Goal: Transaction & Acquisition: Subscribe to service/newsletter

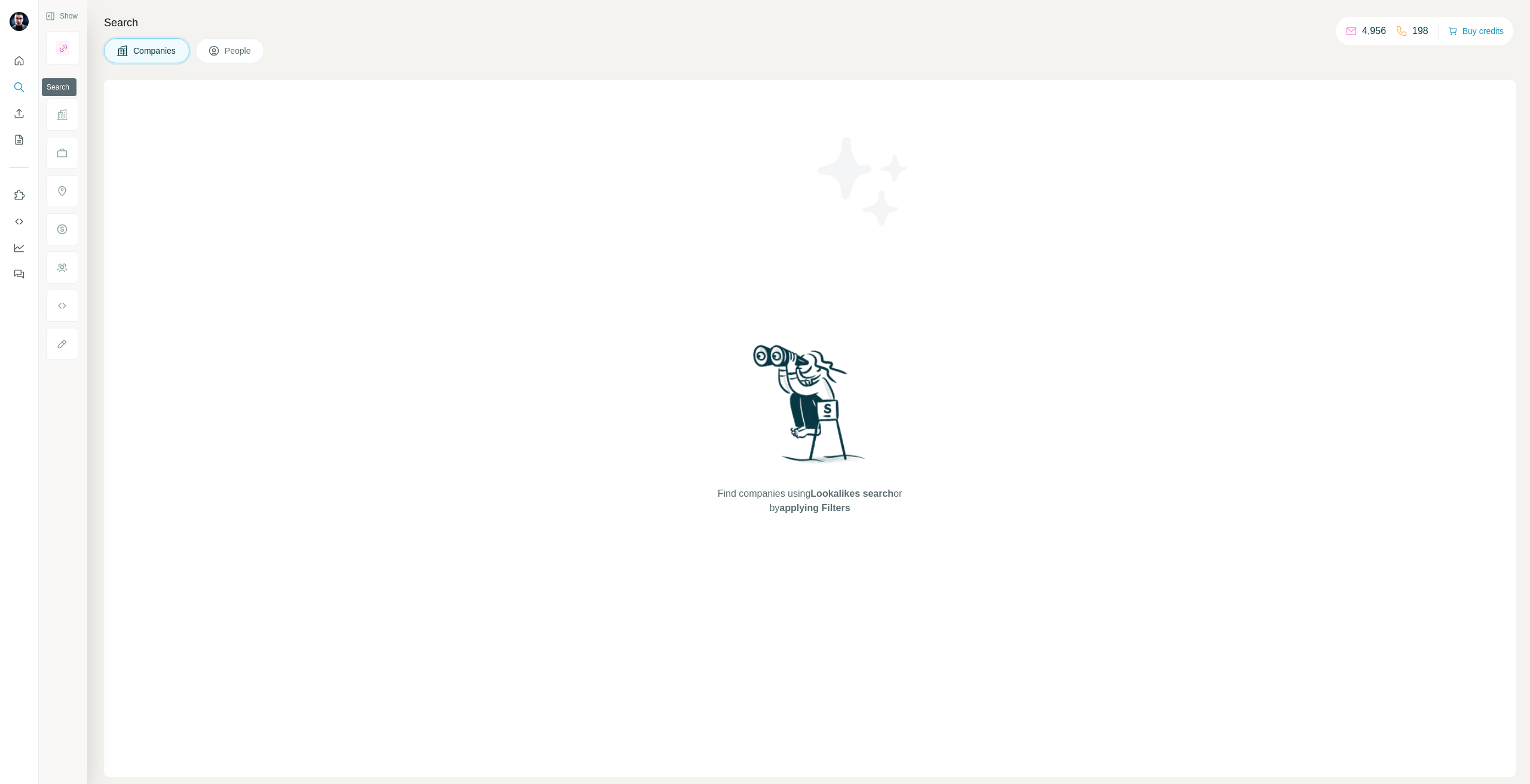
click at [14, 85] on icon "Search" at bounding box center [18, 86] width 7 height 7
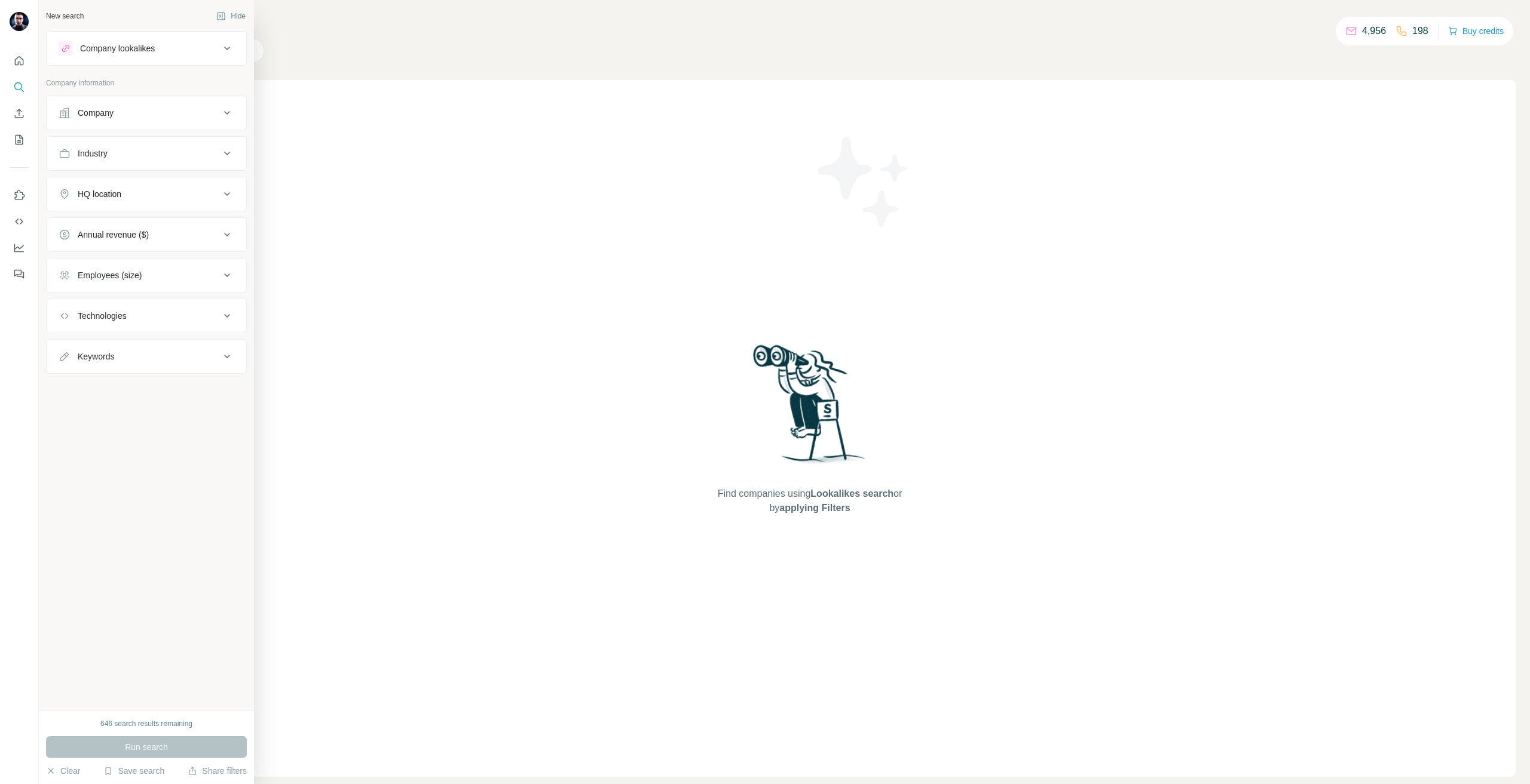
click at [116, 110] on div "Company" at bounding box center [139, 112] width 161 height 12
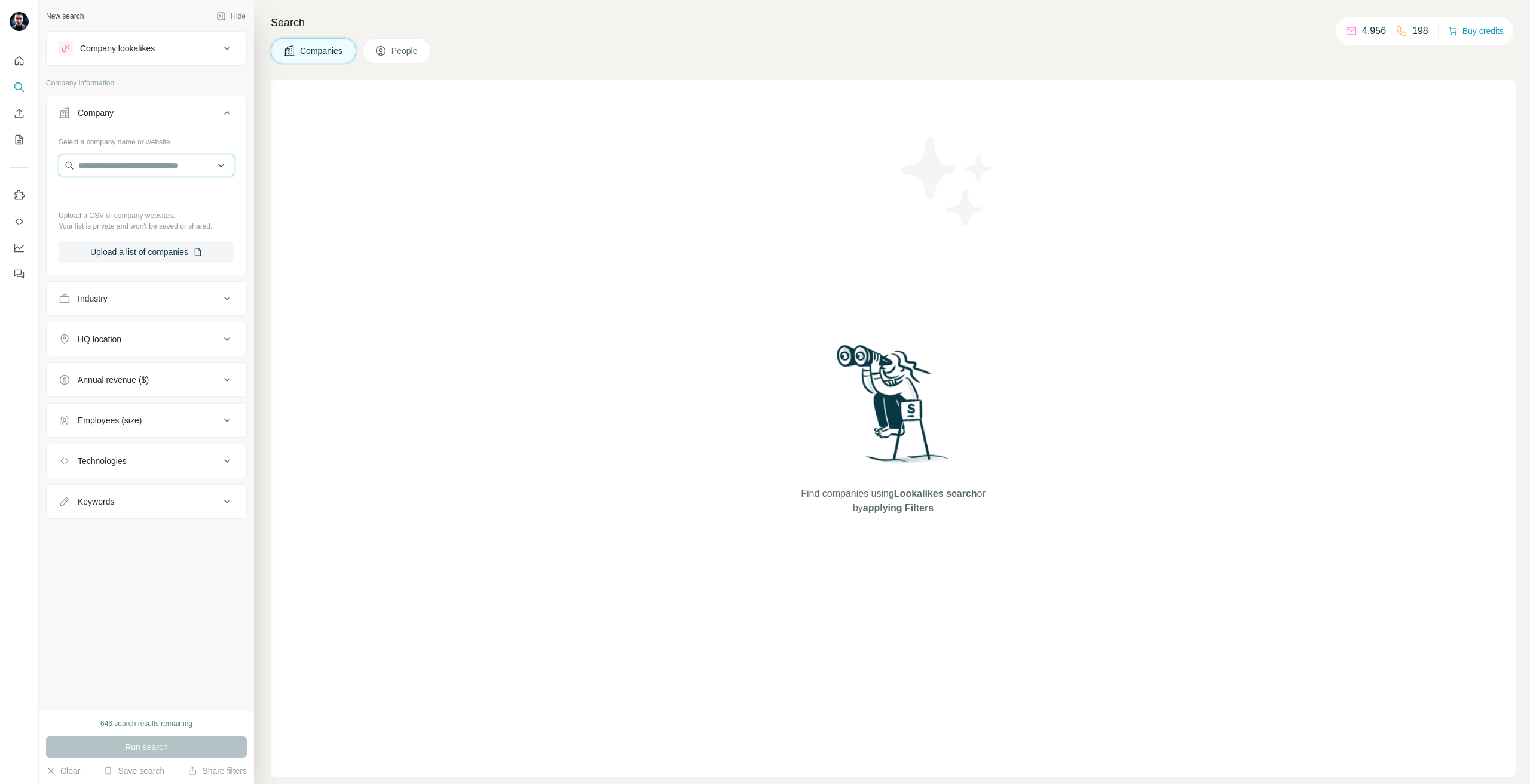
click at [116, 157] on input "text" at bounding box center [146, 165] width 175 height 21
type input "**********"
click at [137, 191] on p "SHL Medical" at bounding box center [121, 192] width 57 height 12
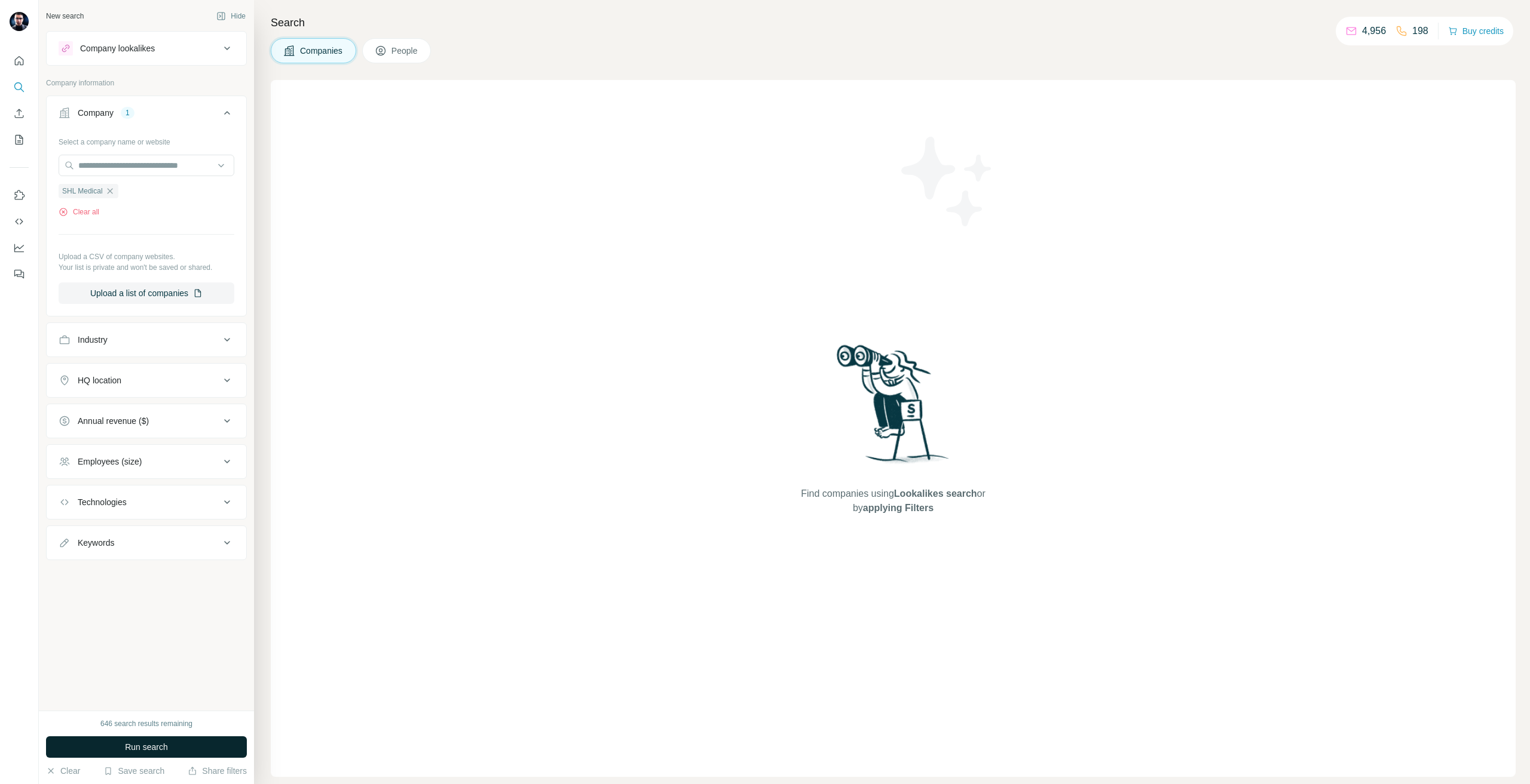
click at [167, 741] on span "Run search" at bounding box center [147, 747] width 43 height 12
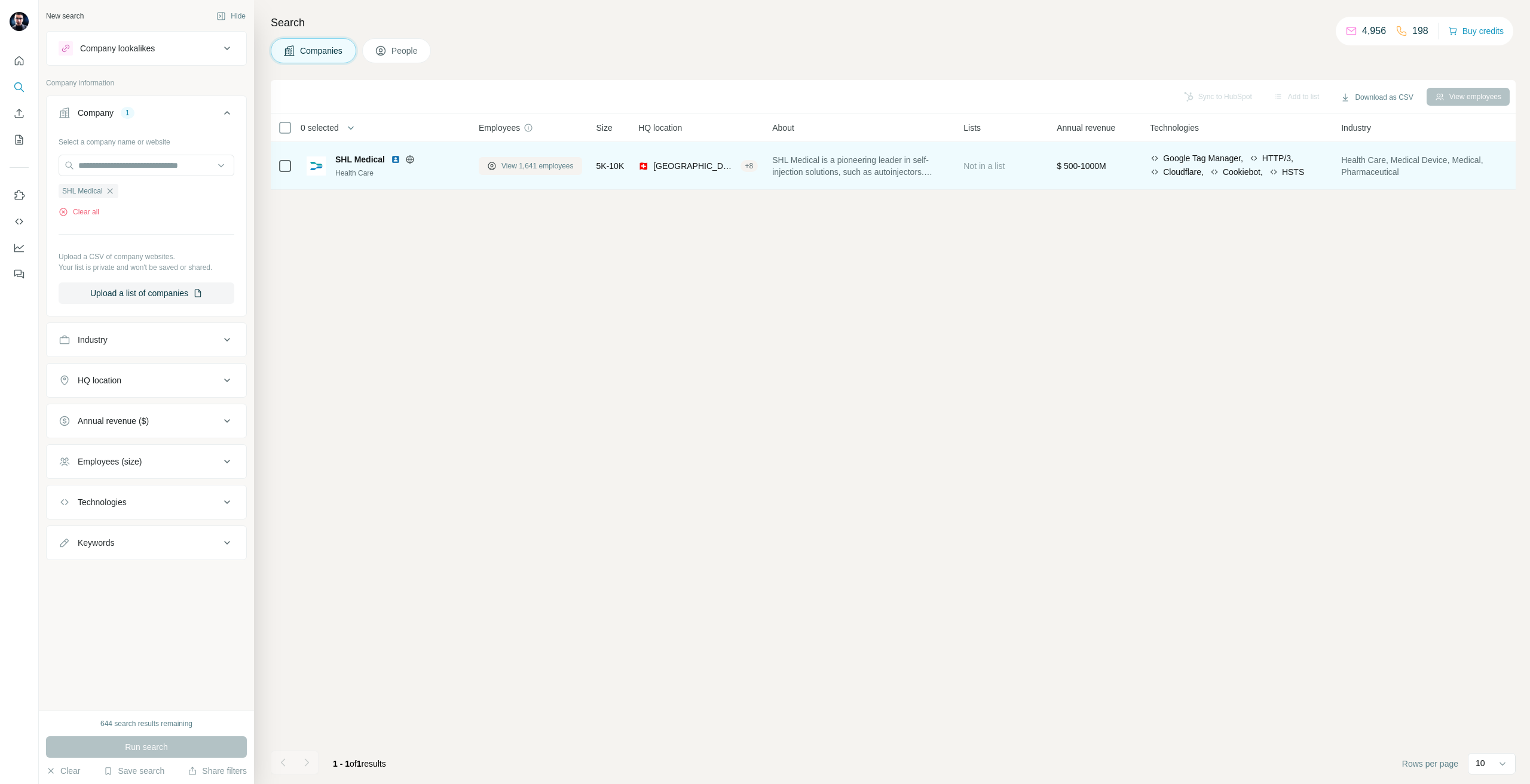
click at [504, 160] on span "View 1,641 employees" at bounding box center [538, 166] width 72 height 11
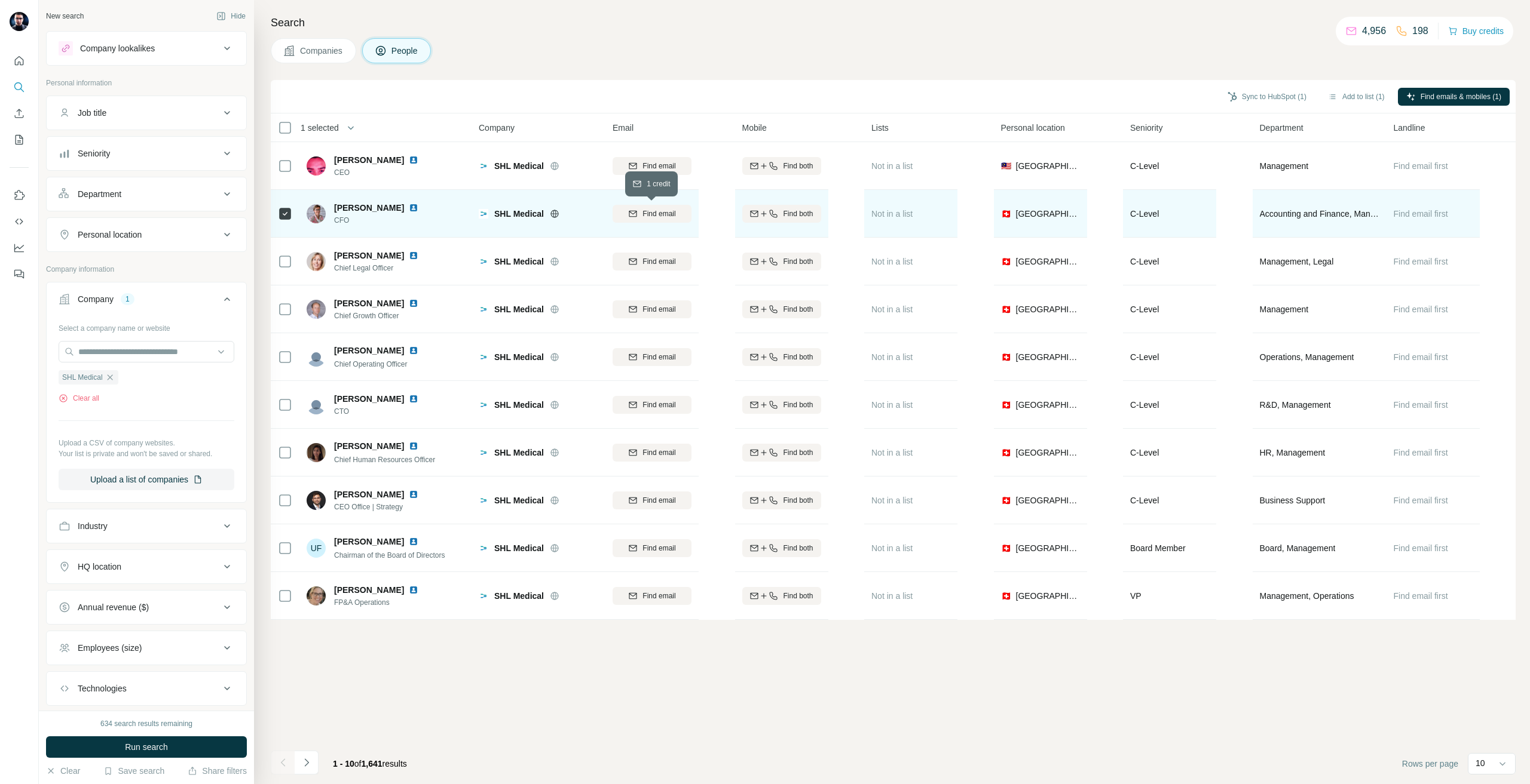
click at [640, 216] on div "Find email" at bounding box center [652, 214] width 79 height 11
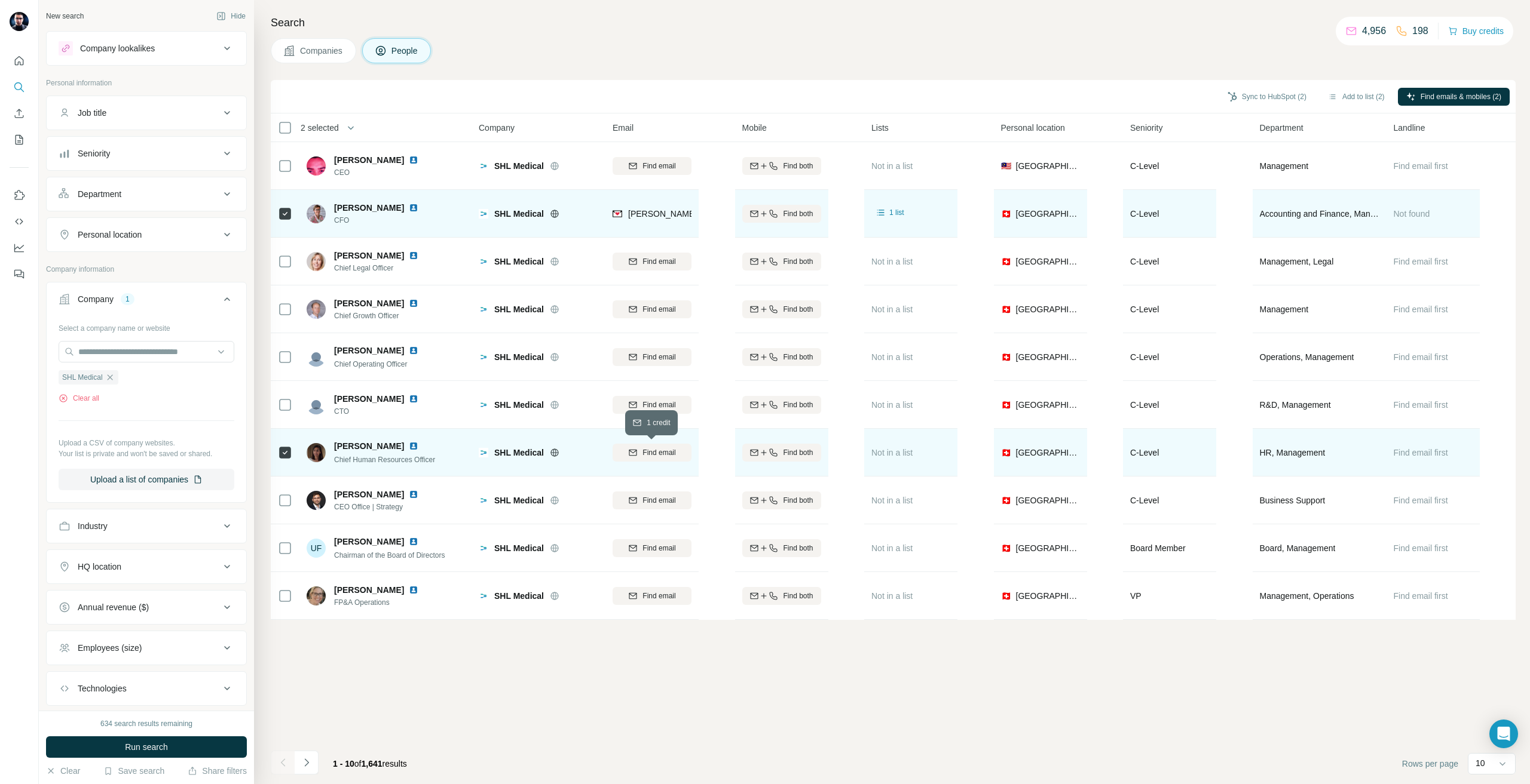
click at [648, 458] on span "Find email" at bounding box center [658, 453] width 32 height 11
click at [1229, 105] on button "Sync to HubSpot (2)" at bounding box center [1267, 96] width 96 height 18
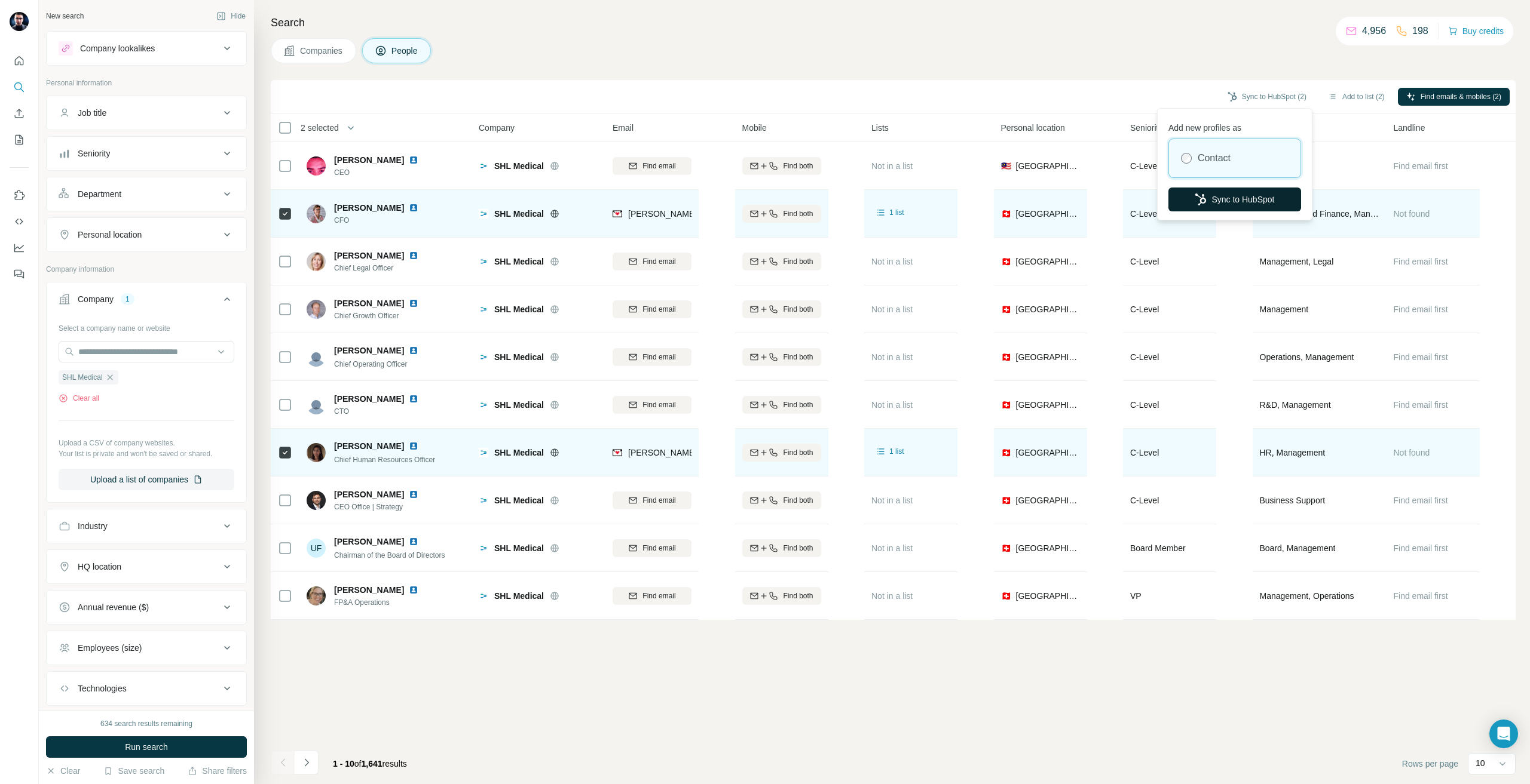
click at [1230, 196] on button "Sync to HubSpot" at bounding box center [1234, 199] width 133 height 24
click at [113, 378] on icon "button" at bounding box center [109, 377] width 9 height 9
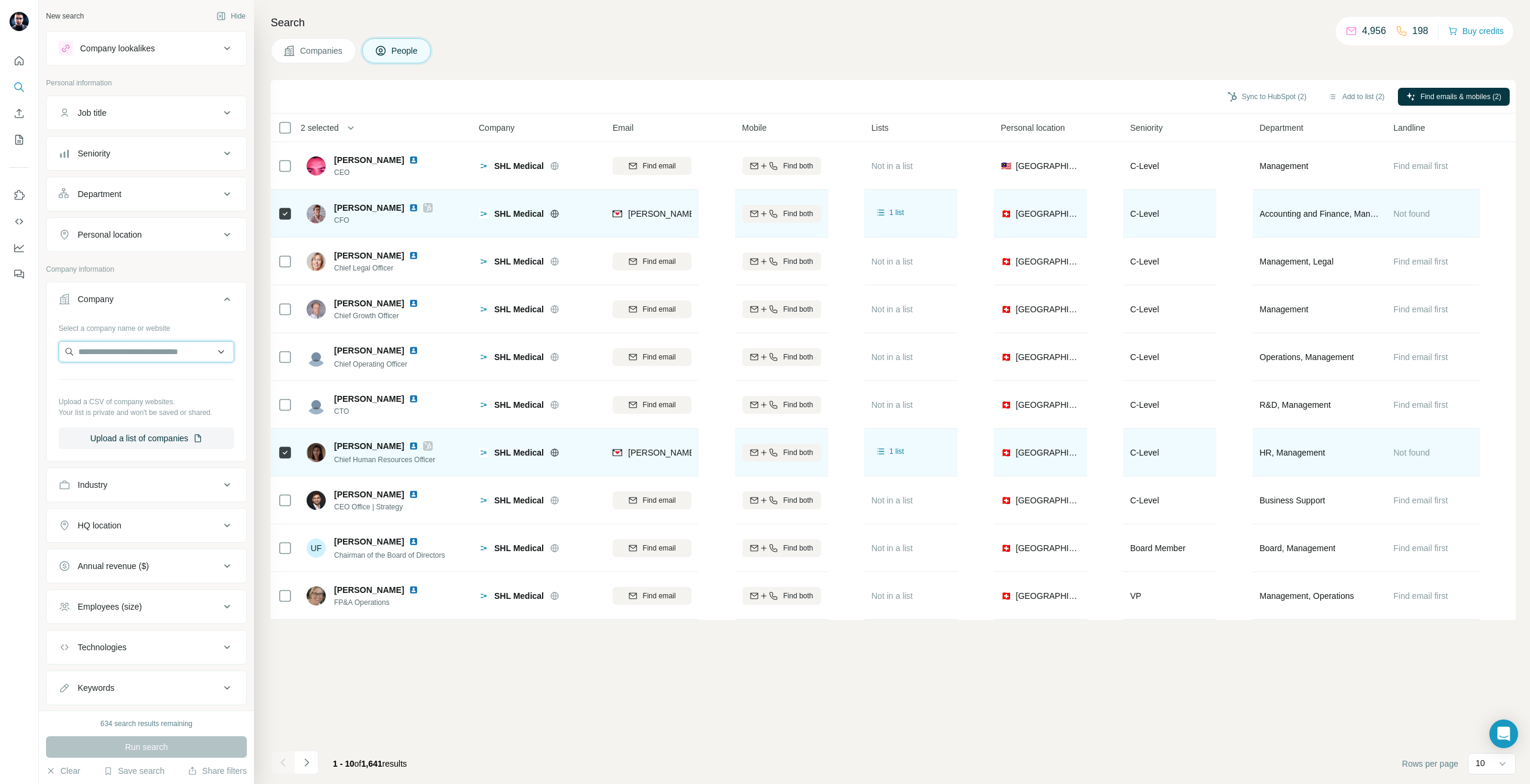
click at [106, 347] on input "text" at bounding box center [146, 351] width 175 height 21
type input "**********"
click at [125, 392] on p "[DOMAIN_NAME]" at bounding box center [135, 390] width 85 height 11
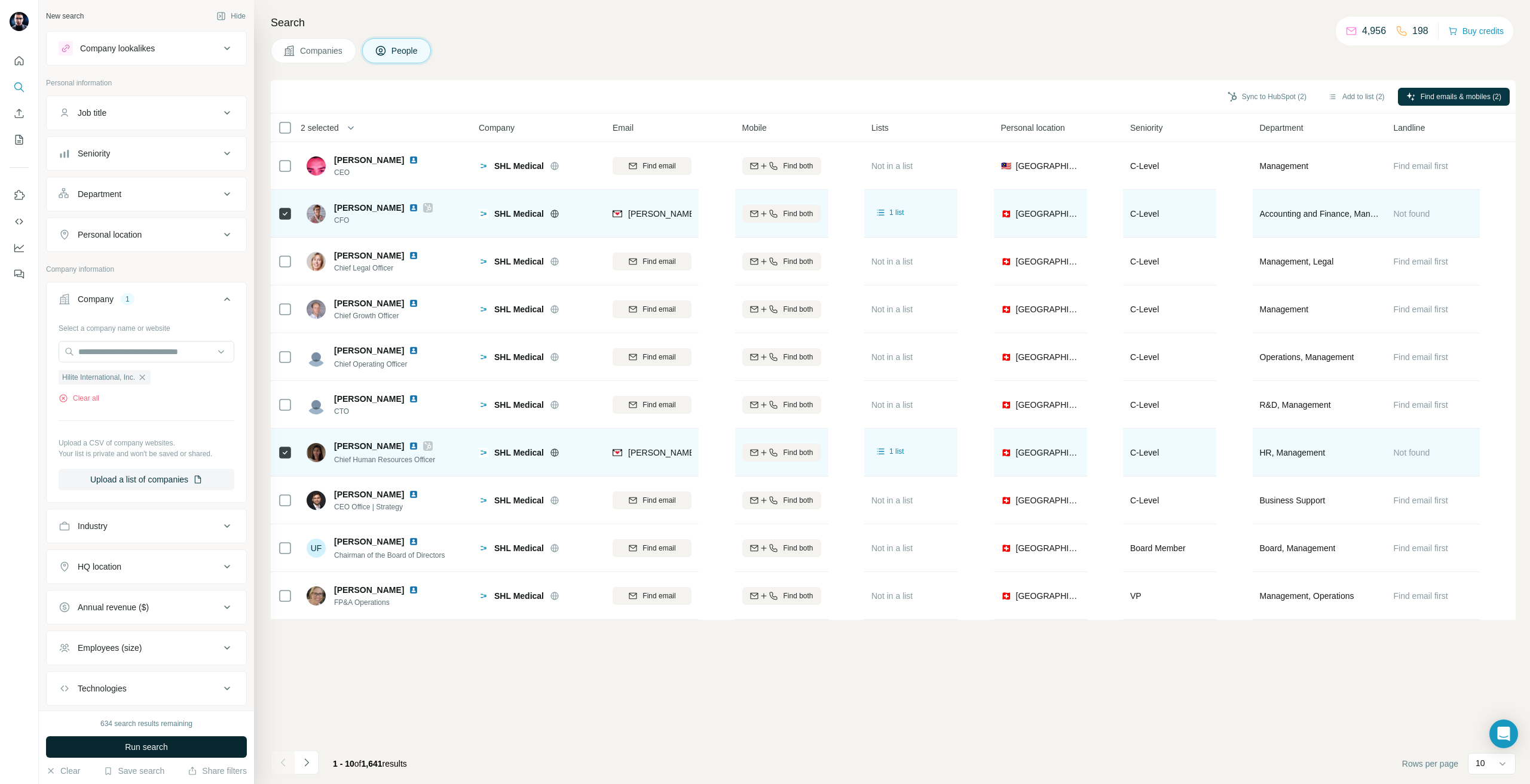
click at [156, 739] on button "Run search" at bounding box center [147, 747] width 201 height 21
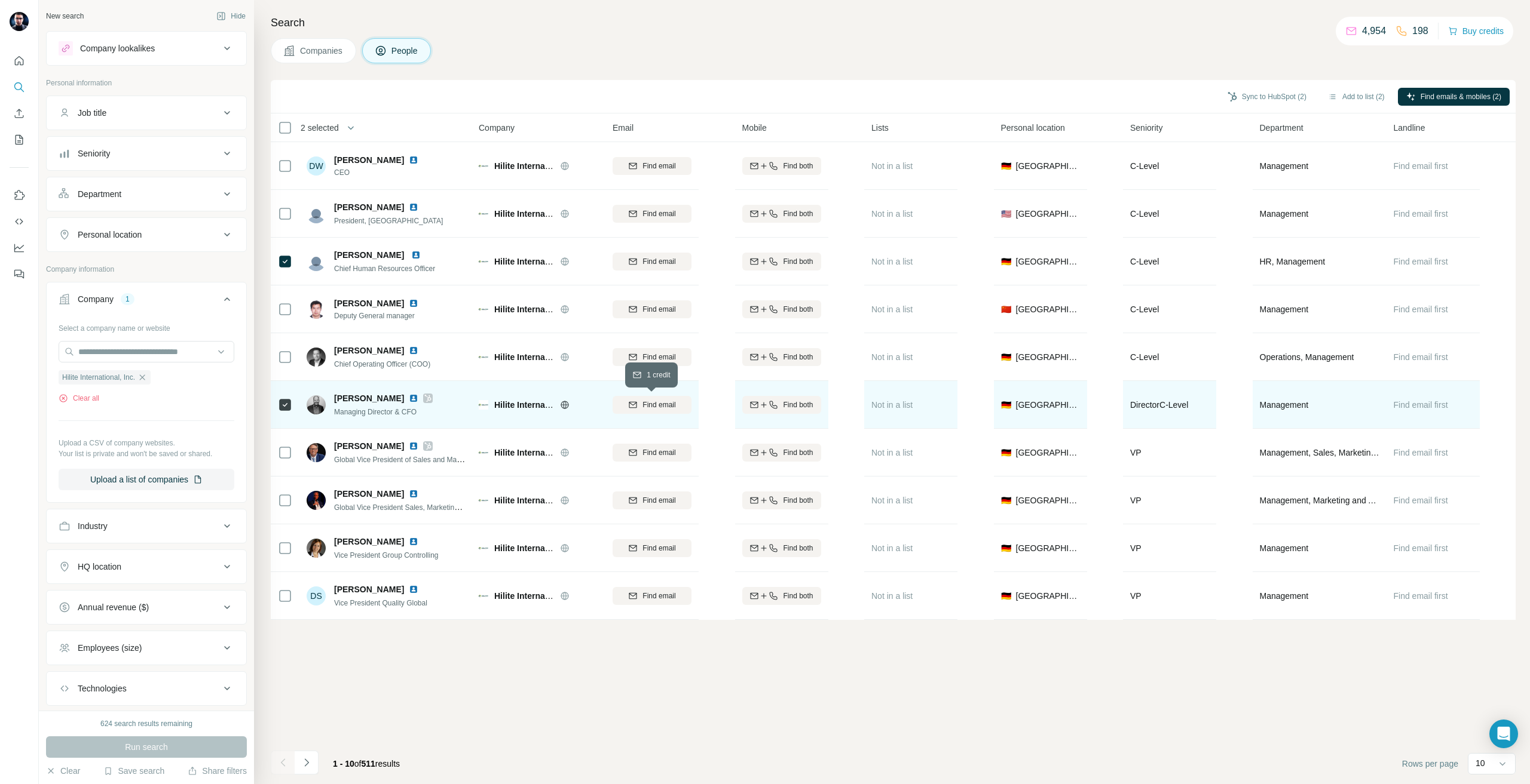
click at [644, 402] on span "Find email" at bounding box center [658, 405] width 32 height 11
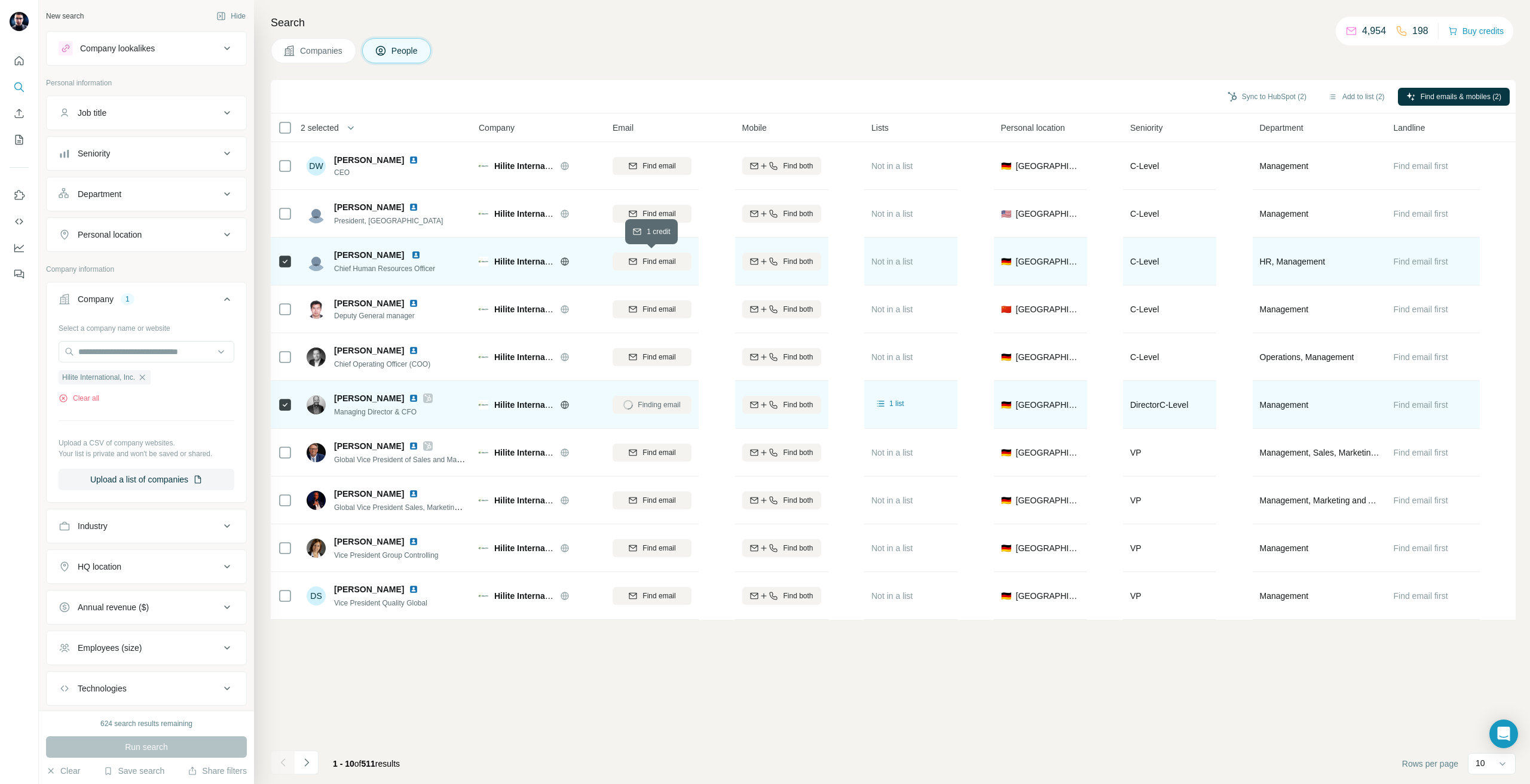
click at [654, 258] on span "Find email" at bounding box center [658, 261] width 32 height 11
click at [1249, 95] on button "Sync to HubSpot (2)" at bounding box center [1267, 96] width 96 height 18
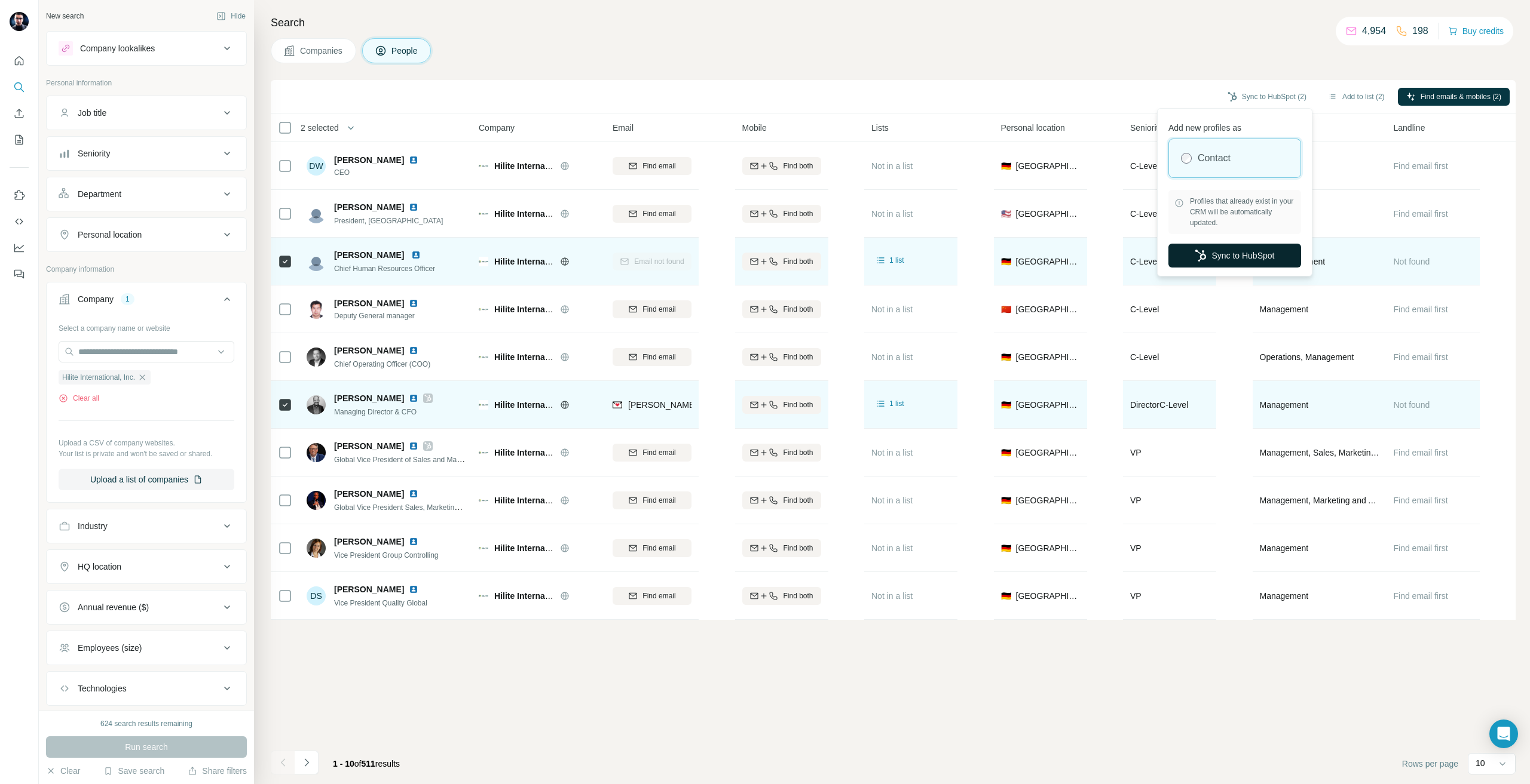
click at [1220, 255] on button "Sync to HubSpot" at bounding box center [1234, 256] width 133 height 24
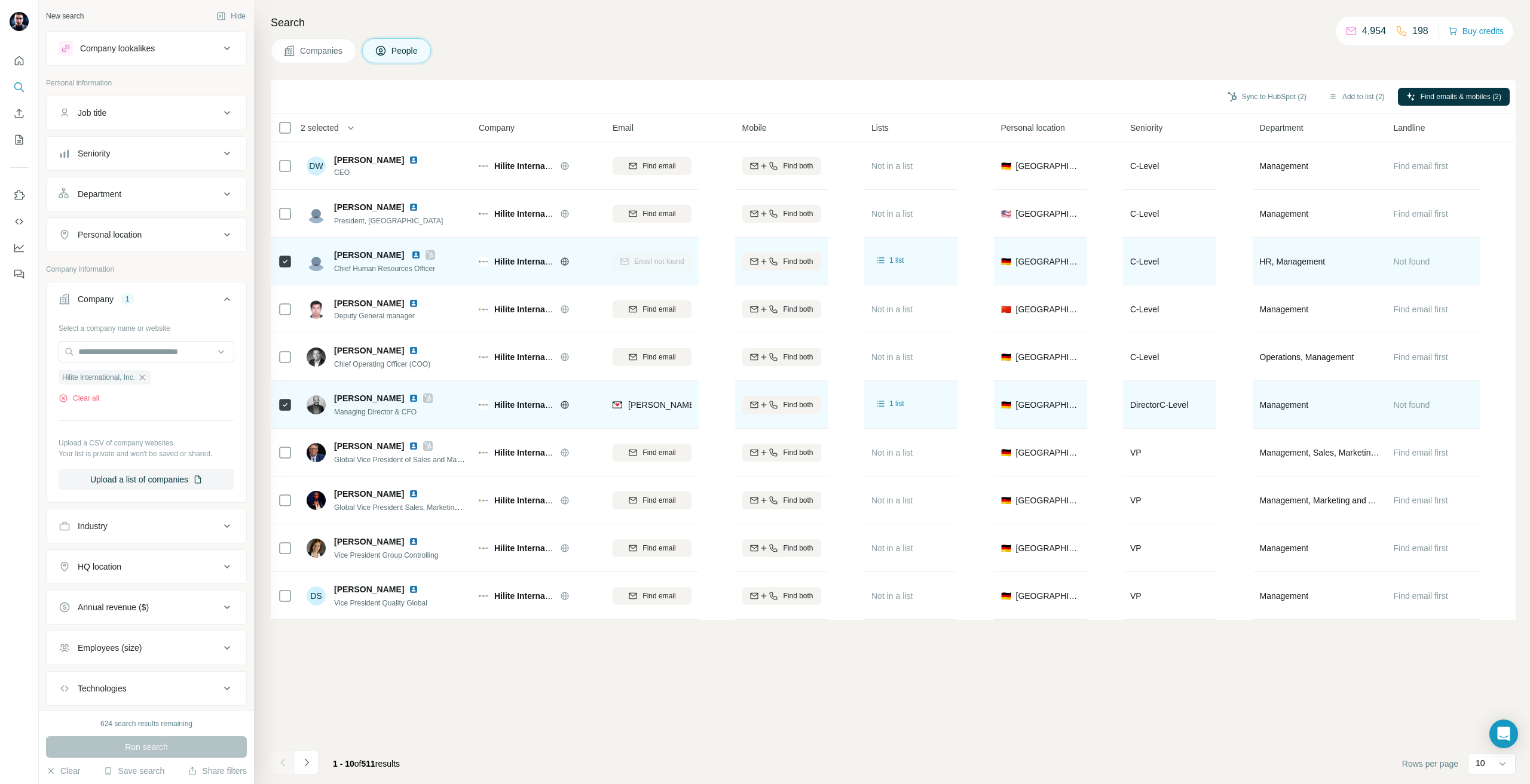
click at [477, 688] on div "Sync to HubSpot (2) Add to list (2) Find emails & mobiles (2) 2 selected People…" at bounding box center [893, 432] width 1244 height 704
click at [144, 377] on icon "button" at bounding box center [142, 377] width 9 height 9
click at [117, 362] on input "text" at bounding box center [146, 351] width 175 height 21
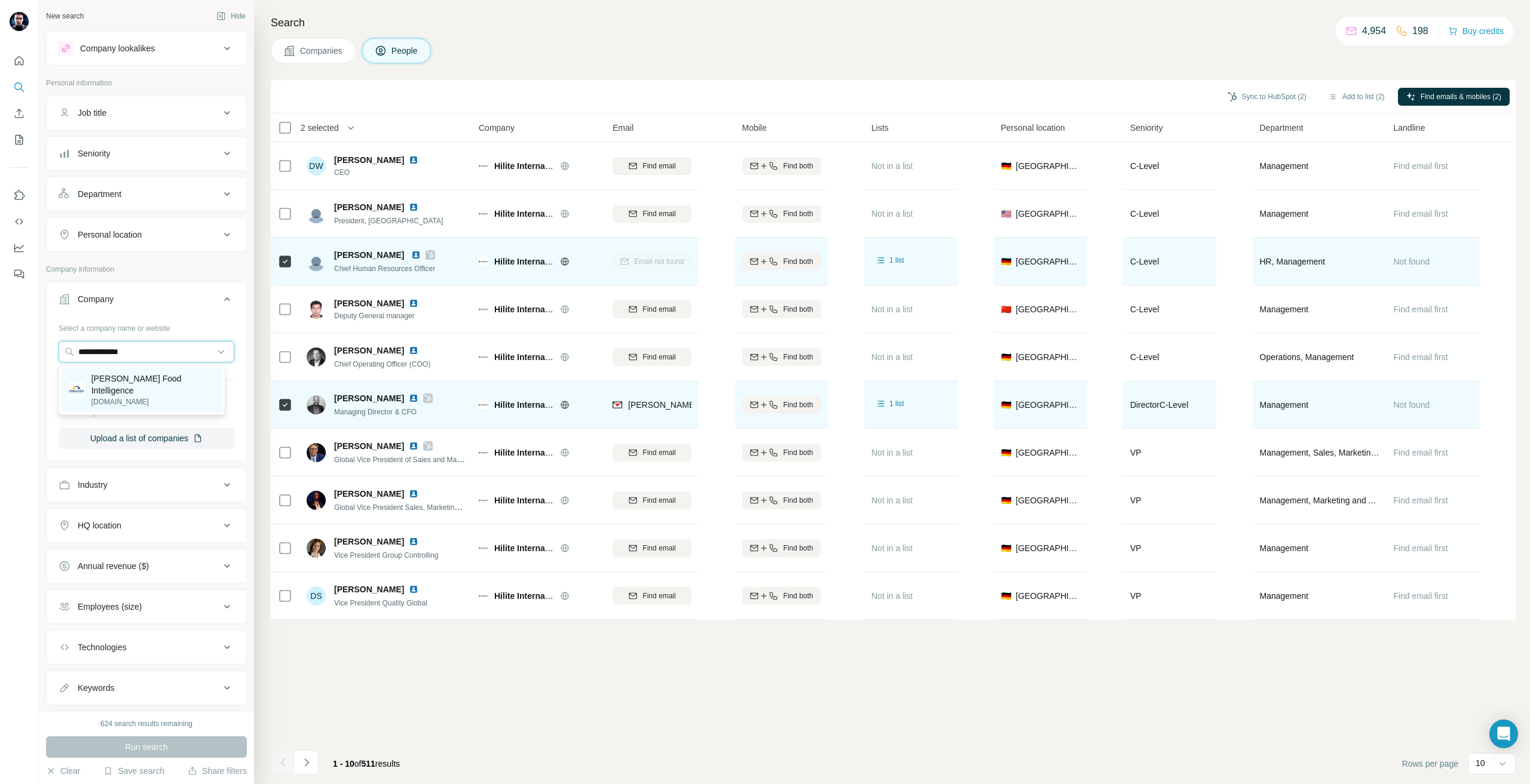
type input "**********"
click at [185, 397] on p "[DOMAIN_NAME]" at bounding box center [153, 402] width 123 height 11
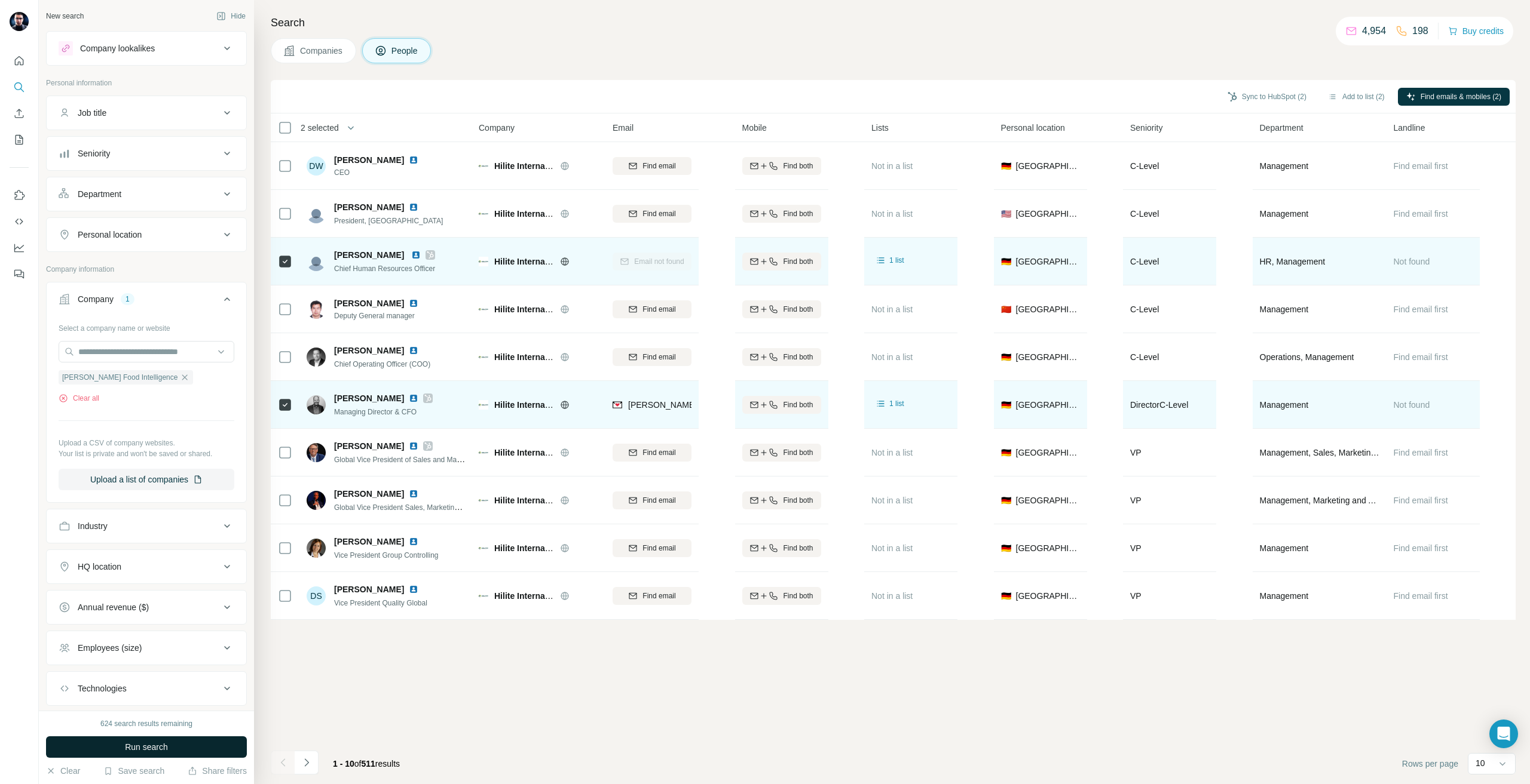
click at [148, 749] on span "Run search" at bounding box center [147, 747] width 43 height 12
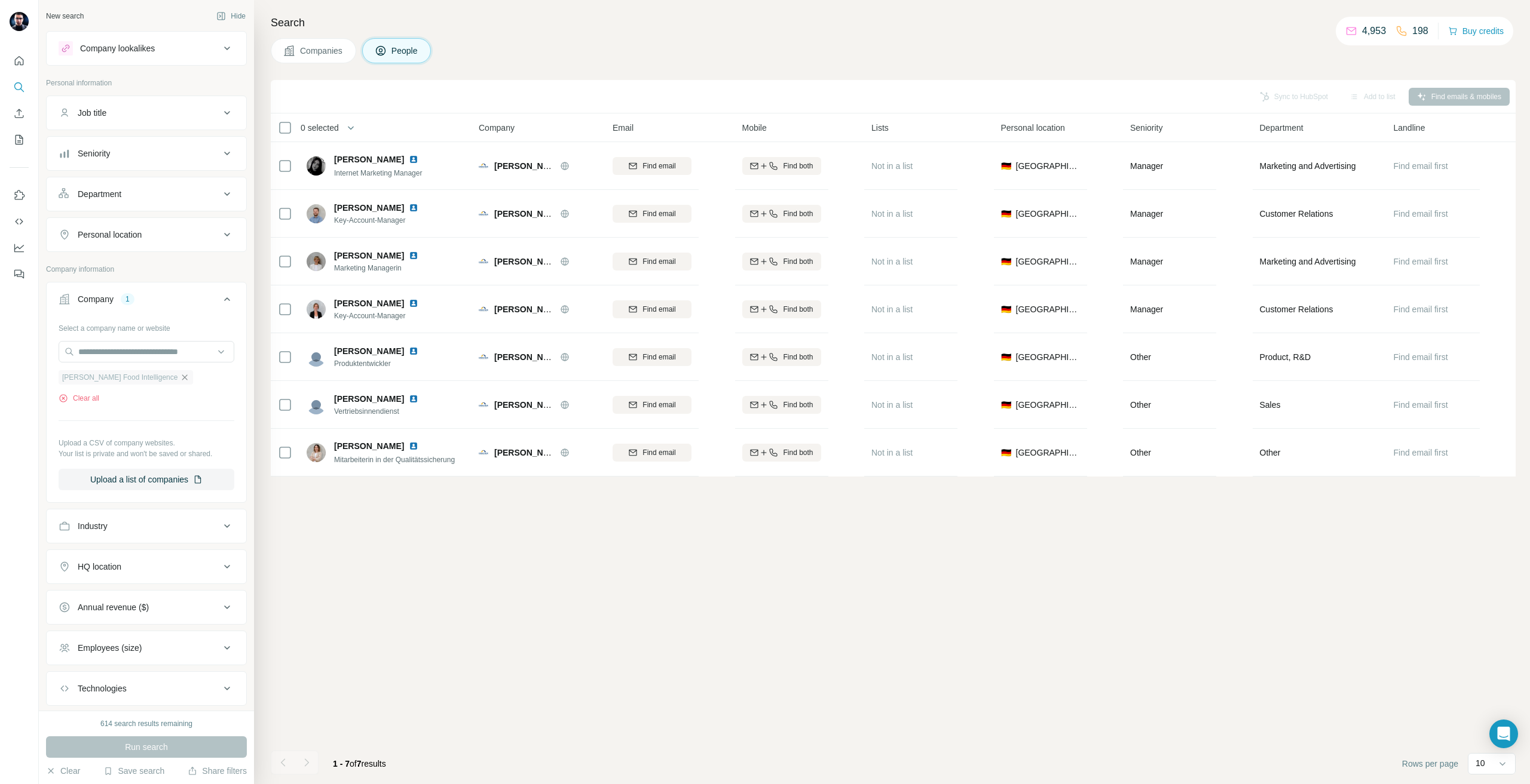
click at [180, 379] on icon "button" at bounding box center [185, 377] width 9 height 9
click at [98, 341] on input "text" at bounding box center [146, 351] width 175 height 21
type input "**********"
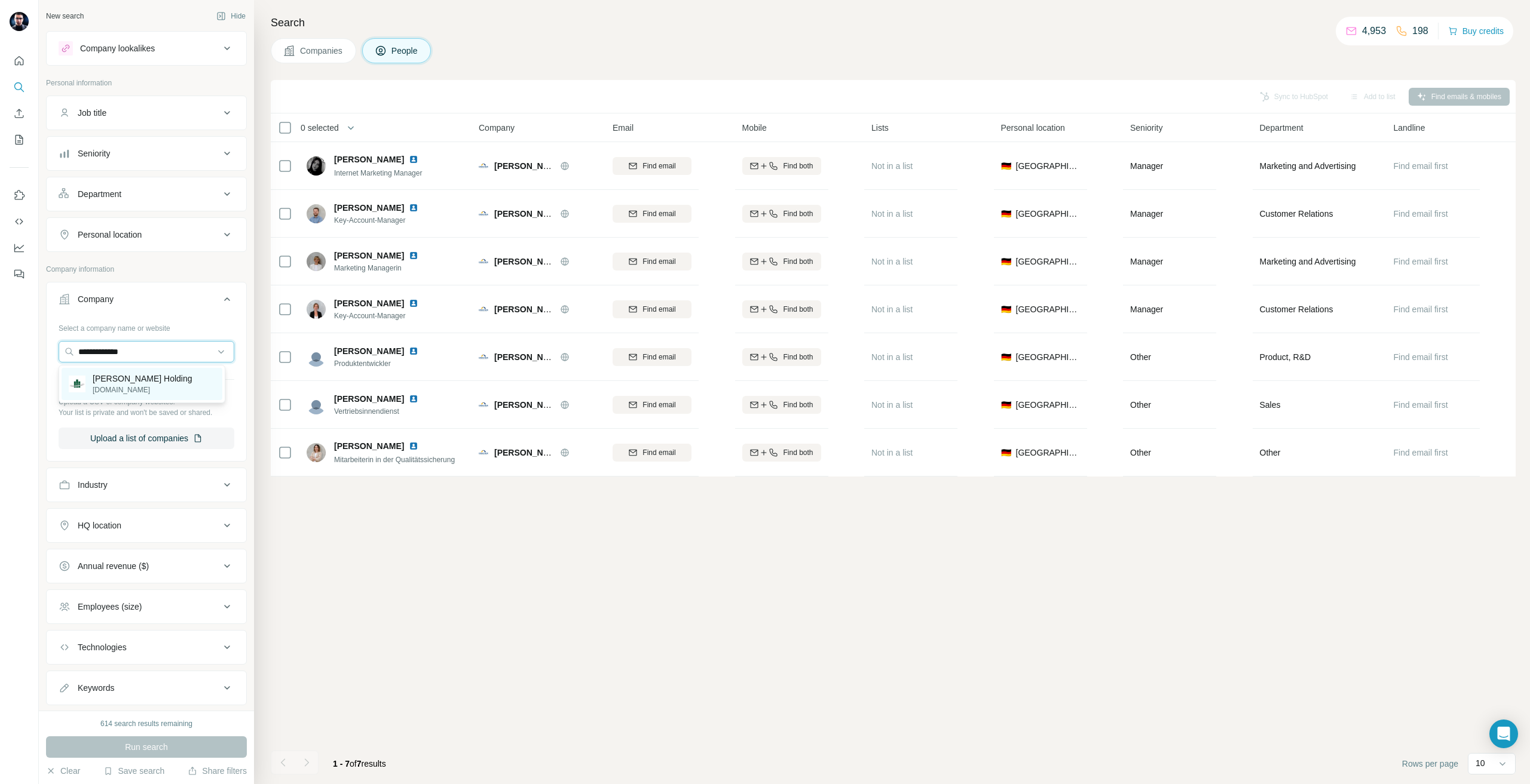
type input "**********"
click at [193, 373] on p "[PERSON_NAME] Holding" at bounding box center [143, 378] width 100 height 12
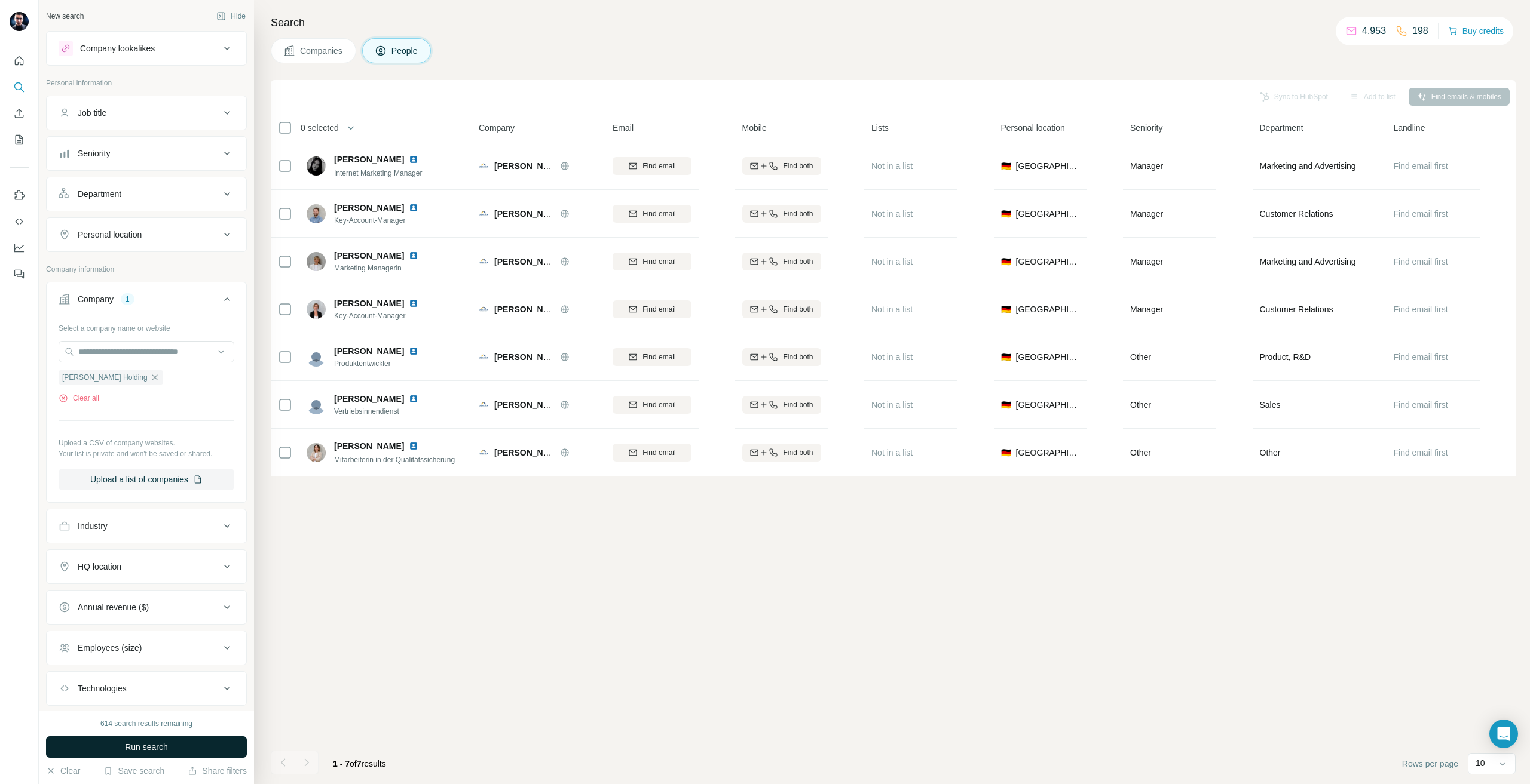
click at [187, 740] on button "Run search" at bounding box center [147, 747] width 201 height 21
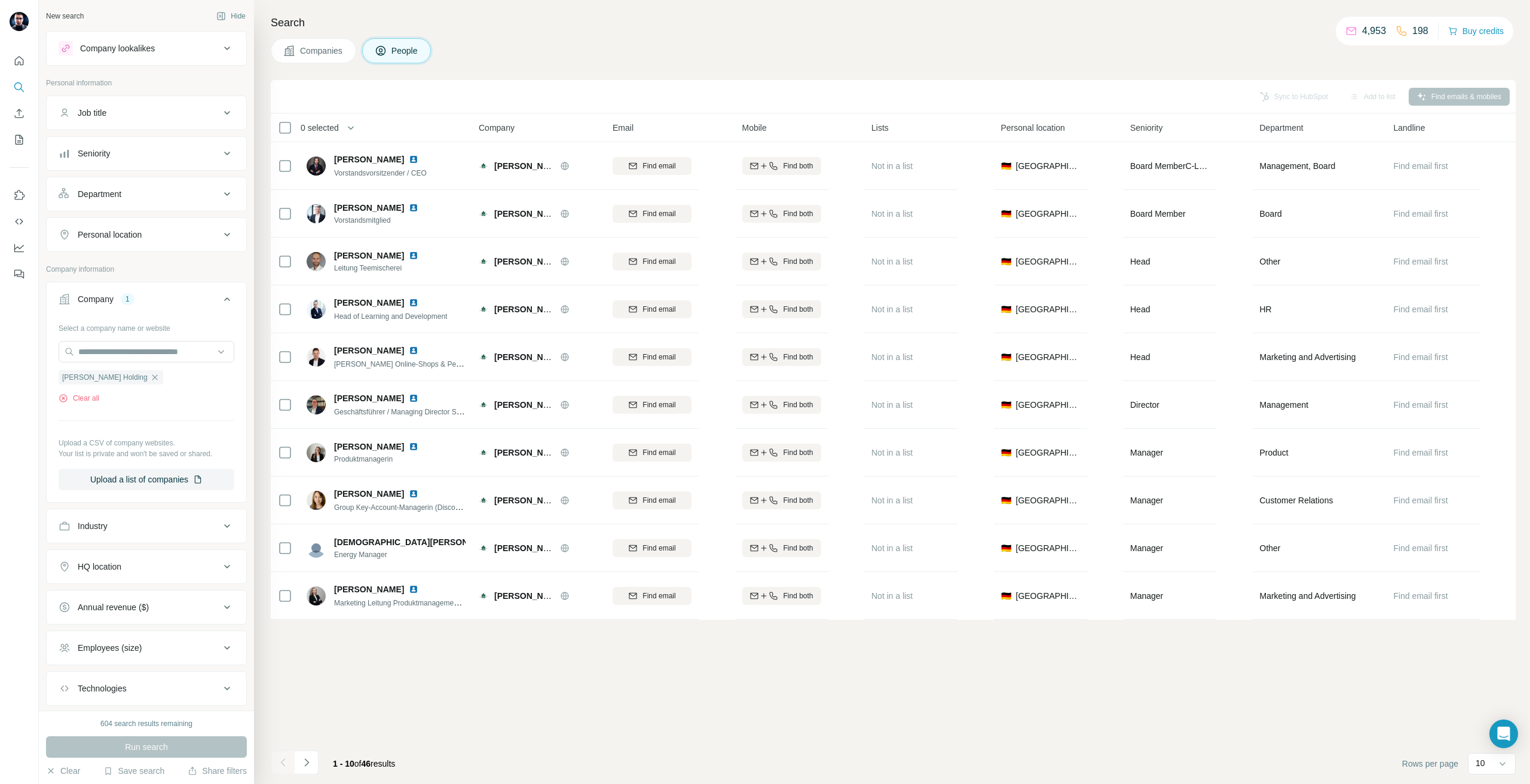
click at [287, 745] on footer "1 - 10 of 46 results Rows per page 10" at bounding box center [893, 764] width 1244 height 41
click at [294, 761] on div at bounding box center [283, 763] width 24 height 24
click at [311, 761] on icon "Navigate to next page" at bounding box center [306, 763] width 12 height 12
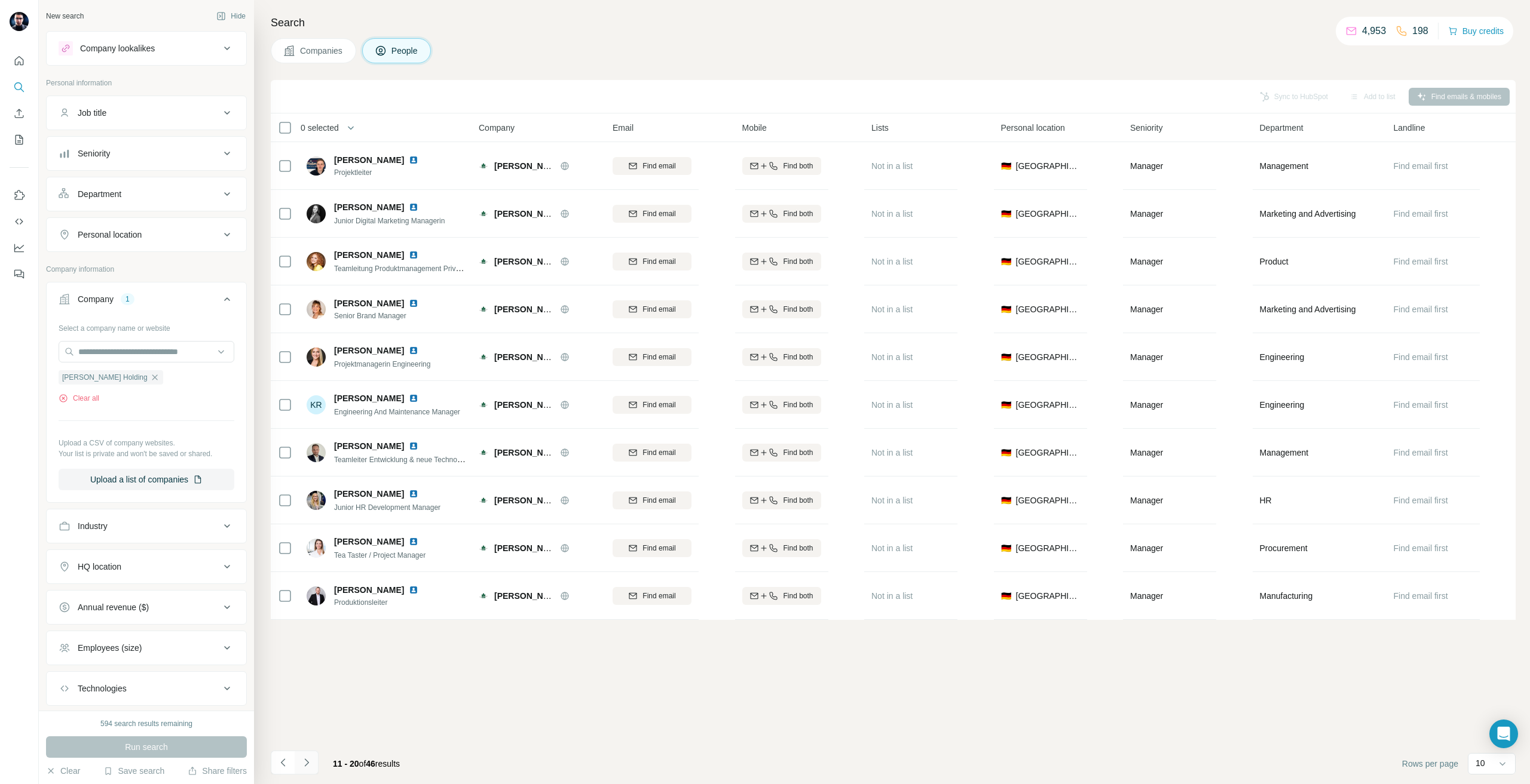
click at [309, 760] on icon "Navigate to next page" at bounding box center [306, 763] width 12 height 12
click at [315, 755] on button "Navigate to next page" at bounding box center [307, 763] width 24 height 24
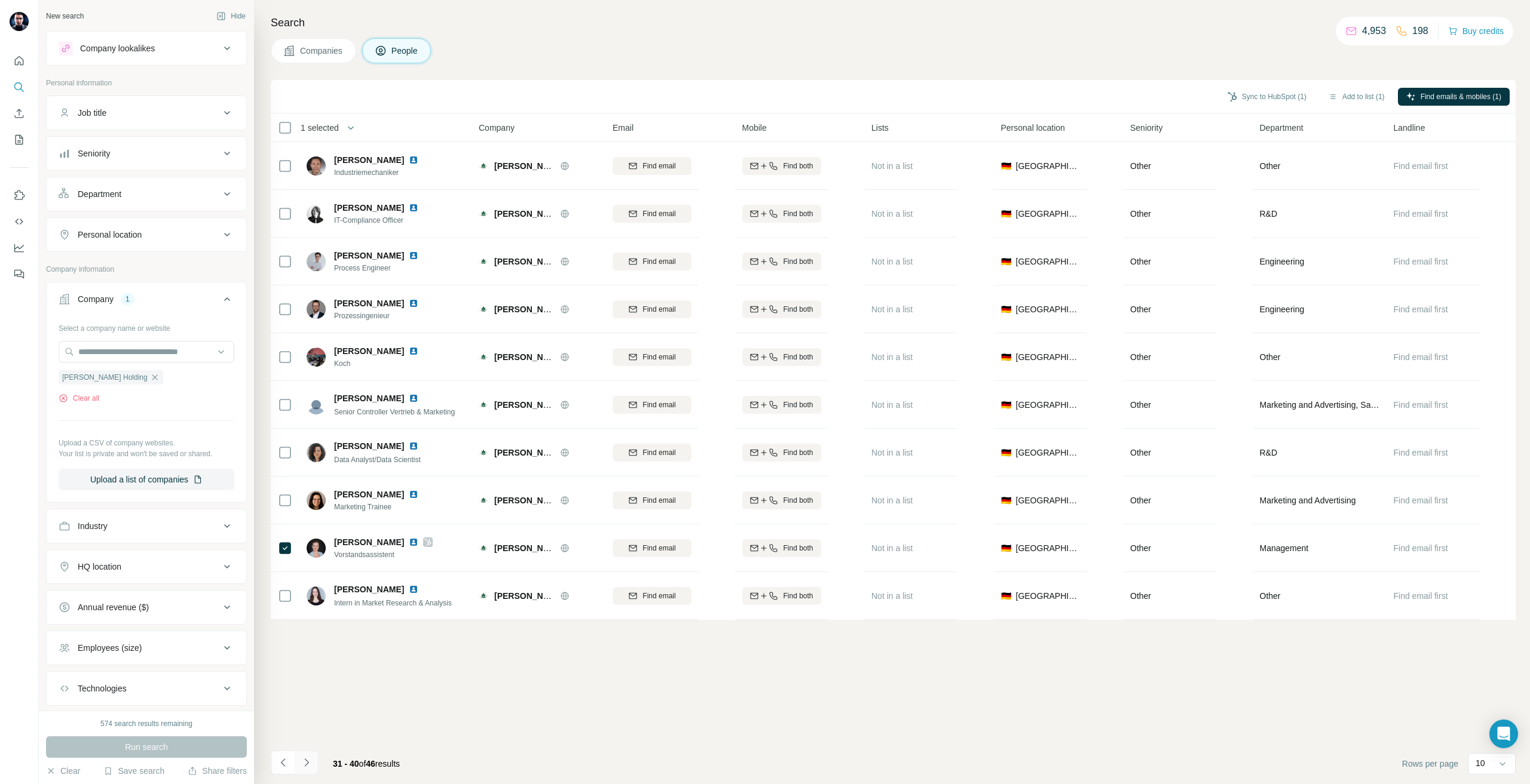
click at [312, 760] on icon "Navigate to next page" at bounding box center [306, 763] width 12 height 12
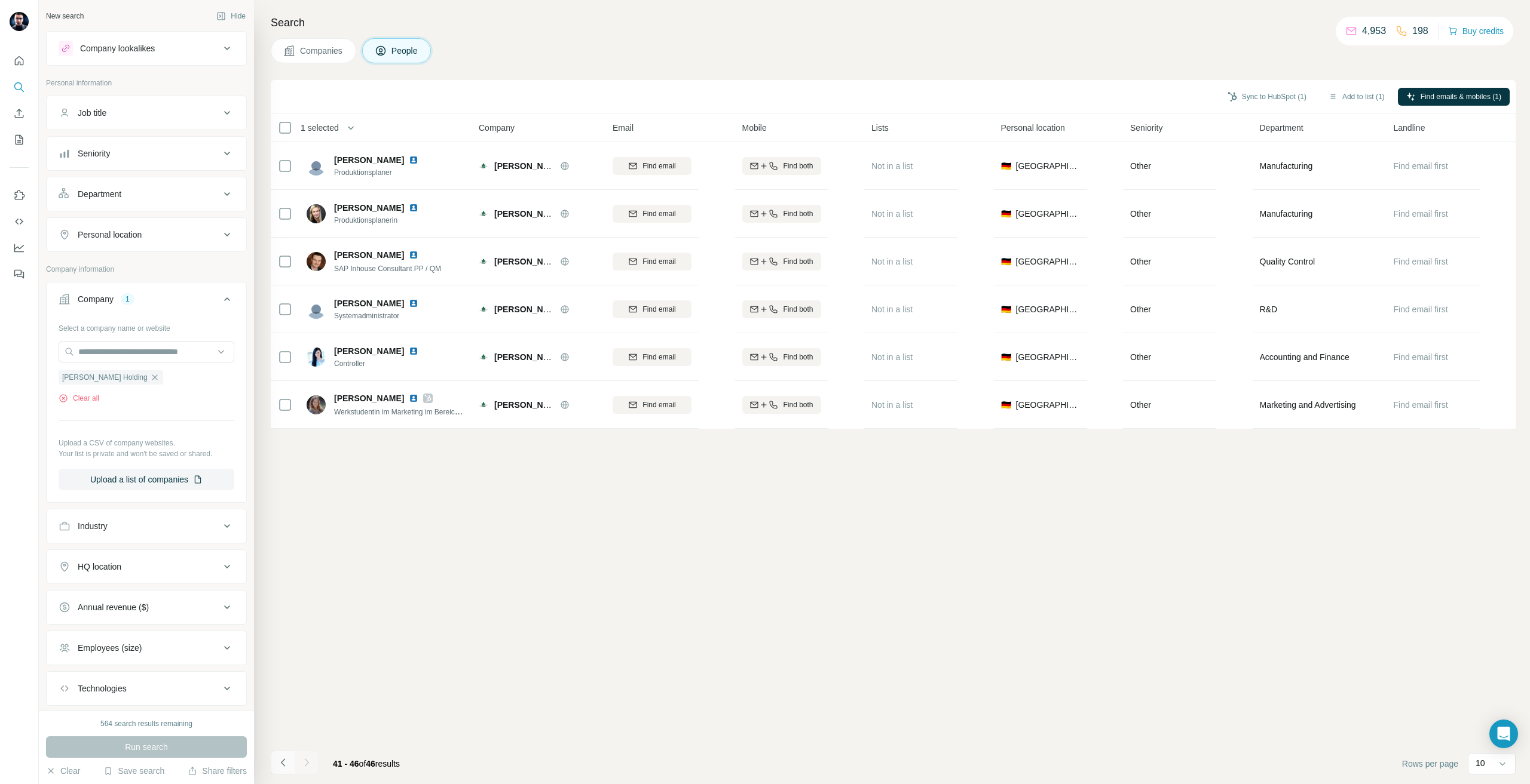
click at [282, 765] on icon "Navigate to previous page" at bounding box center [283, 763] width 12 height 12
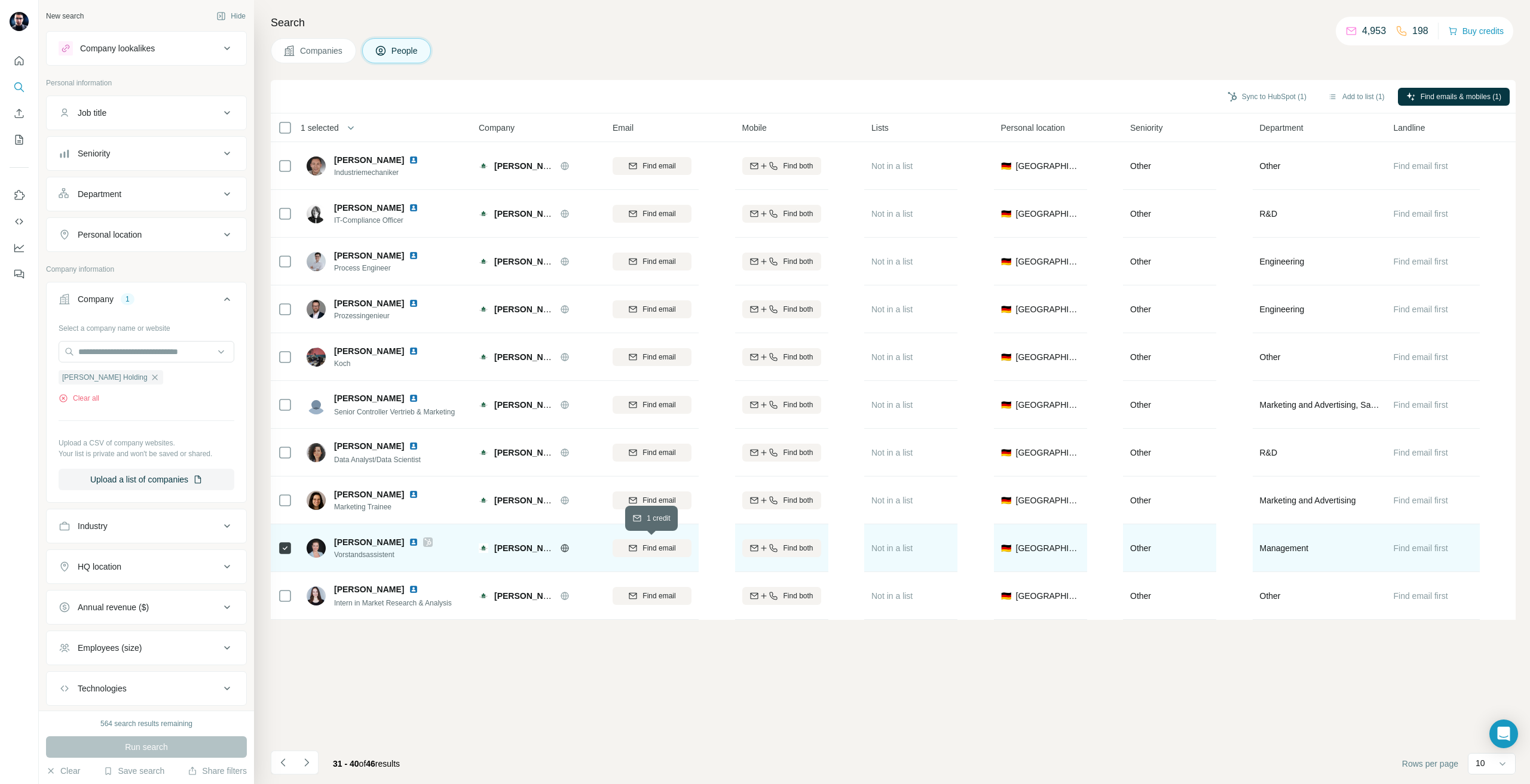
click at [619, 551] on div "Find email" at bounding box center [652, 549] width 79 height 11
click at [159, 382] on icon "button" at bounding box center [155, 377] width 9 height 9
click at [147, 364] on div at bounding box center [146, 353] width 175 height 24
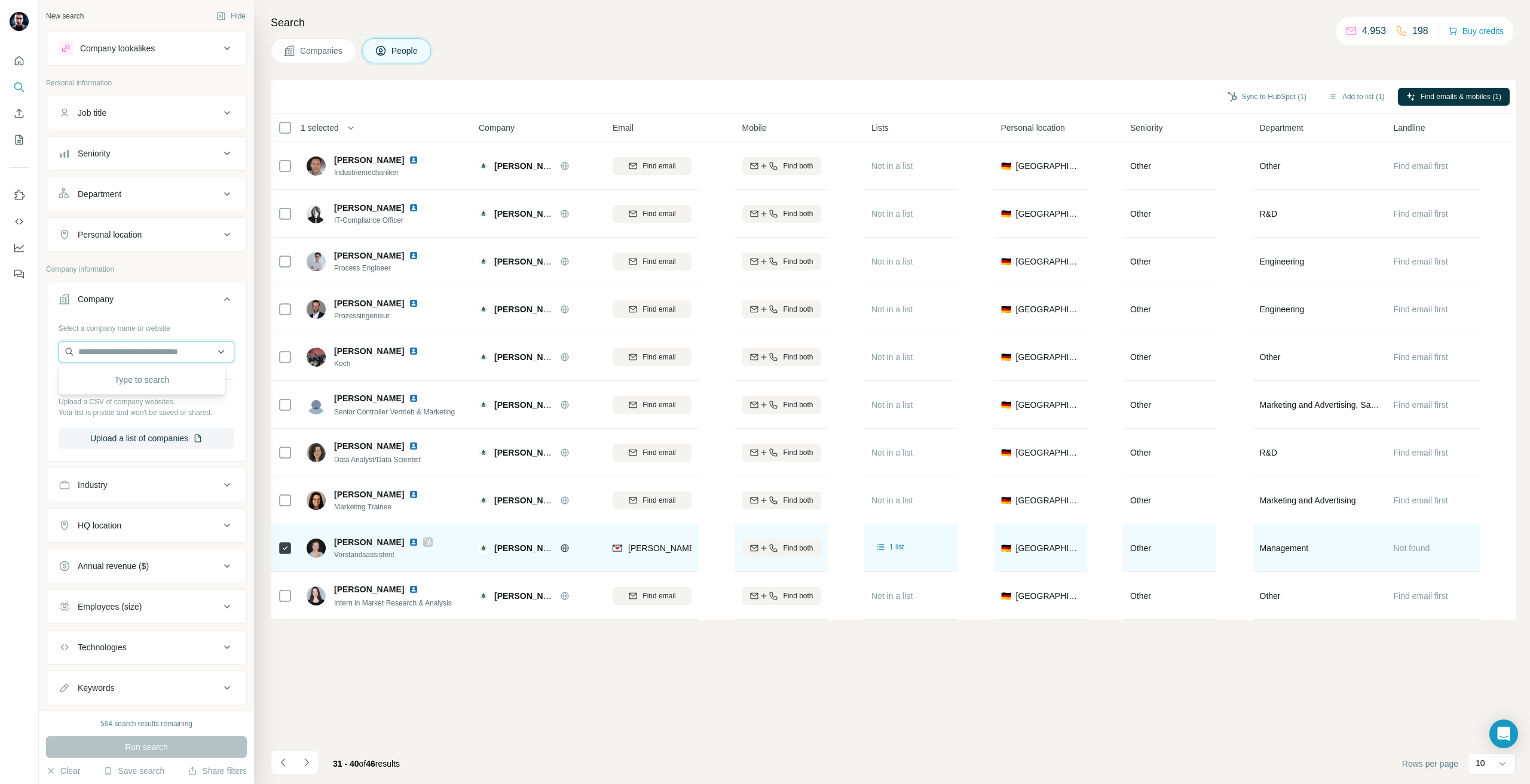
click at [131, 352] on input "text" at bounding box center [146, 351] width 175 height 21
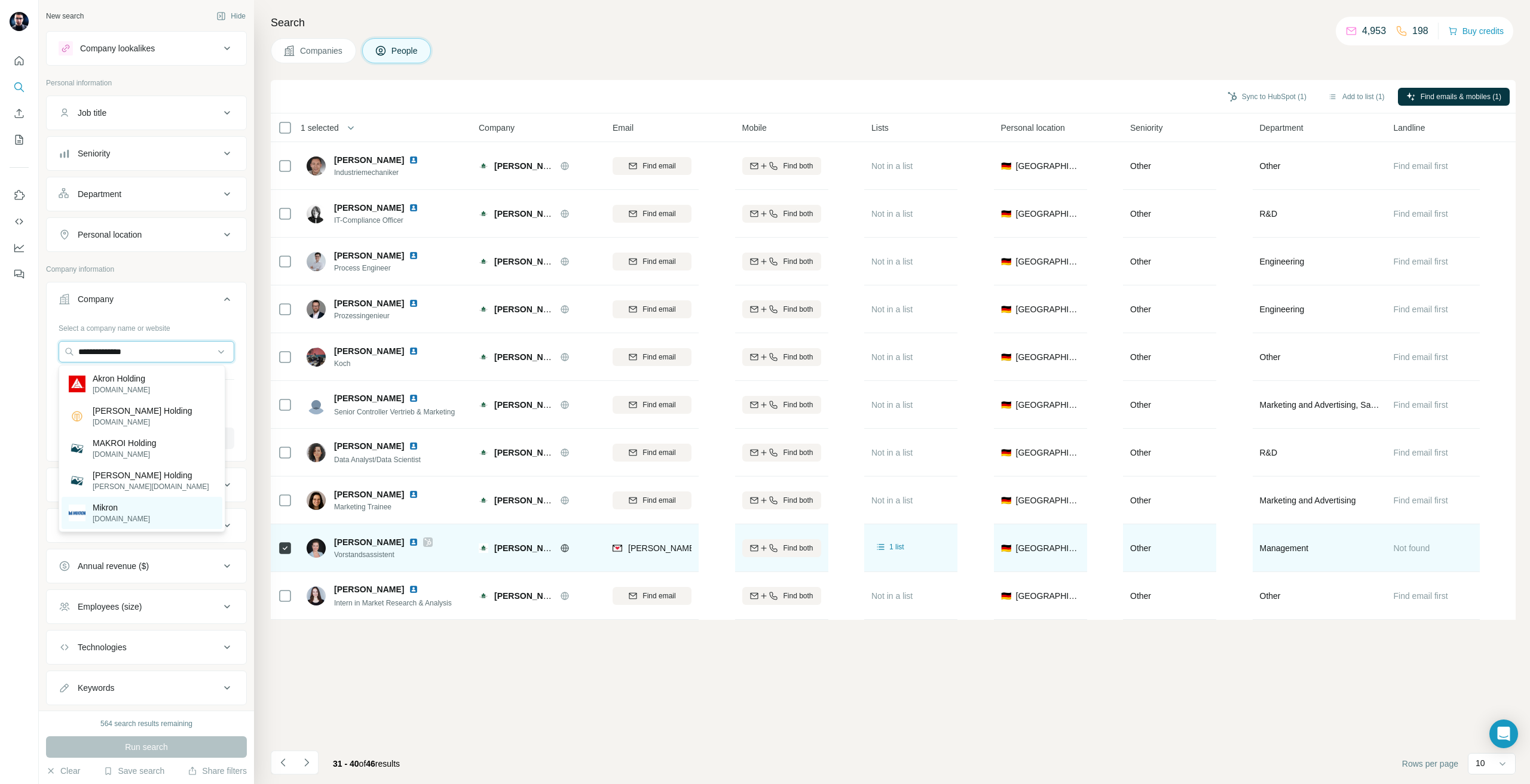
type input "**********"
click at [156, 523] on div "Mikron [DOMAIN_NAME]" at bounding box center [141, 512] width 160 height 32
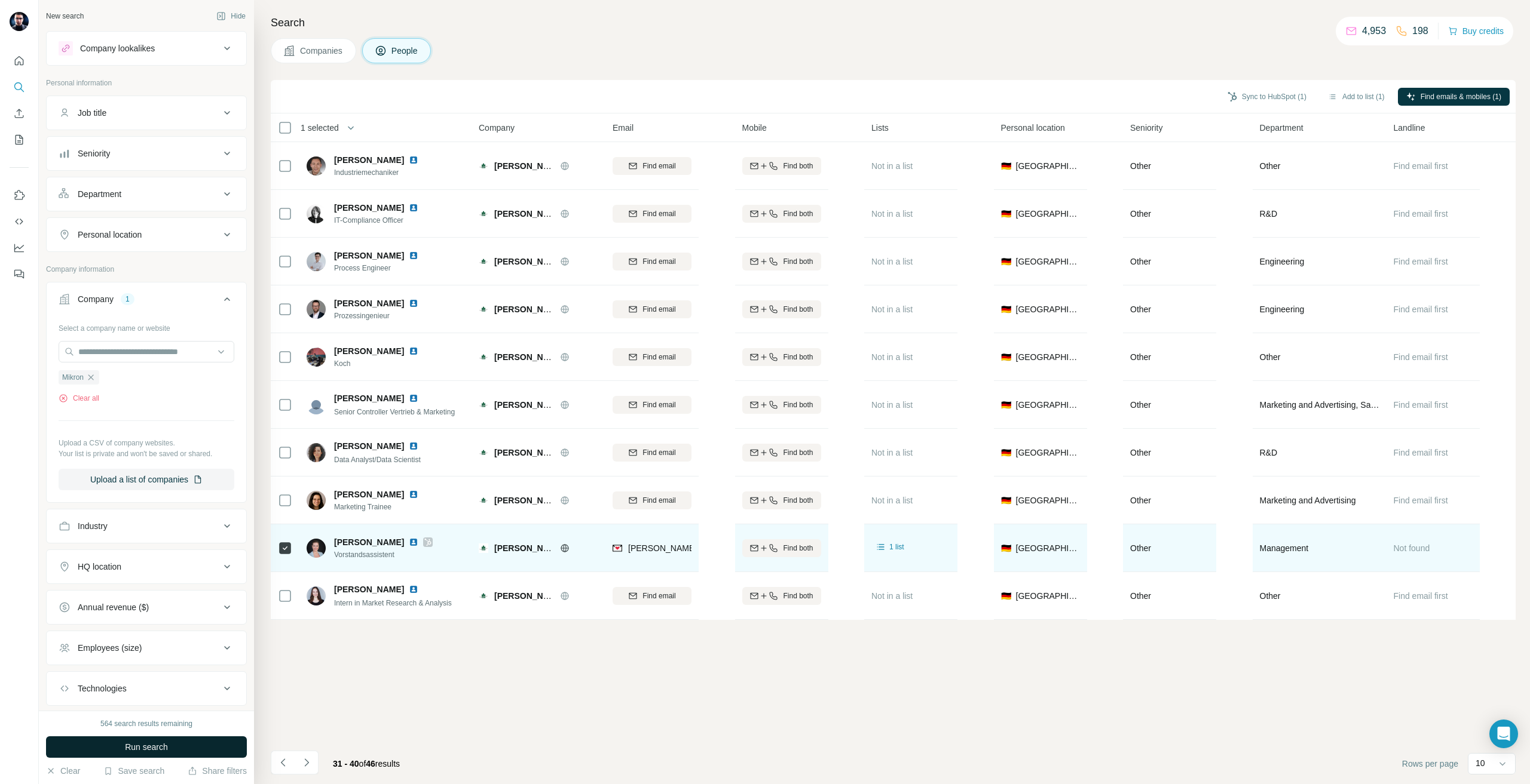
click at [147, 751] on span "Run search" at bounding box center [147, 747] width 43 height 12
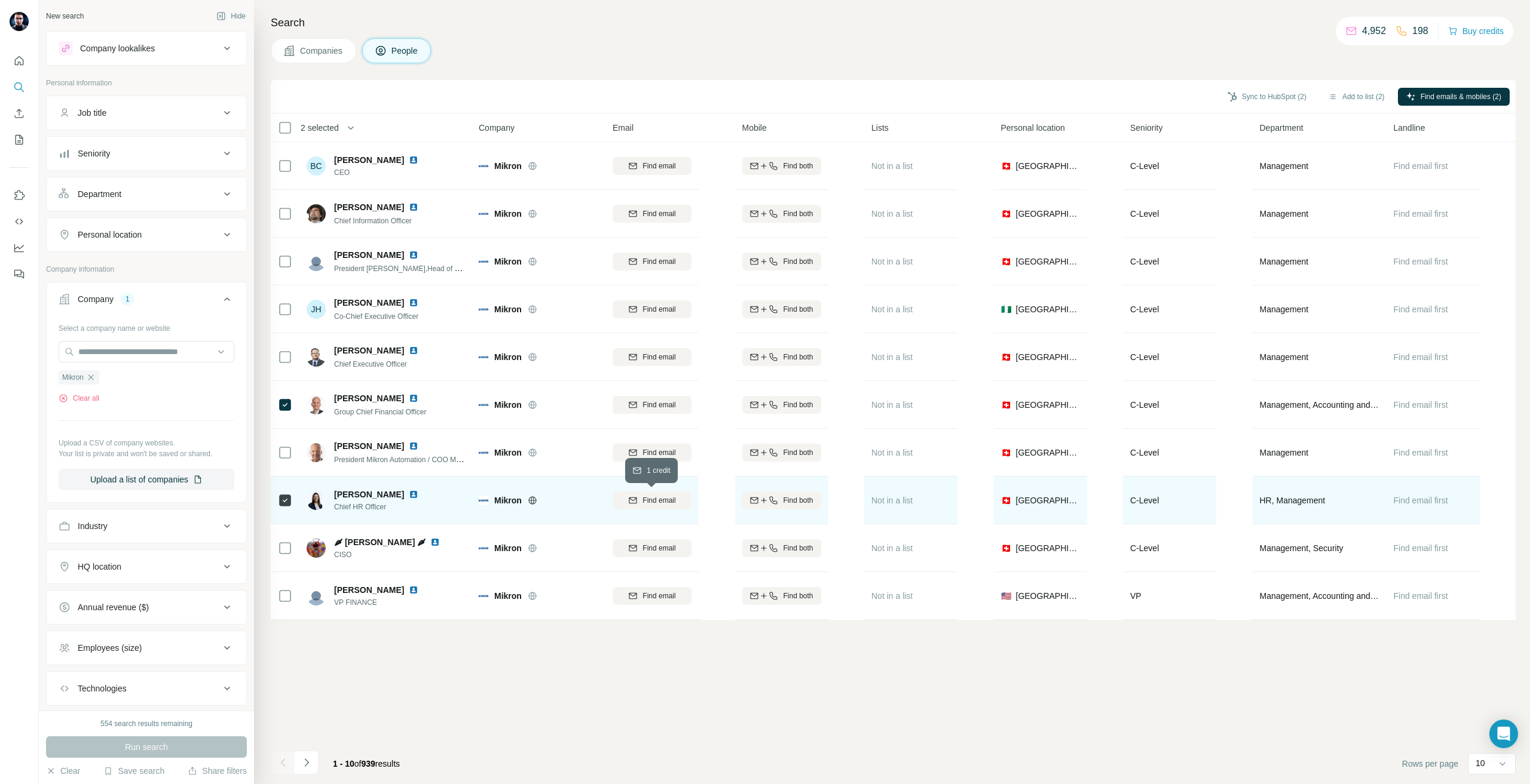
click at [652, 495] on span "Find email" at bounding box center [658, 500] width 32 height 11
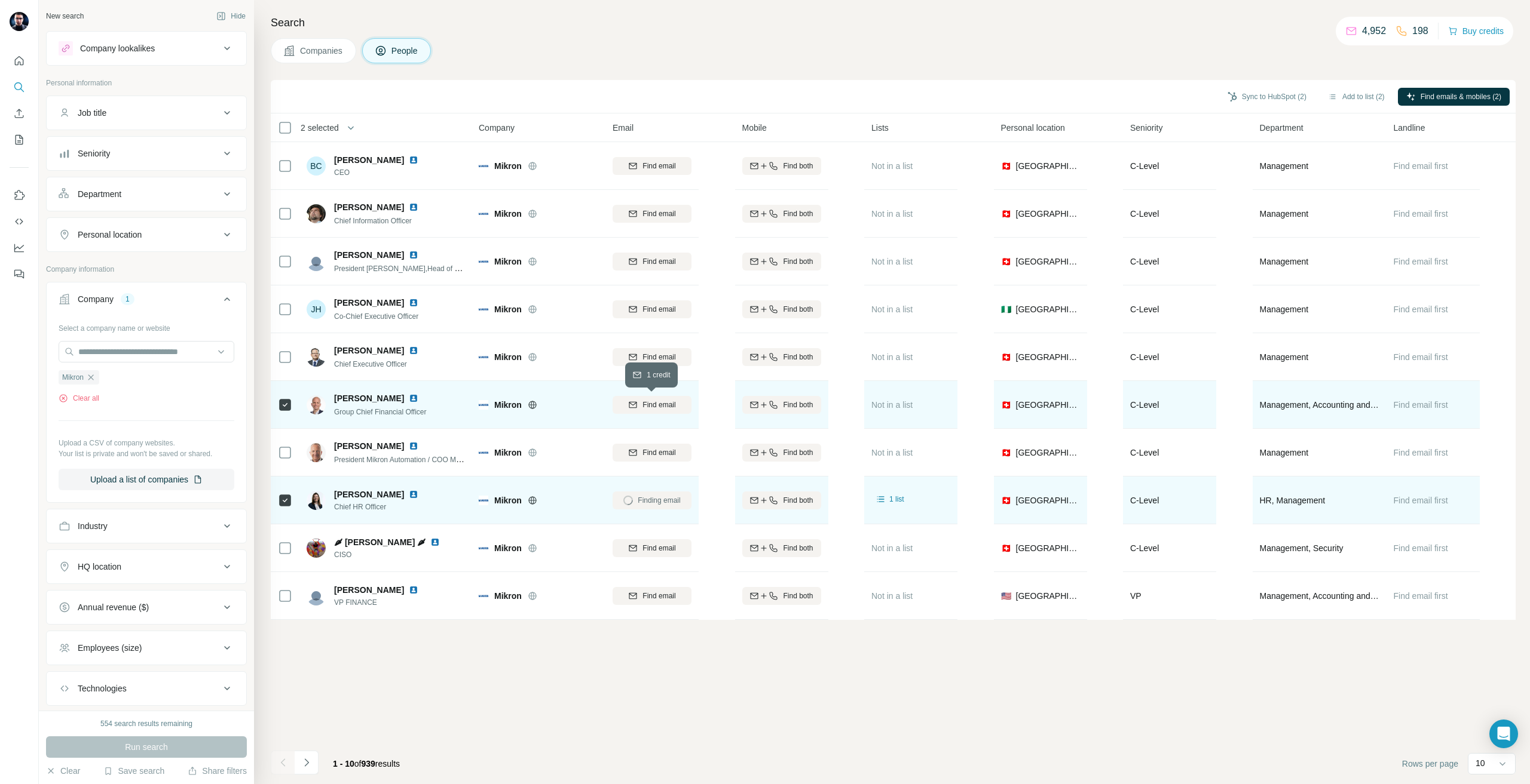
click at [649, 399] on span "Find email" at bounding box center [658, 405] width 32 height 11
click at [555, 691] on div "Sync to HubSpot (2) Add to list (2) Find emails & mobiles (2) 2 selected People…" at bounding box center [893, 432] width 1244 height 704
click at [1261, 91] on button "Sync to HubSpot (2)" at bounding box center [1267, 96] width 96 height 18
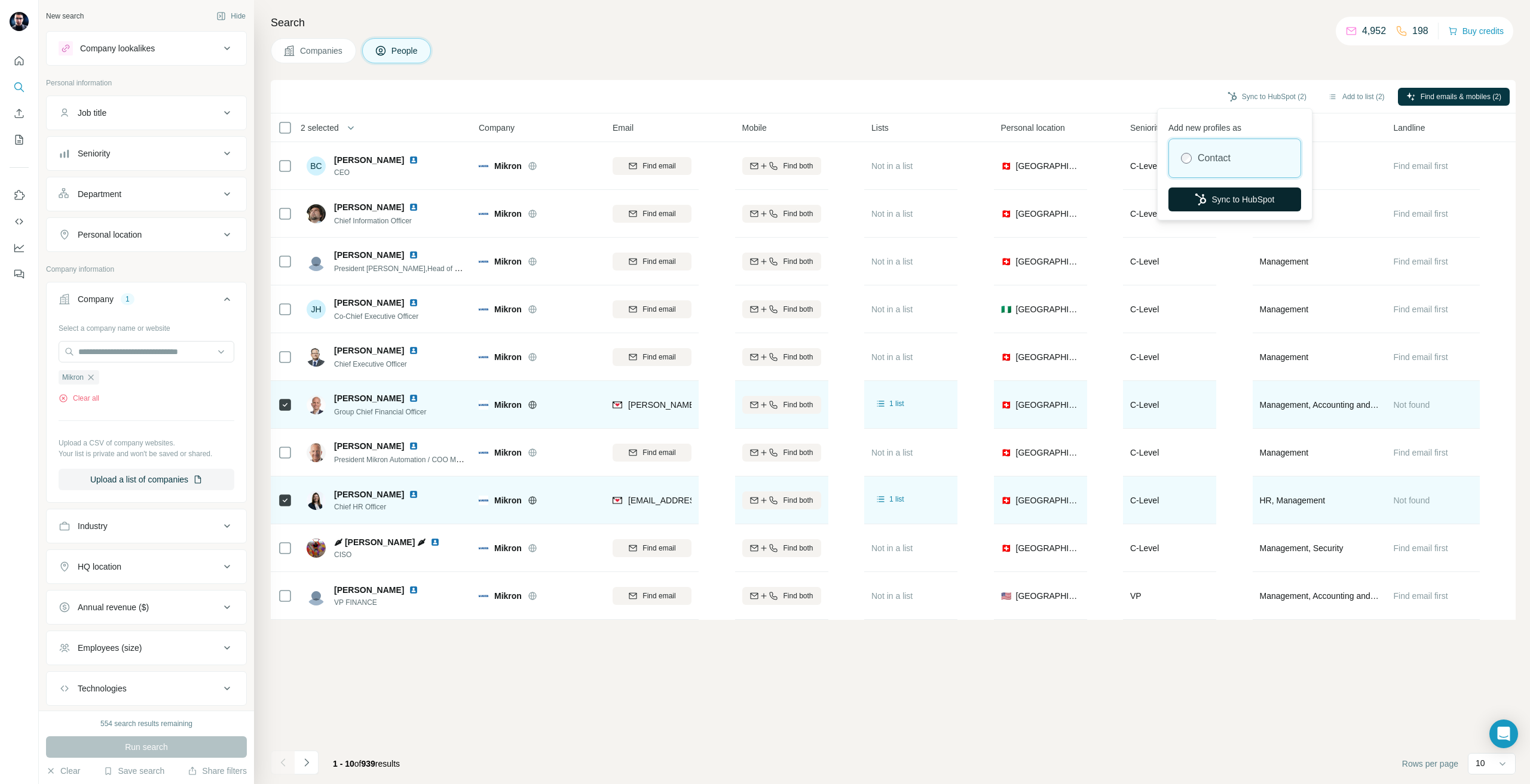
click at [1238, 189] on button "Sync to HubSpot" at bounding box center [1234, 199] width 133 height 24
click at [91, 379] on icon "button" at bounding box center [91, 377] width 6 height 6
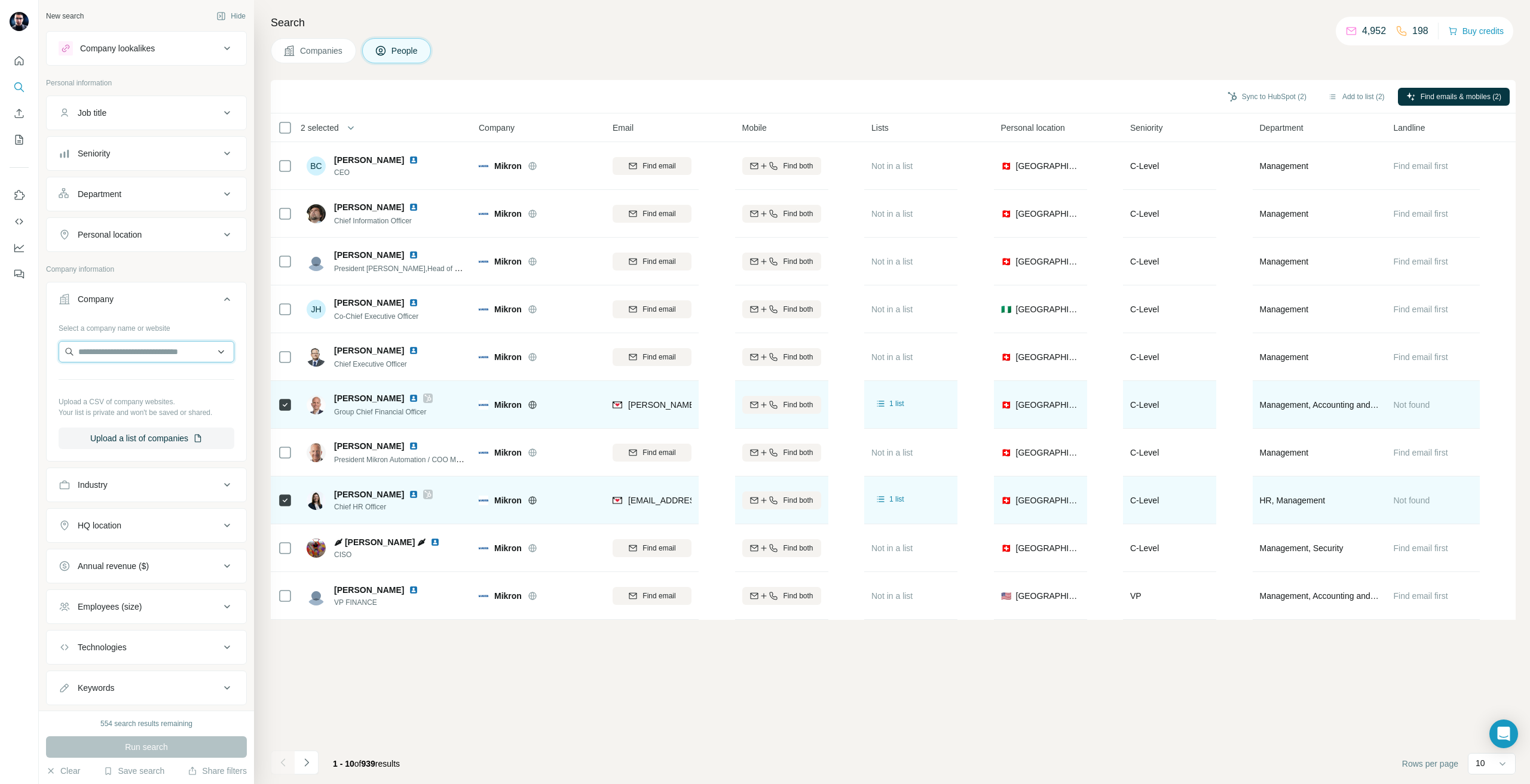
click at [81, 361] on input "text" at bounding box center [146, 351] width 175 height 21
type input "******"
click at [142, 385] on div "Romaco [DOMAIN_NAME]" at bounding box center [141, 384] width 160 height 32
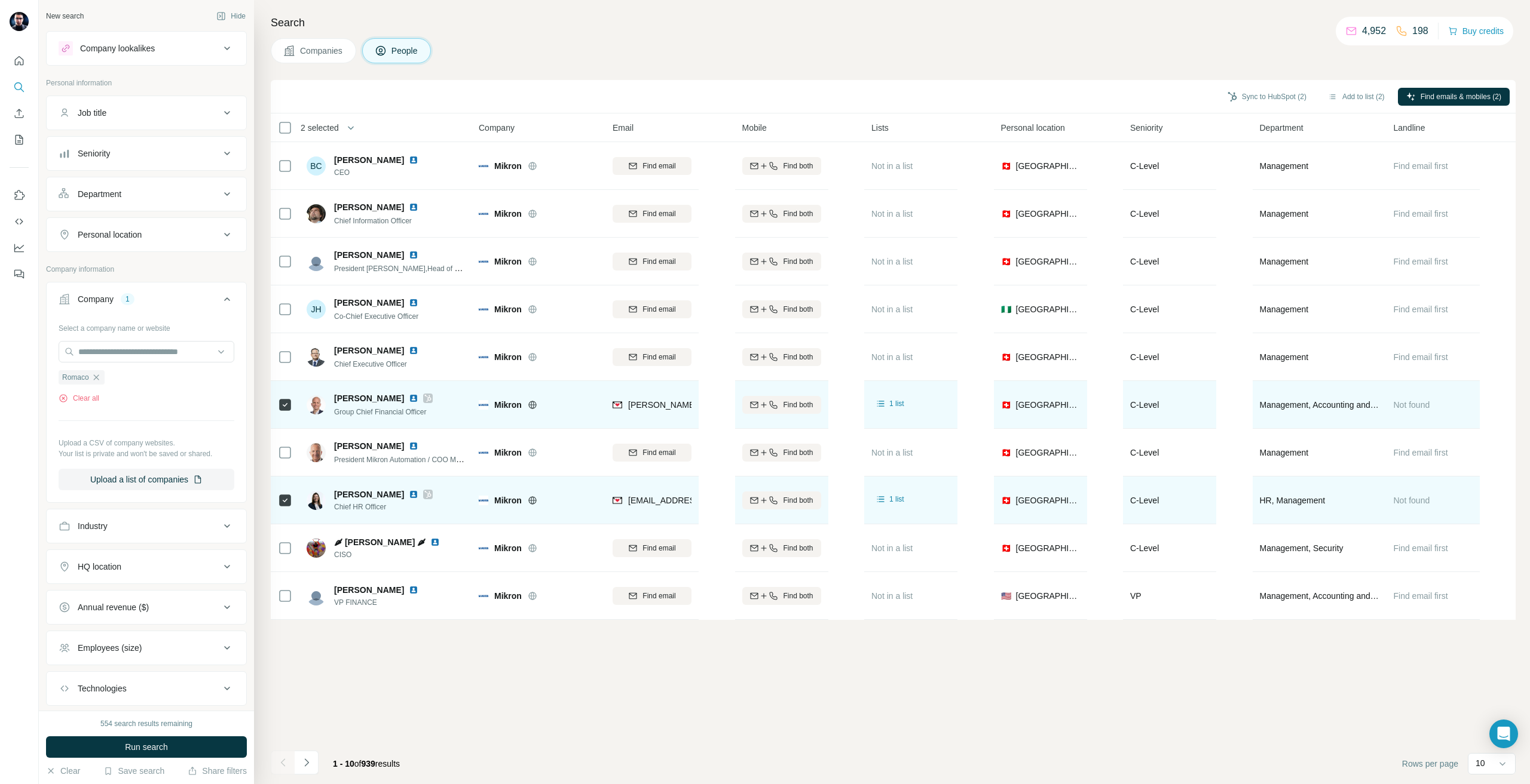
click at [425, 645] on div "Sync to HubSpot (2) Add to list (2) Find emails & mobiles (2) 2 selected People…" at bounding box center [893, 432] width 1244 height 704
click at [131, 750] on span "Run search" at bounding box center [147, 747] width 43 height 12
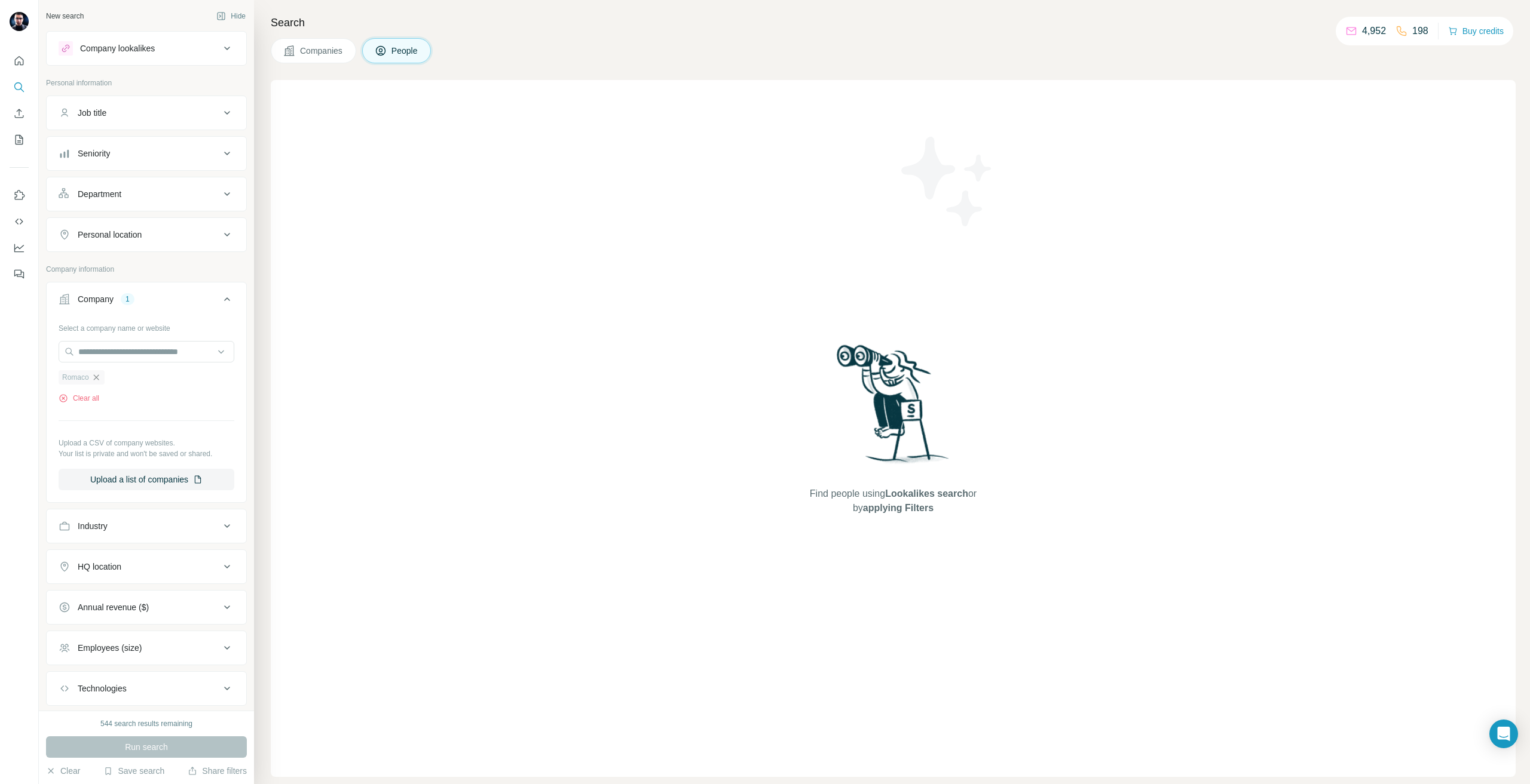
click at [98, 374] on icon "button" at bounding box center [96, 377] width 9 height 9
click at [88, 360] on input "text" at bounding box center [146, 351] width 175 height 21
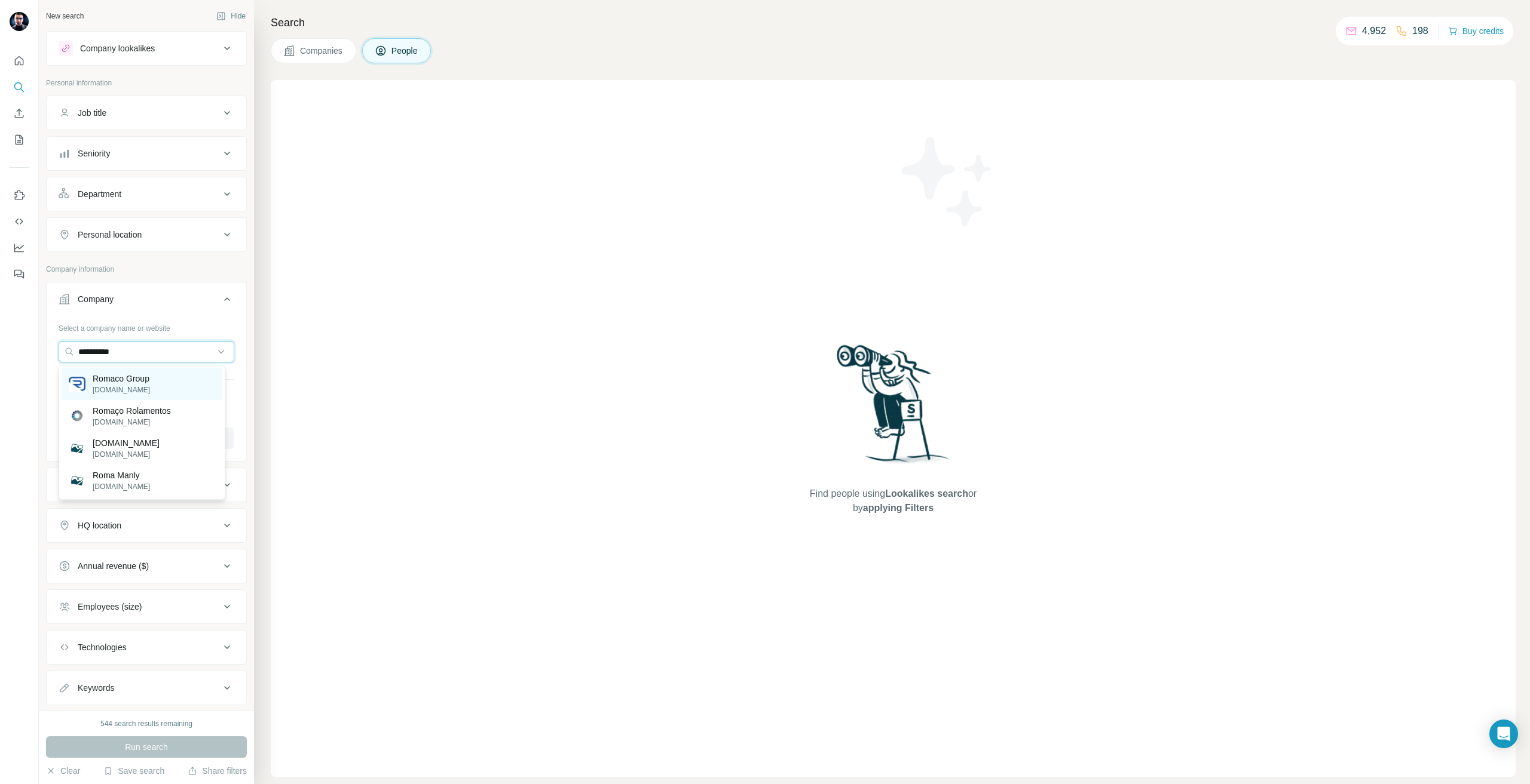
type input "**********"
click at [125, 389] on p "[DOMAIN_NAME]" at bounding box center [121, 390] width 57 height 11
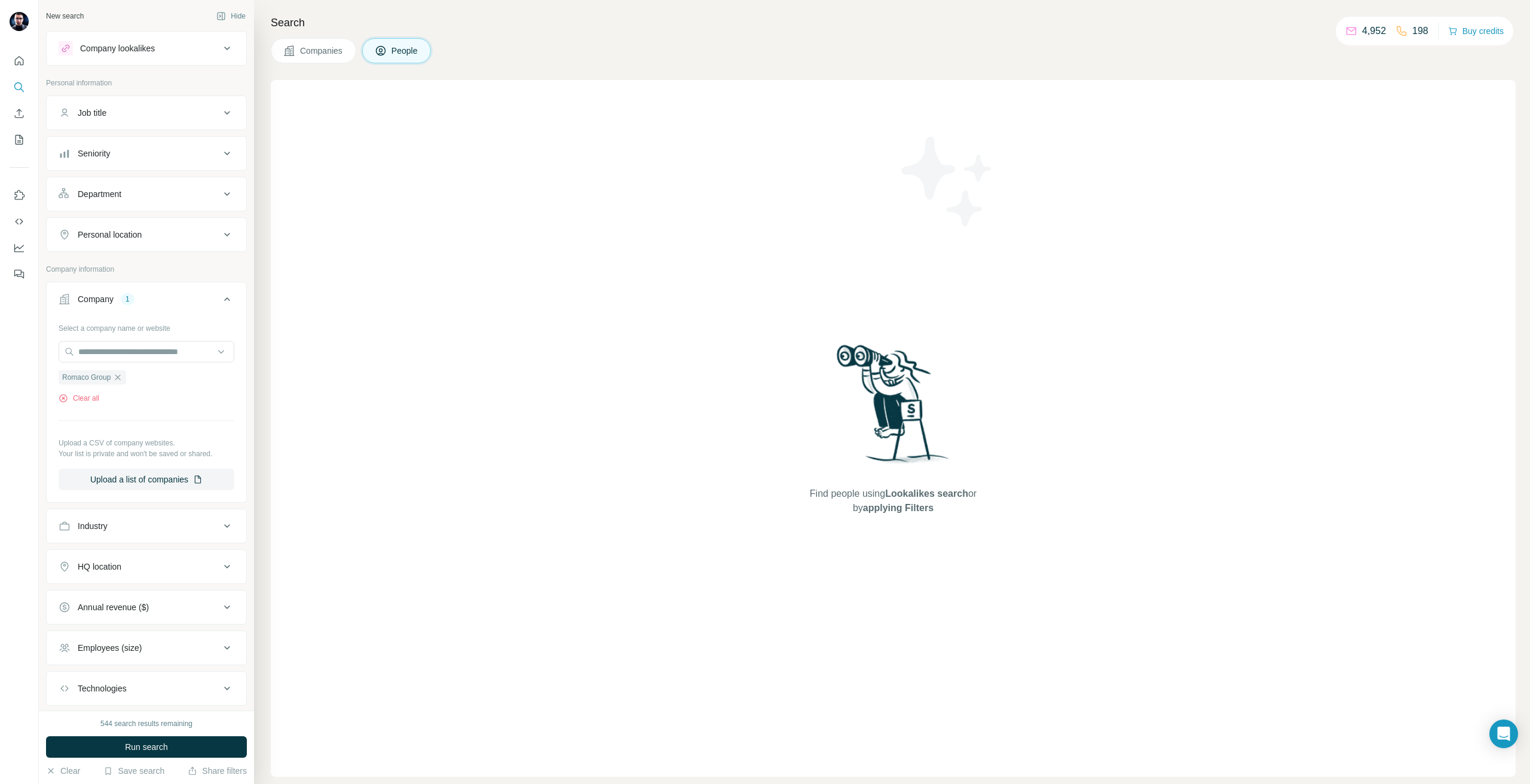
click at [190, 739] on button "Run search" at bounding box center [147, 747] width 201 height 21
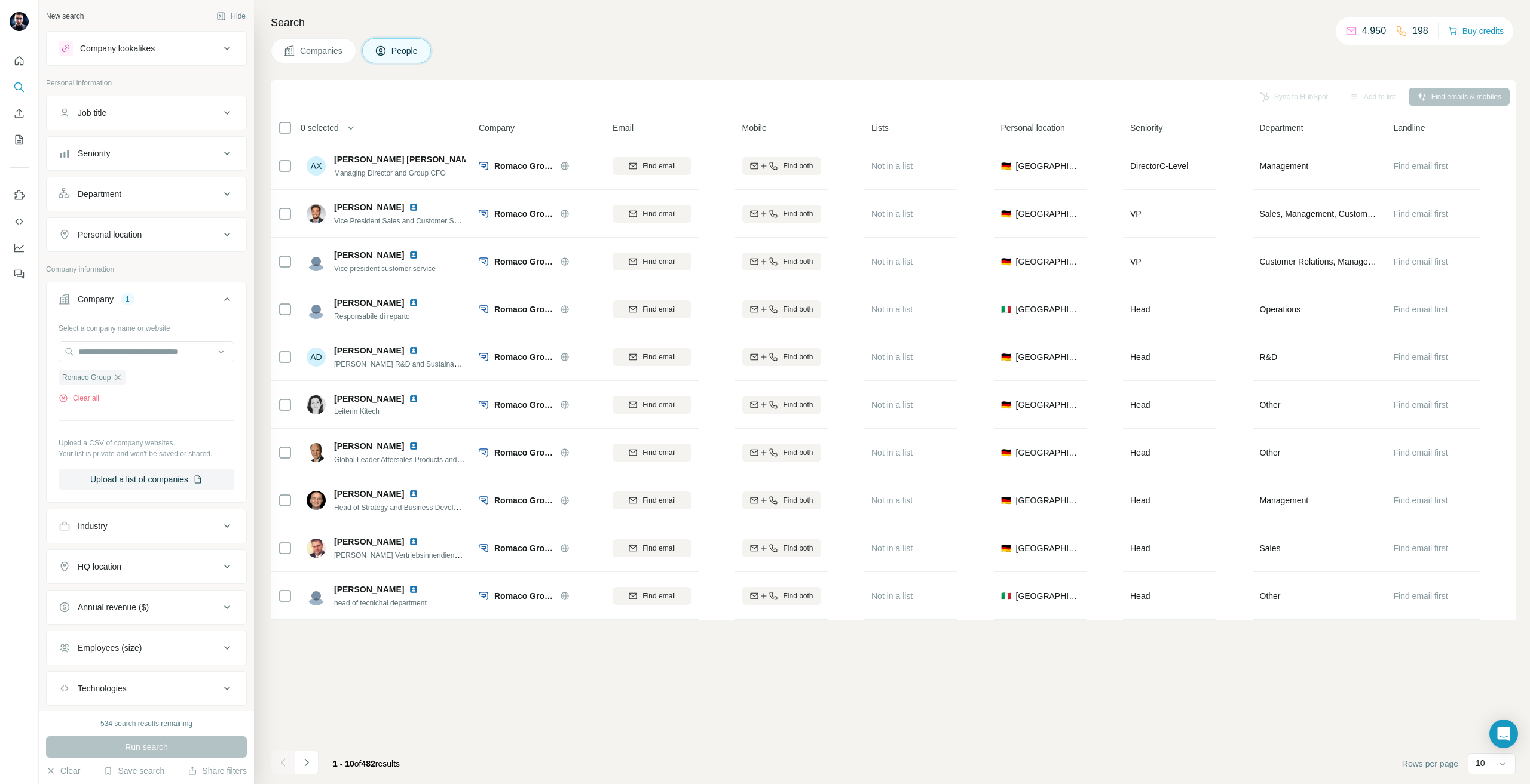
click at [149, 579] on button "HQ location" at bounding box center [146, 566] width 199 height 29
click at [135, 575] on button "HQ location" at bounding box center [146, 569] width 199 height 33
click at [152, 227] on button "Personal location" at bounding box center [146, 234] width 199 height 29
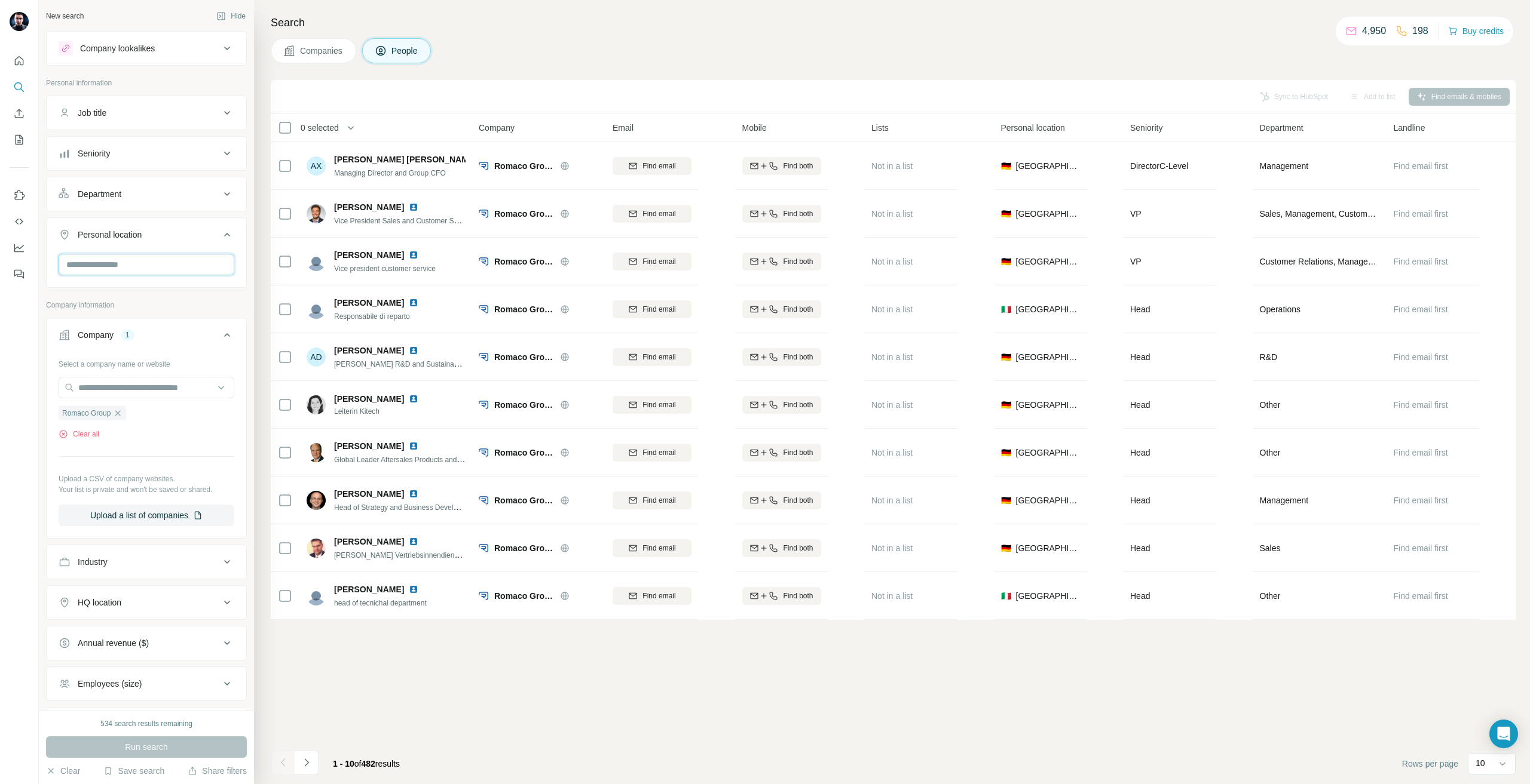
click at [94, 268] on input "text" at bounding box center [146, 264] width 175 height 21
type input "***"
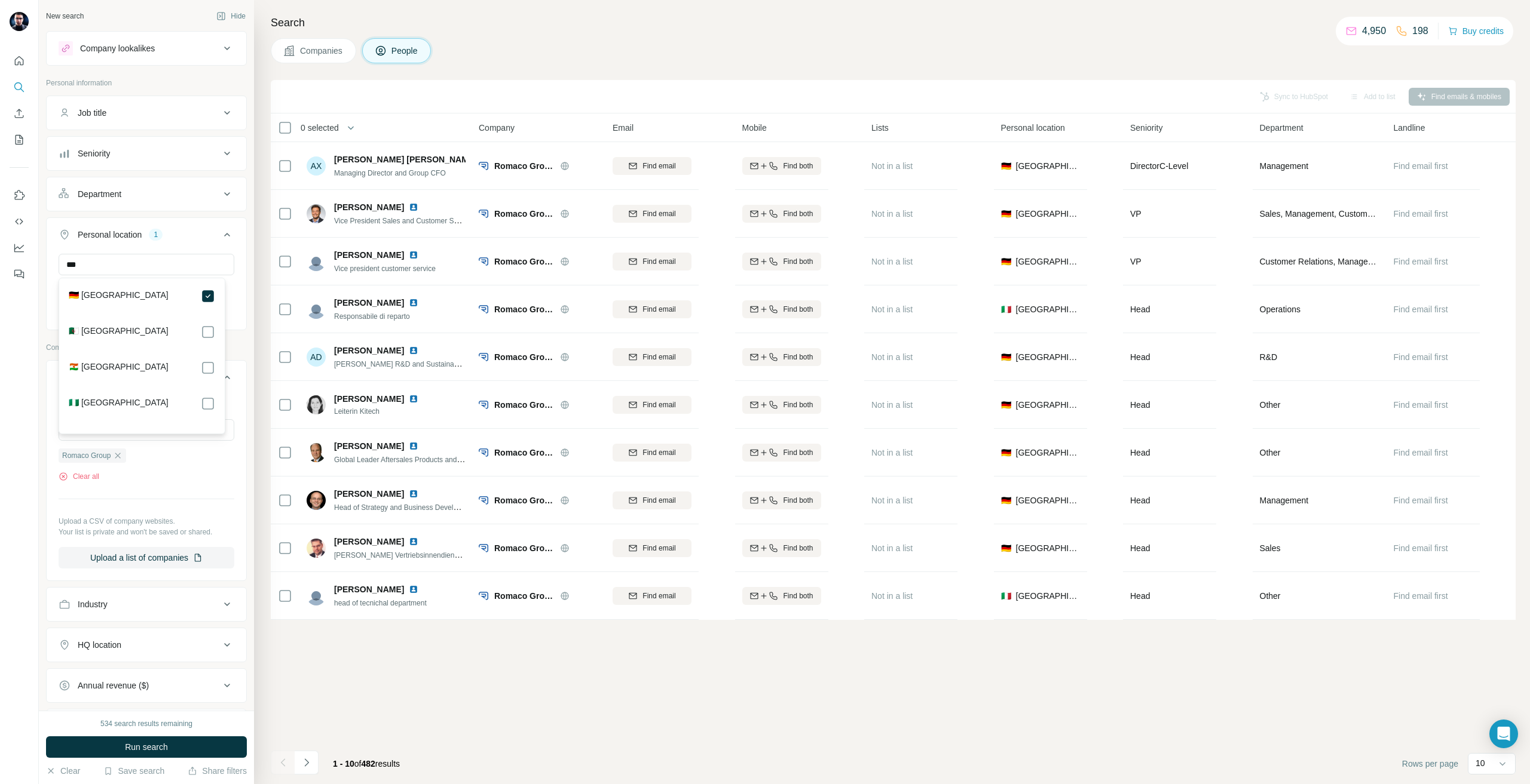
click at [191, 744] on button "Run search" at bounding box center [147, 747] width 201 height 21
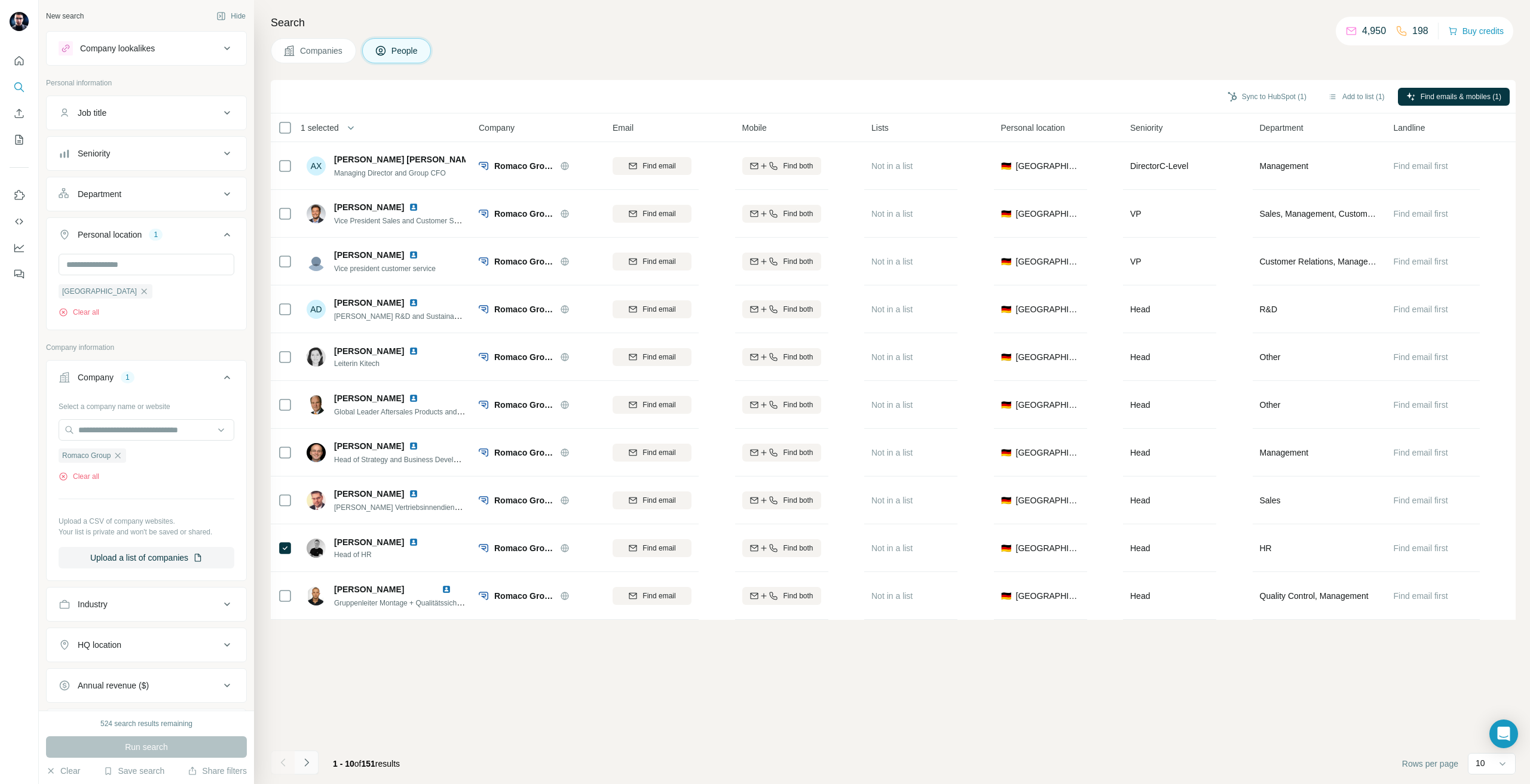
click at [317, 756] on button "Navigate to next page" at bounding box center [307, 763] width 24 height 24
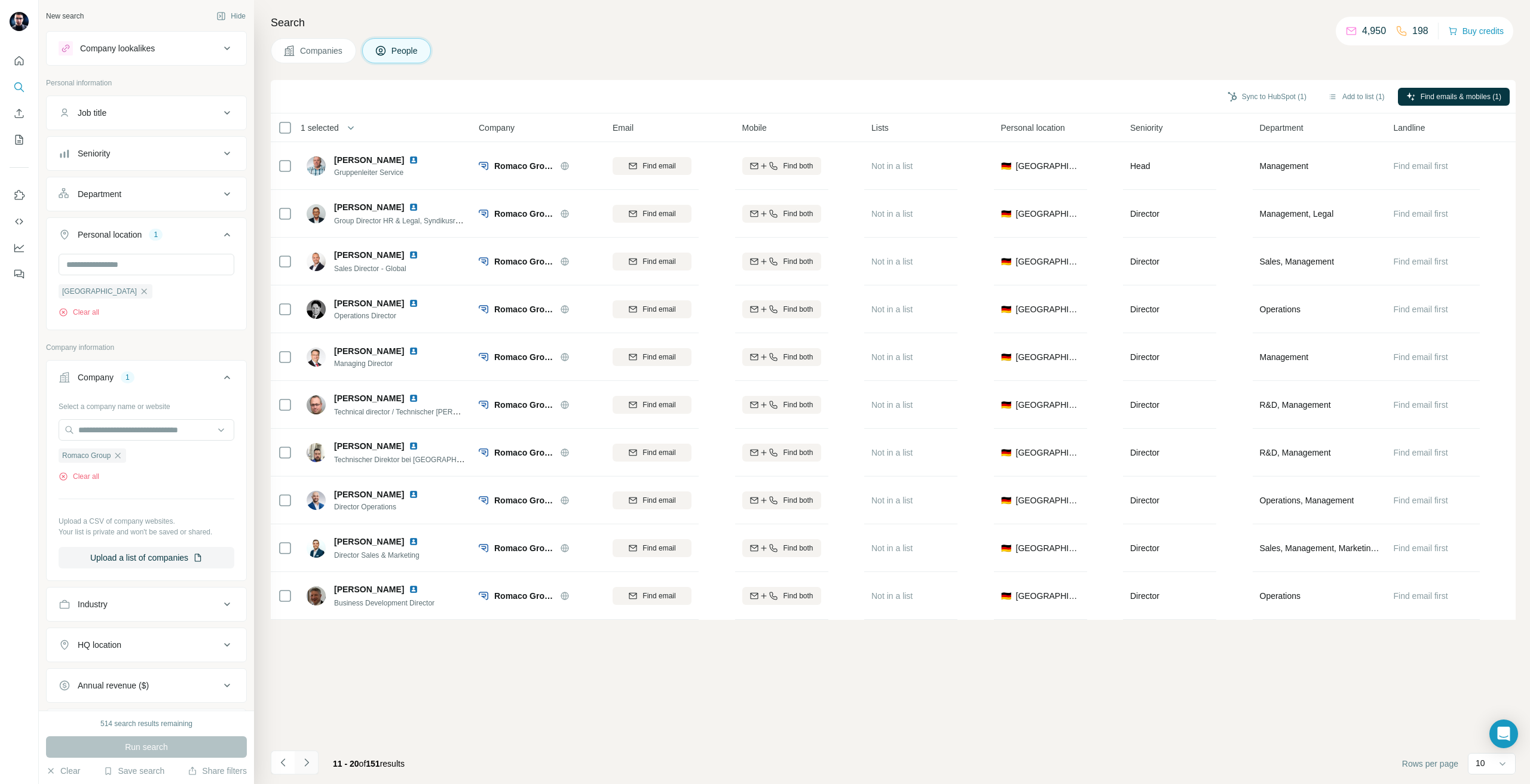
click at [300, 760] on icon "Navigate to next page" at bounding box center [306, 763] width 12 height 12
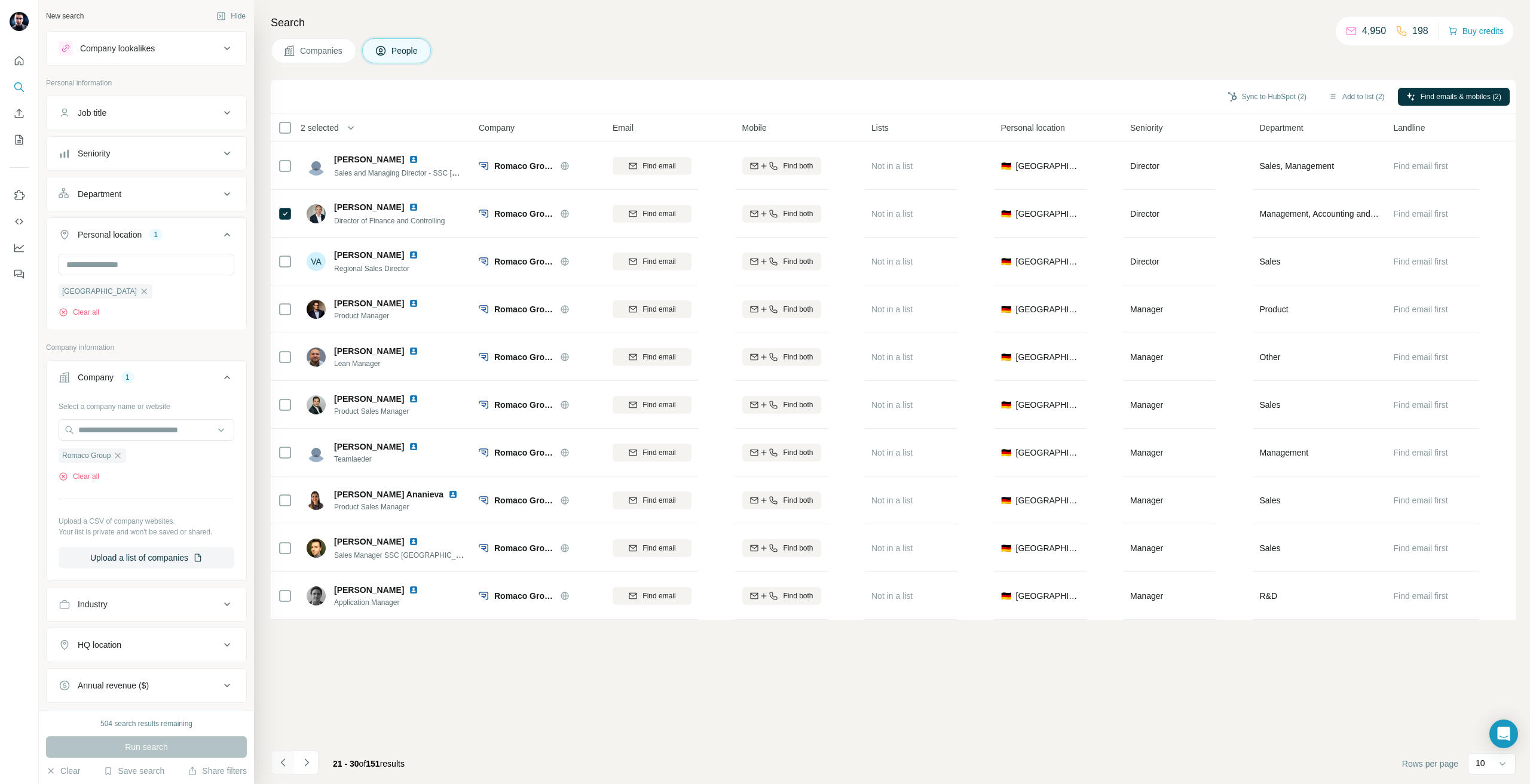
click at [272, 756] on button "Navigate to previous page" at bounding box center [283, 763] width 24 height 24
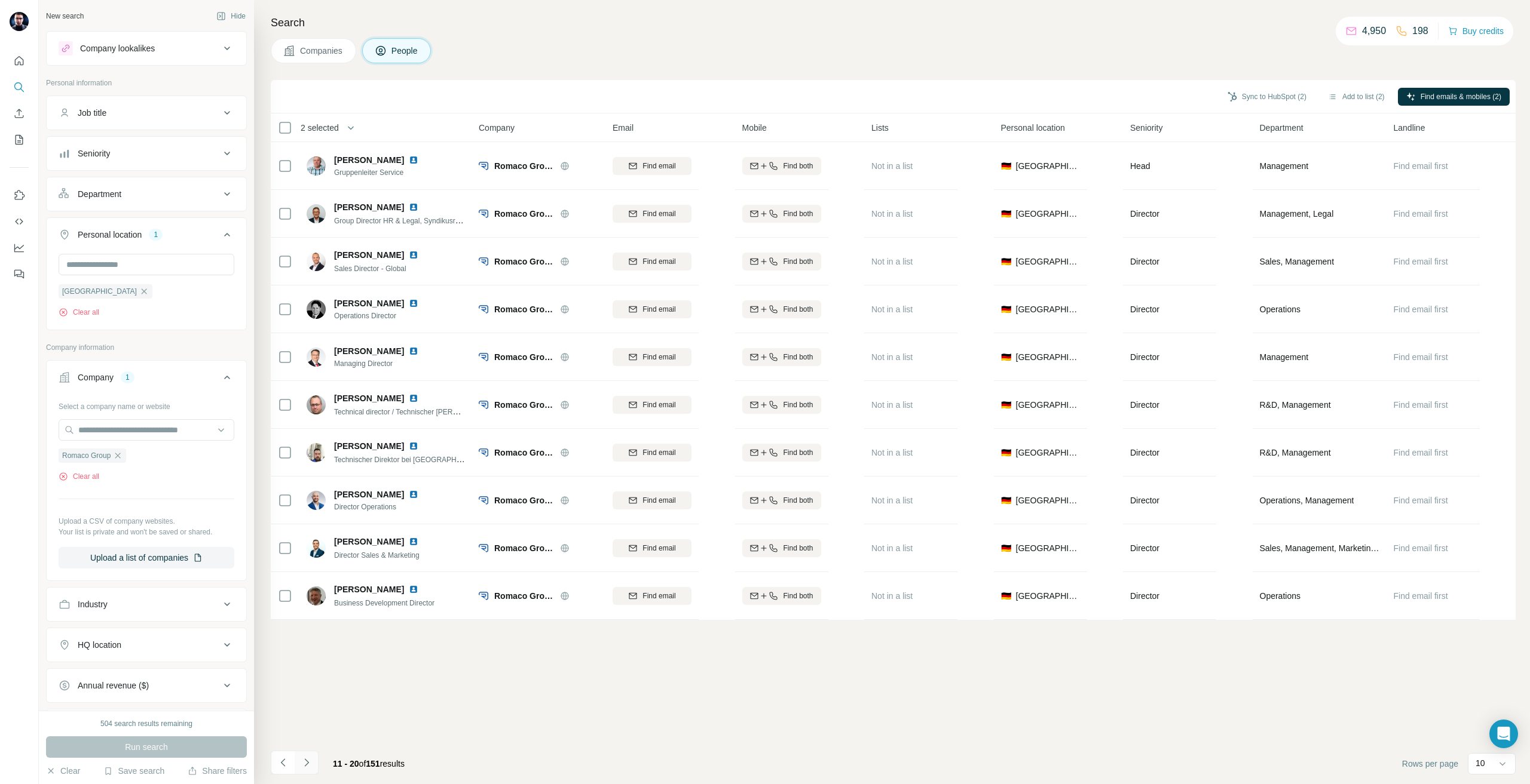
click at [296, 767] on button "Navigate to next page" at bounding box center [307, 763] width 24 height 24
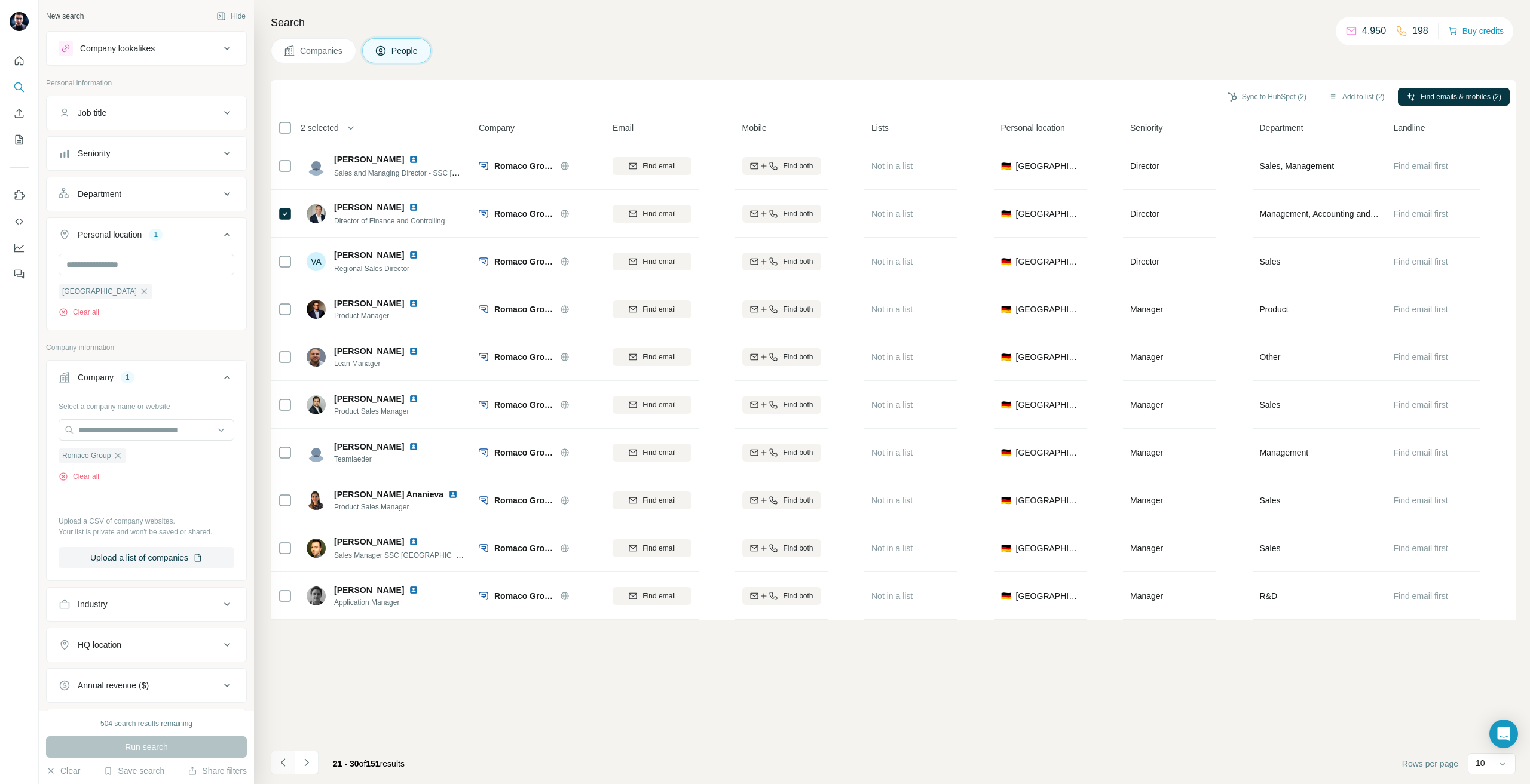
click at [284, 765] on icon "Navigate to previous page" at bounding box center [283, 763] width 12 height 12
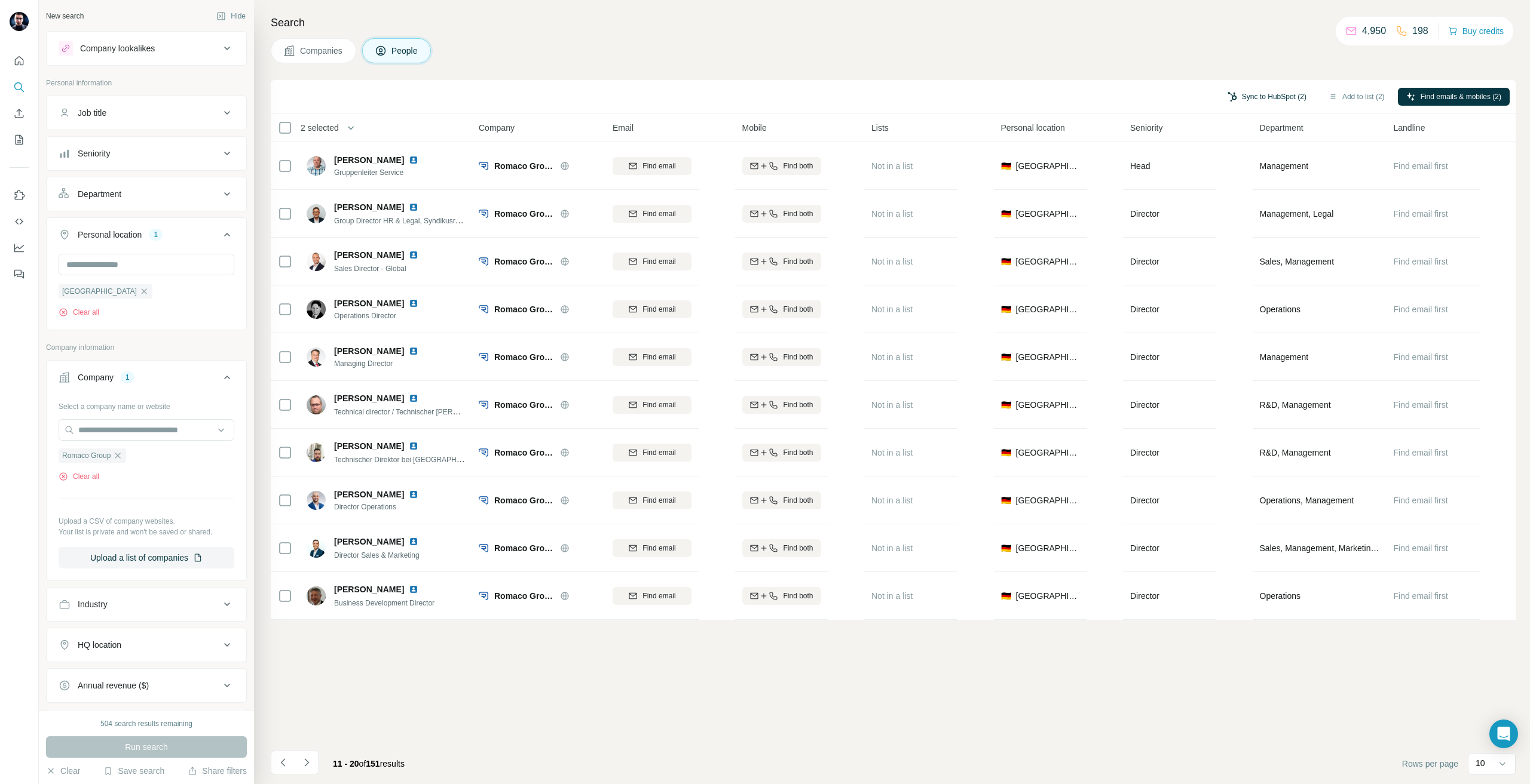
click at [1230, 103] on button "Sync to HubSpot (2)" at bounding box center [1267, 96] width 96 height 18
click at [1194, 201] on icon "button" at bounding box center [1200, 199] width 12 height 12
click at [287, 757] on icon "Navigate to previous page" at bounding box center [283, 763] width 12 height 12
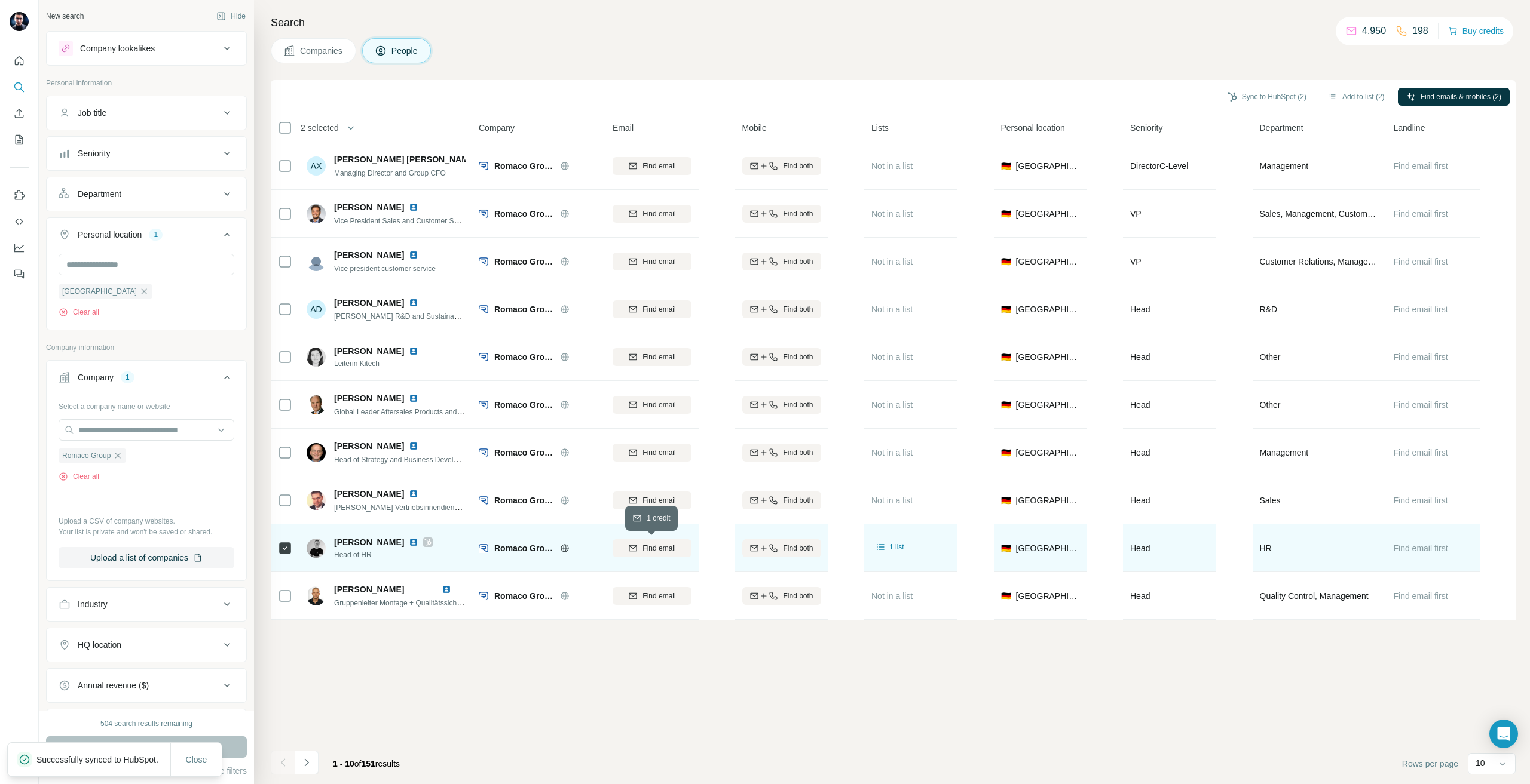
click at [640, 547] on div "Find email" at bounding box center [652, 549] width 79 height 11
click at [309, 759] on icon "Navigate to next page" at bounding box center [306, 763] width 12 height 12
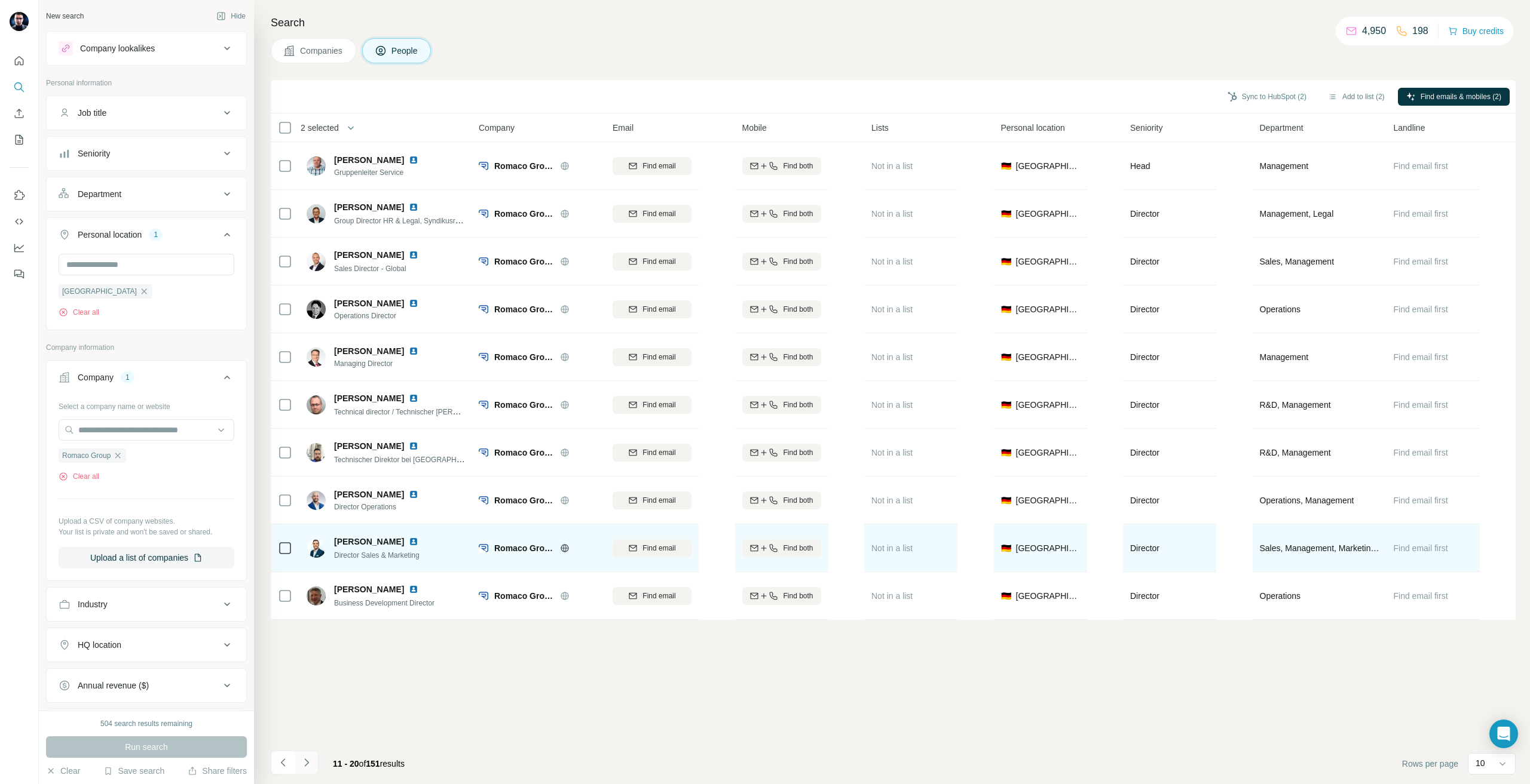
drag, startPoint x: 322, startPoint y: 765, endPoint x: 310, endPoint y: 762, distance: 12.4
click at [321, 765] on div "11 - 20 of 151 results" at bounding box center [342, 764] width 144 height 26
click at [310, 762] on icon "Navigate to next page" at bounding box center [306, 763] width 12 height 12
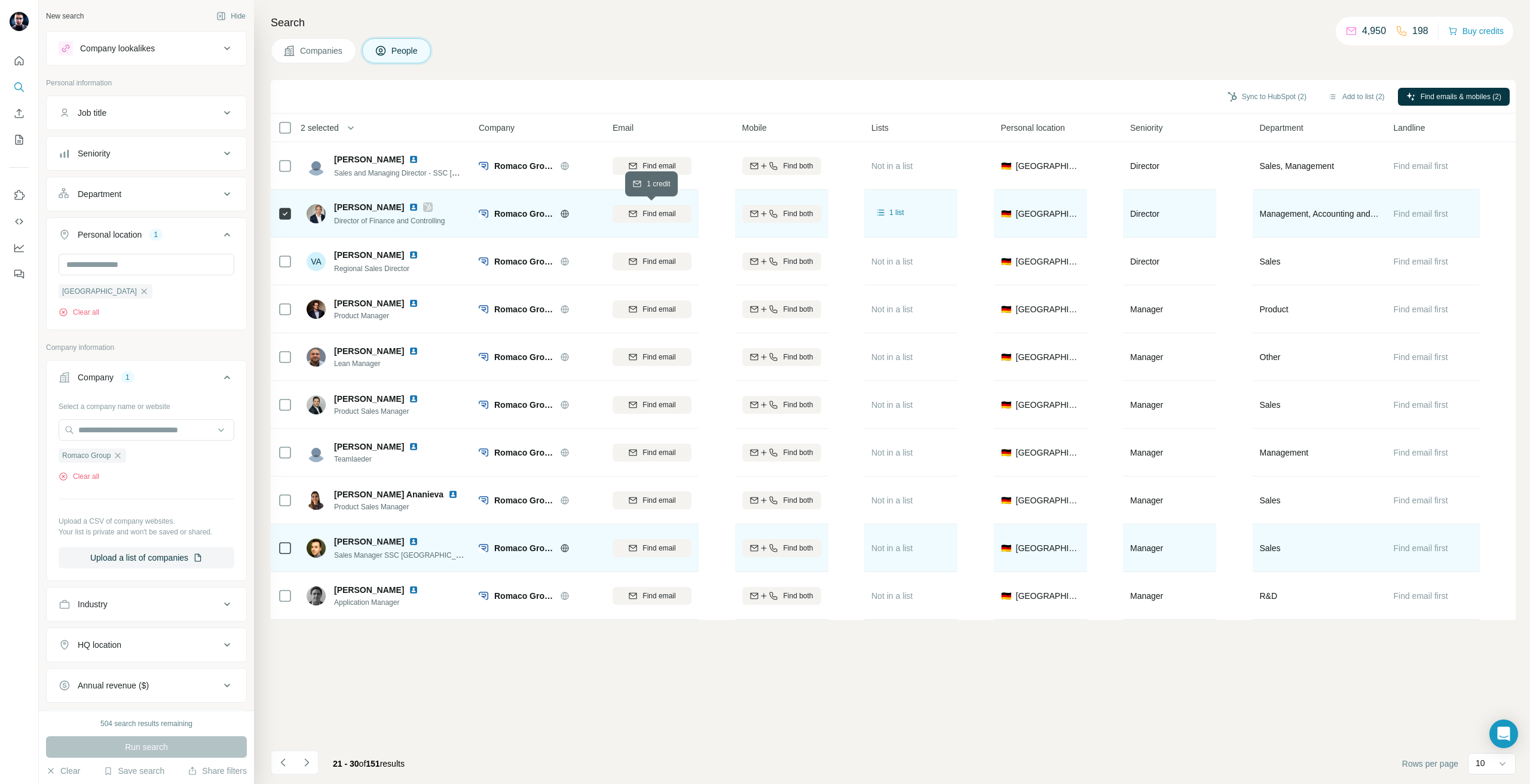
click at [669, 209] on span "Find email" at bounding box center [658, 214] width 32 height 11
click at [1267, 96] on button "Sync to HubSpot (2)" at bounding box center [1267, 96] width 96 height 18
click at [1230, 181] on button "Sync to HubSpot" at bounding box center [1234, 185] width 133 height 24
click at [283, 764] on icon "Navigate to previous page" at bounding box center [283, 763] width 12 height 12
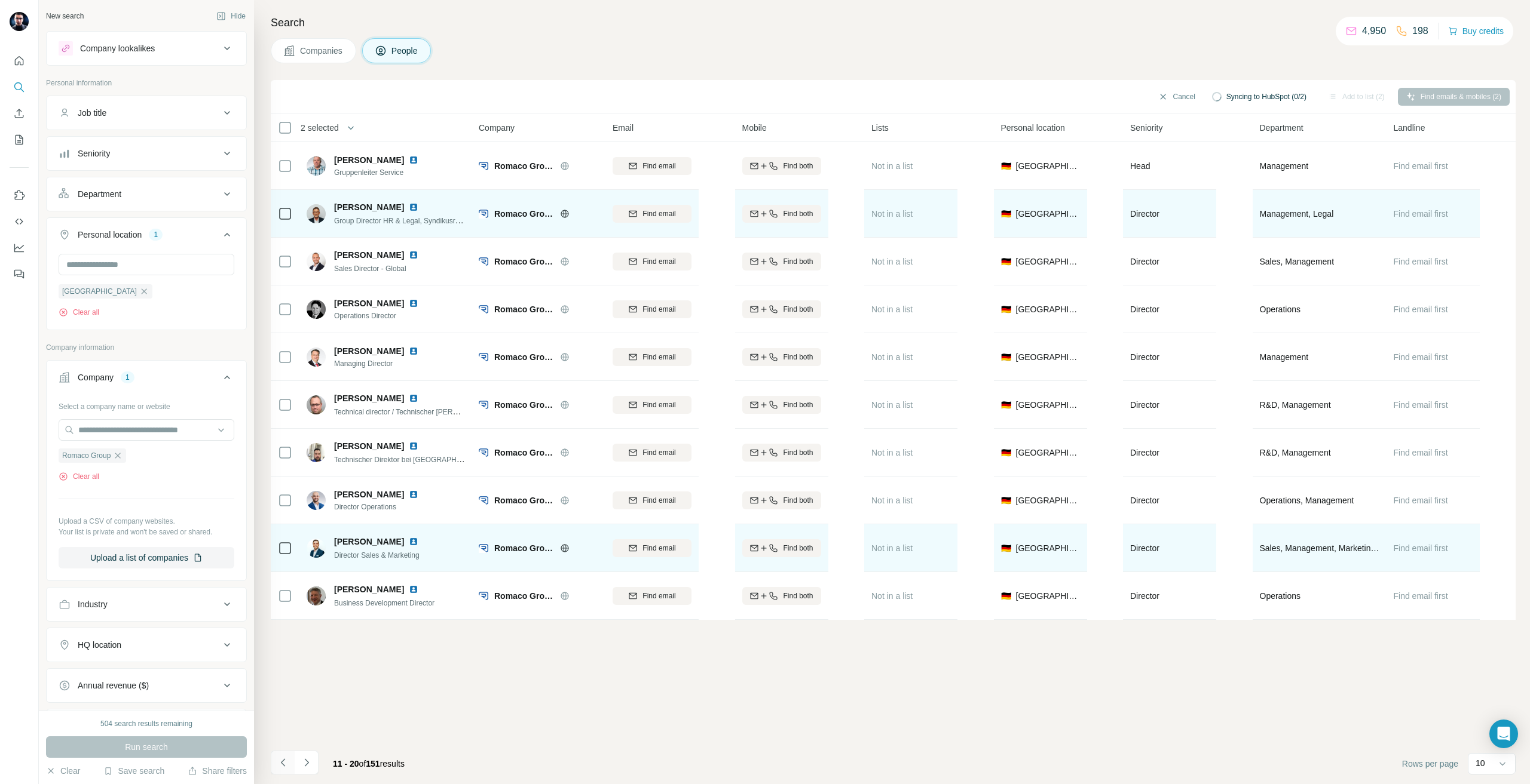
click at [283, 762] on icon "Navigate to previous page" at bounding box center [282, 763] width 5 height 7
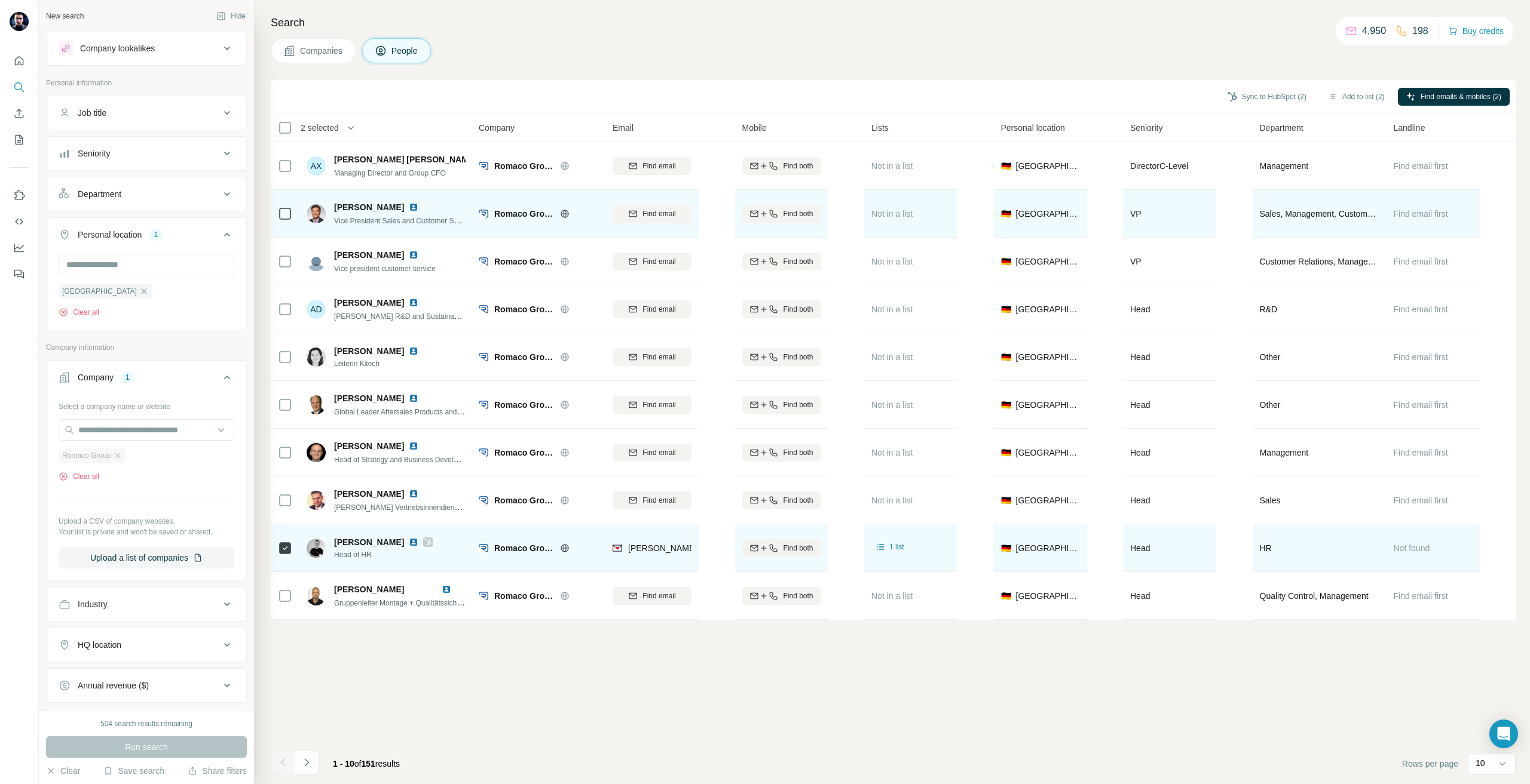
click at [121, 450] on div "Romaco Group" at bounding box center [92, 455] width 68 height 14
click at [108, 436] on input "text" at bounding box center [146, 429] width 175 height 21
click at [0, 421] on div at bounding box center [19, 392] width 39 height 784
click at [119, 455] on icon "button" at bounding box center [118, 456] width 9 height 9
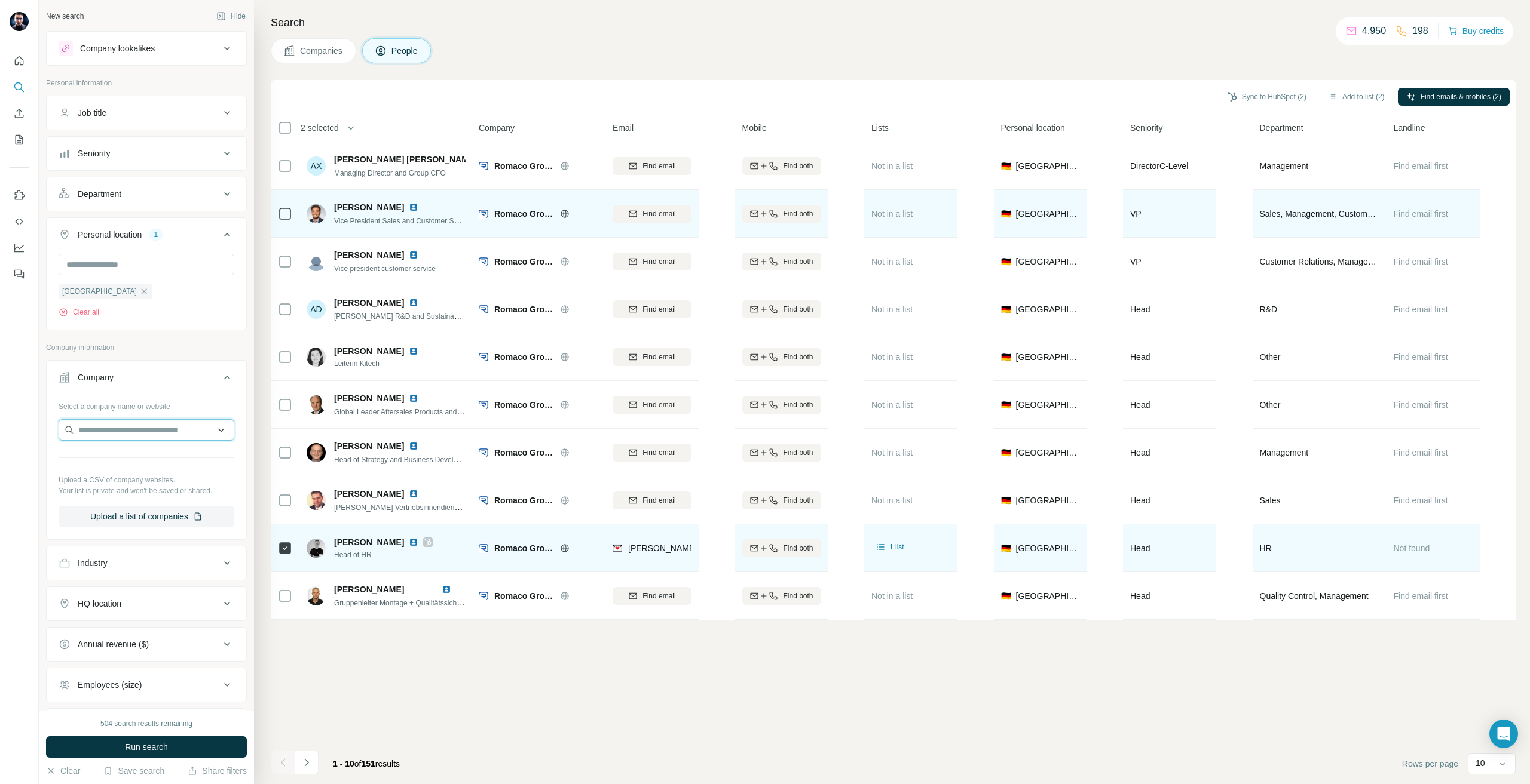
click at [112, 429] on input "text" at bounding box center [146, 429] width 175 height 21
type input "**********"
type input "*********"
type input "******"
click at [125, 462] on p "[PERSON_NAME]" at bounding box center [151, 457] width 117 height 12
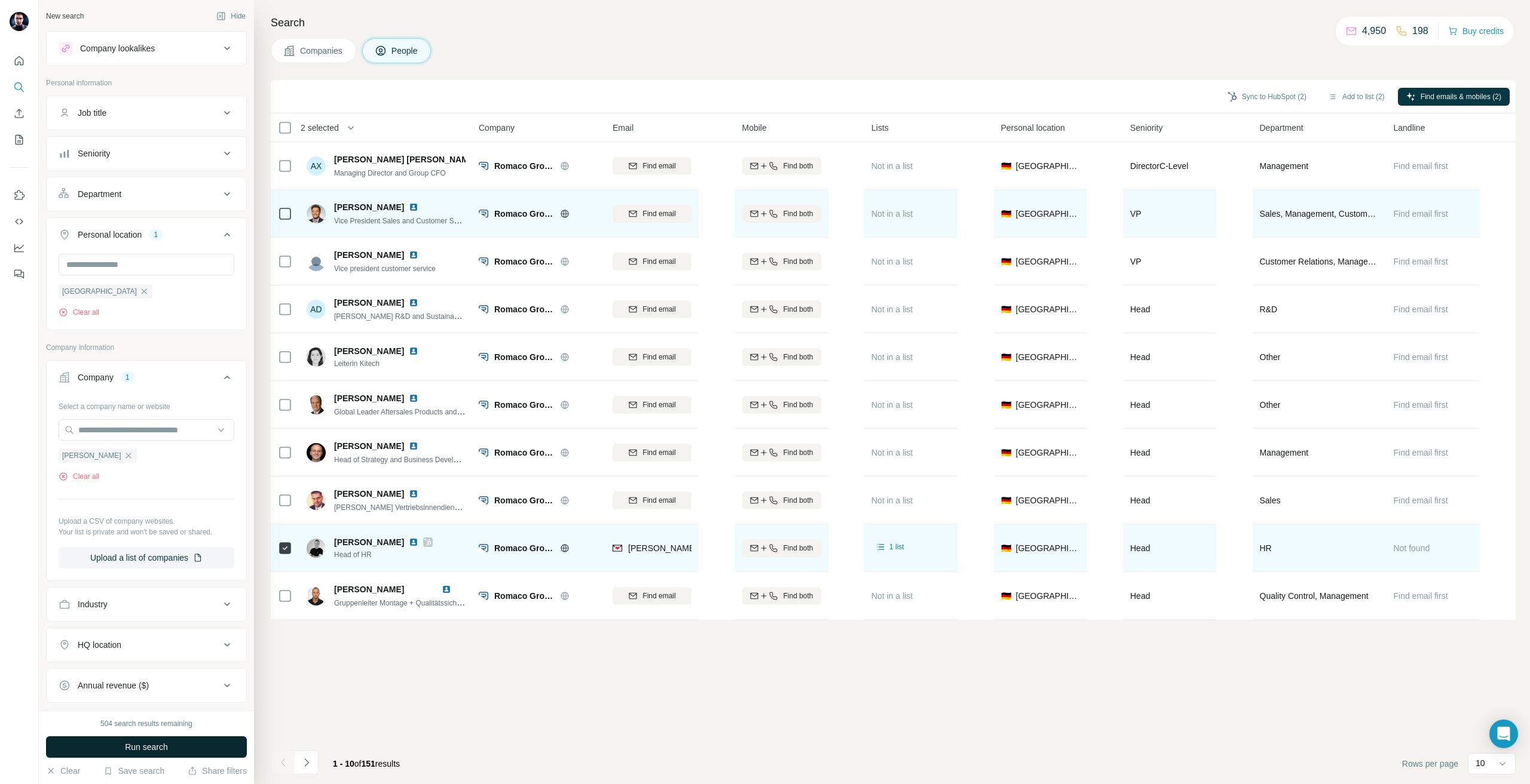
click at [92, 739] on button "Run search" at bounding box center [147, 747] width 201 height 21
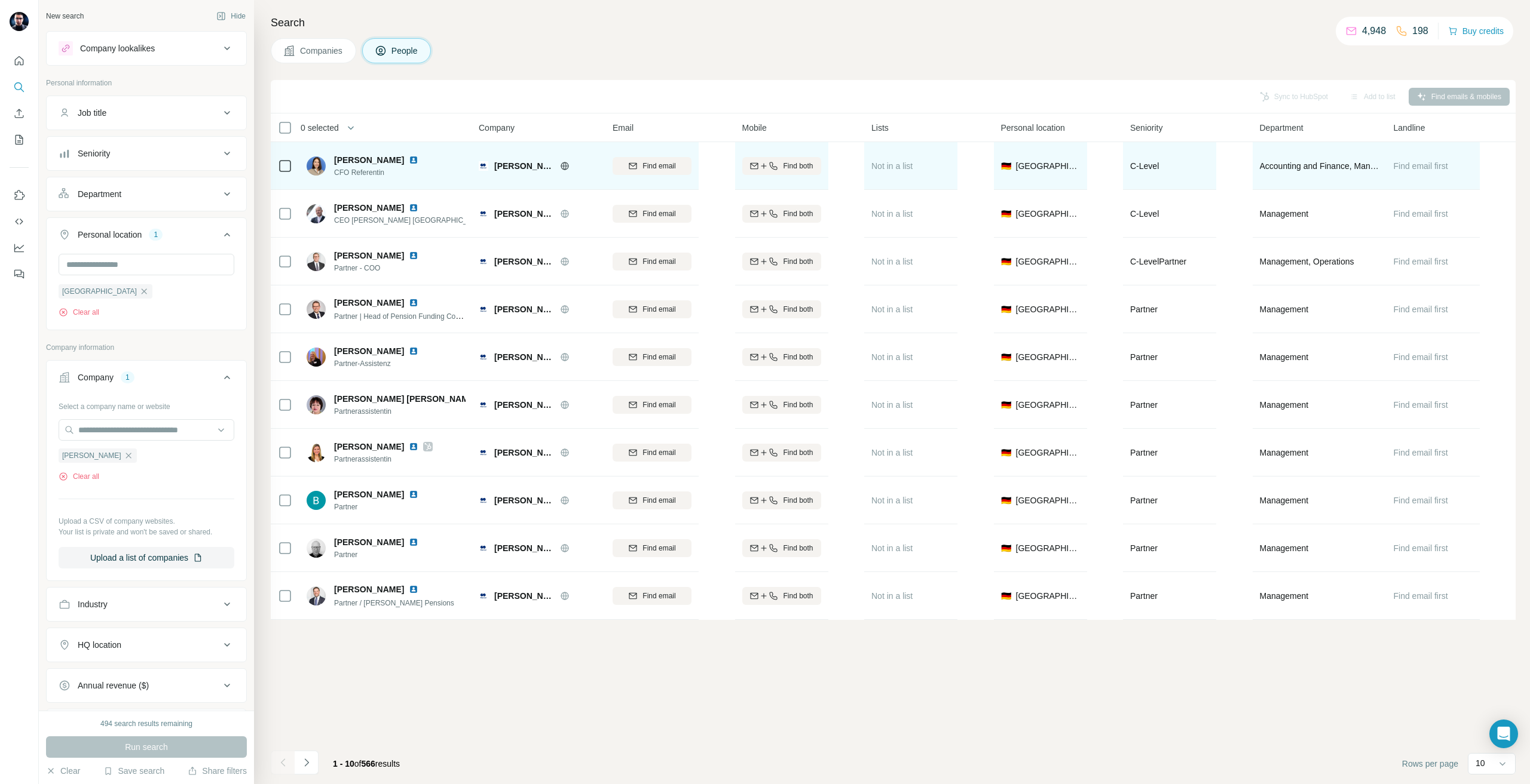
click at [560, 171] on icon at bounding box center [565, 166] width 9 height 9
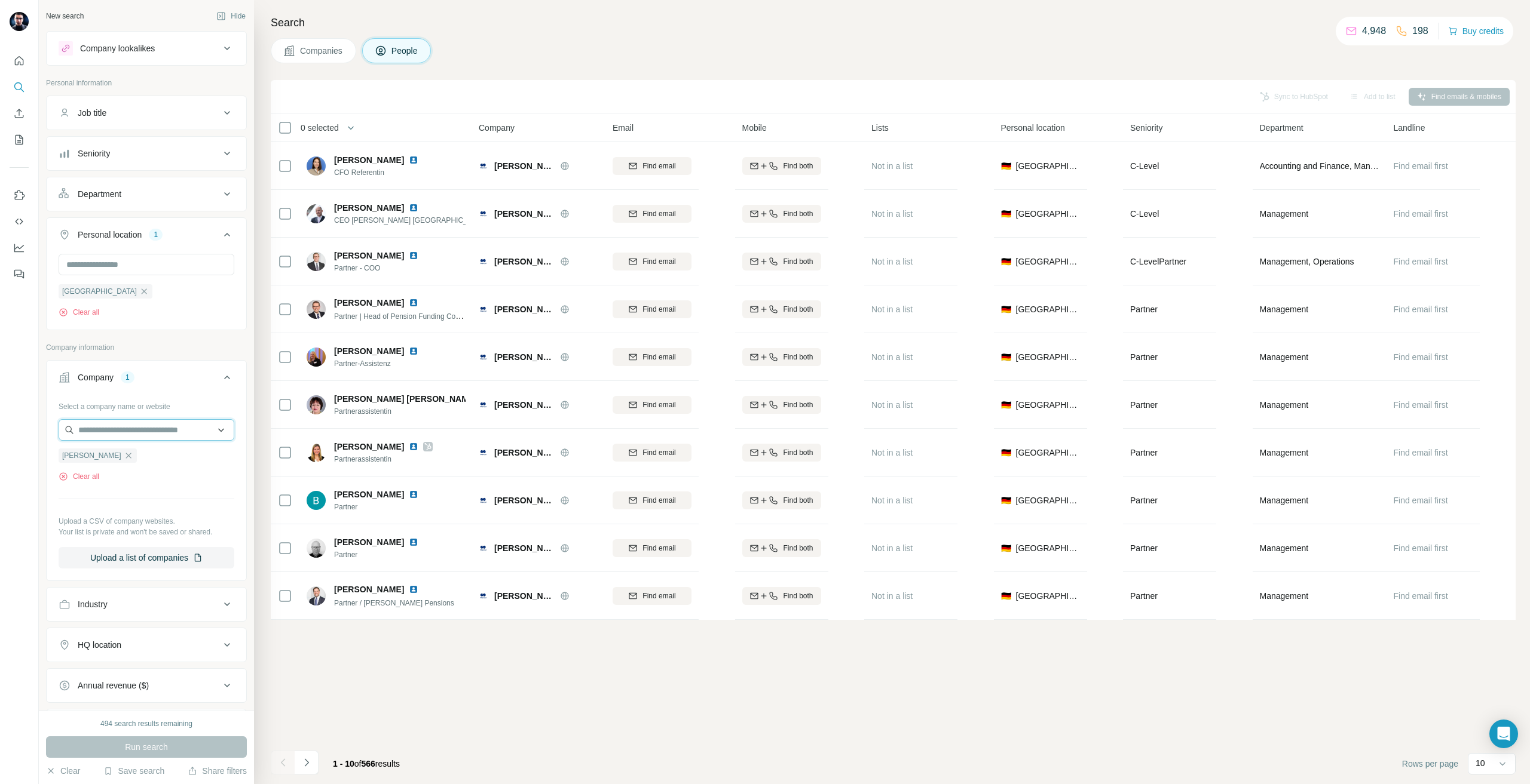
click at [95, 439] on input "text" at bounding box center [146, 429] width 175 height 21
type input "*********"
click at [524, 747] on footer "1 - 10 of 566 results Rows per page 10" at bounding box center [893, 764] width 1244 height 41
click at [125, 456] on icon "button" at bounding box center [128, 456] width 6 height 6
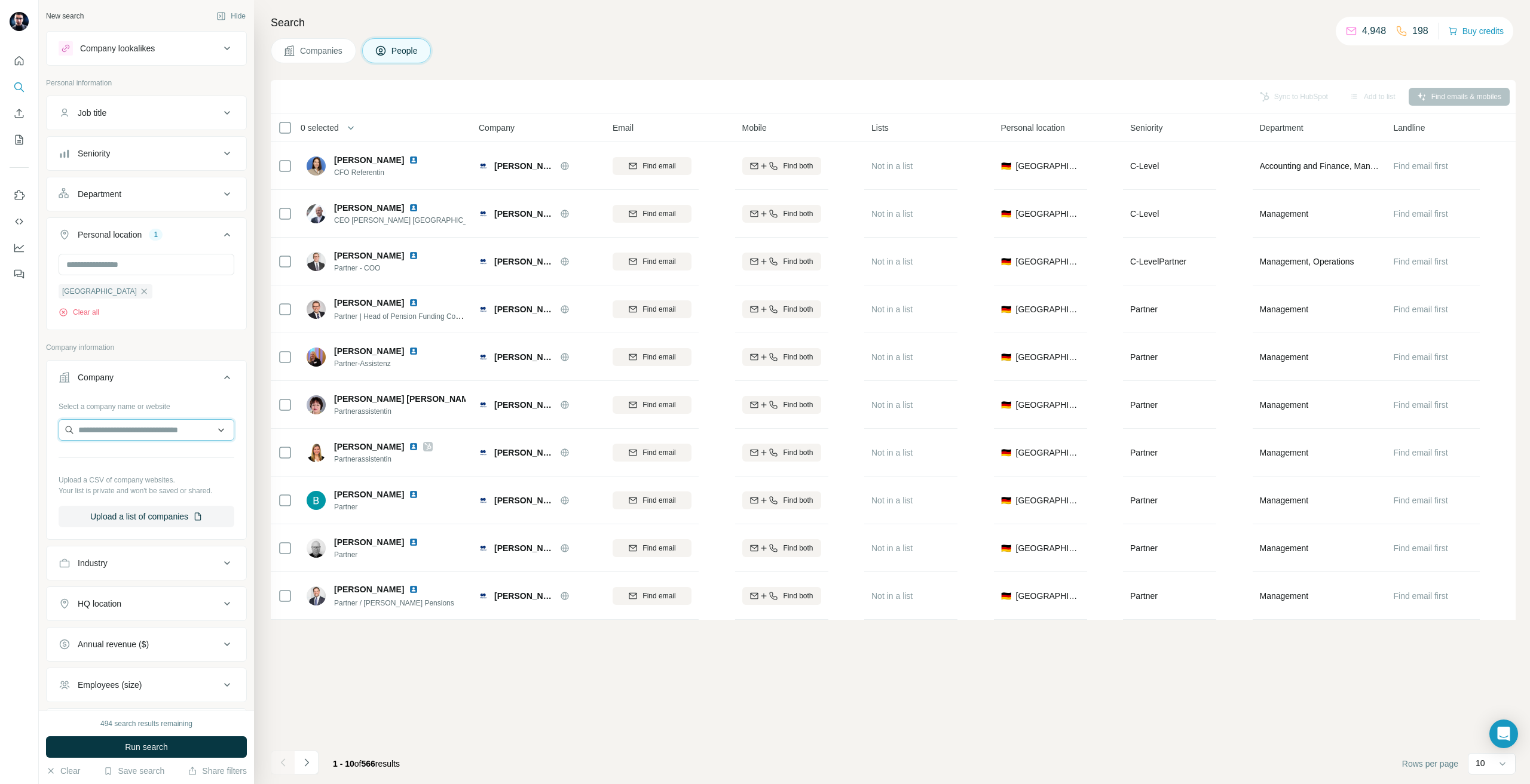
click at [86, 441] on input "text" at bounding box center [146, 429] width 175 height 21
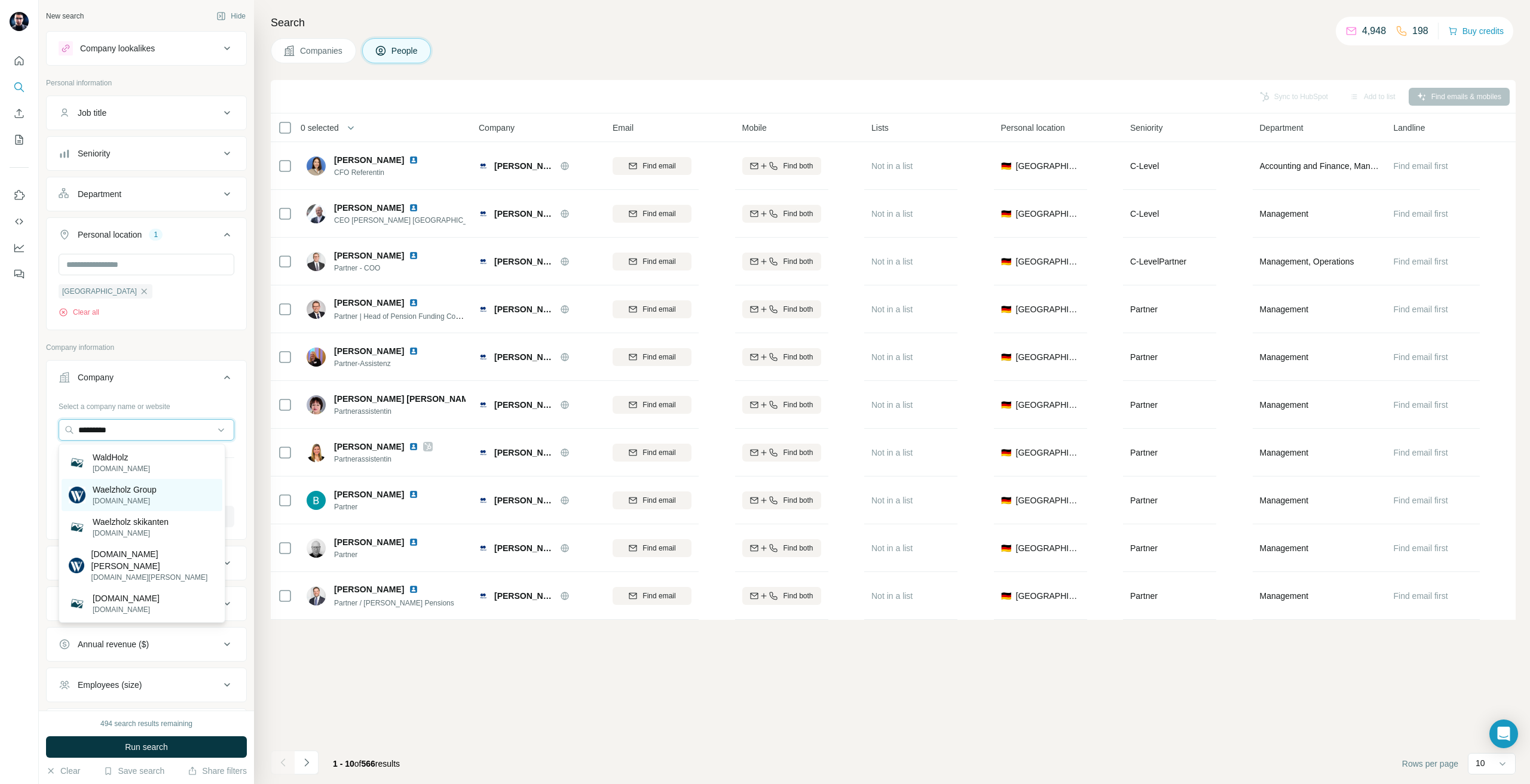
type input "*********"
click at [170, 505] on div "Waelzholz Group [DOMAIN_NAME]" at bounding box center [141, 495] width 160 height 32
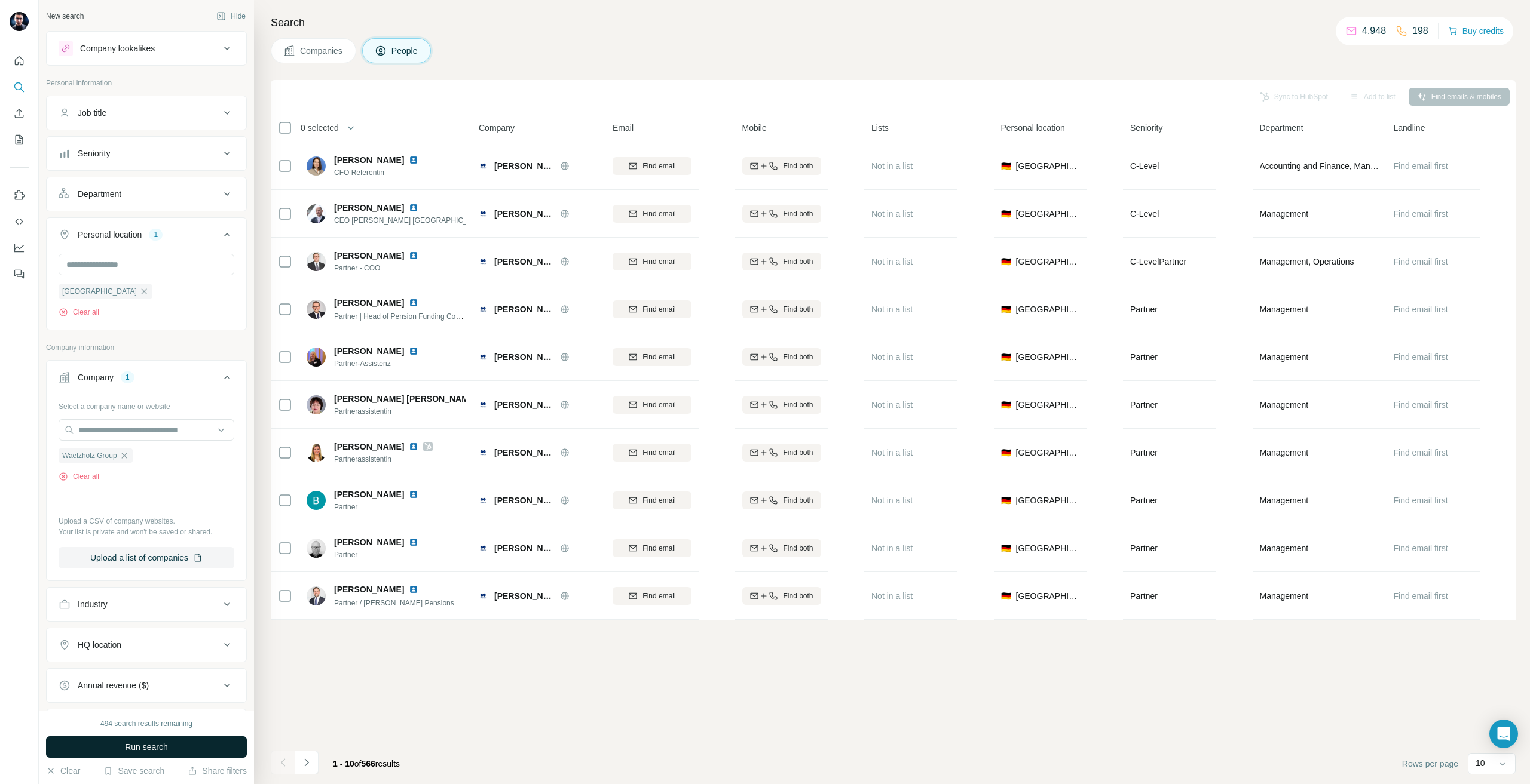
click at [157, 749] on span "Run search" at bounding box center [147, 747] width 43 height 12
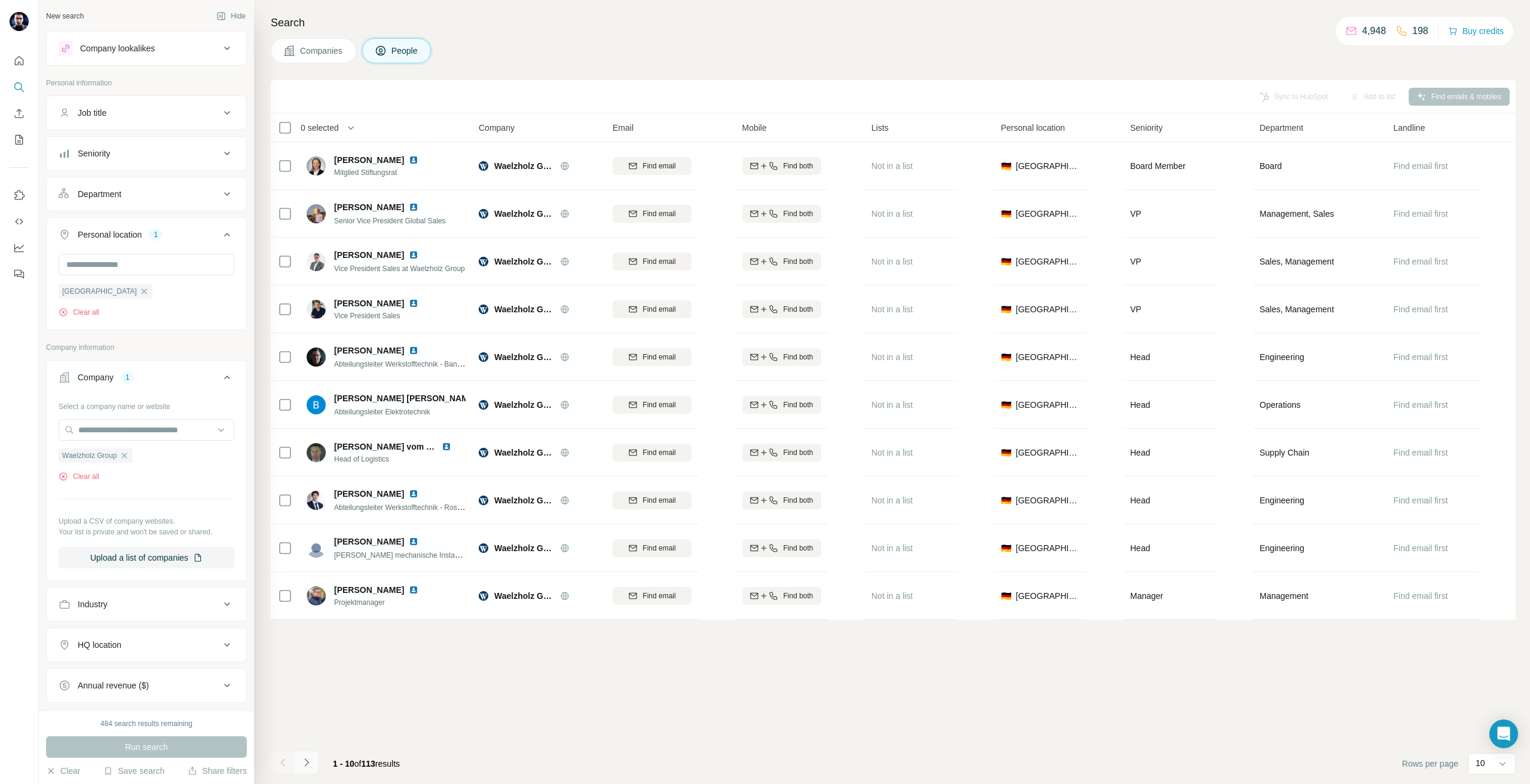
click at [302, 760] on icon "Navigate to next page" at bounding box center [306, 763] width 12 height 12
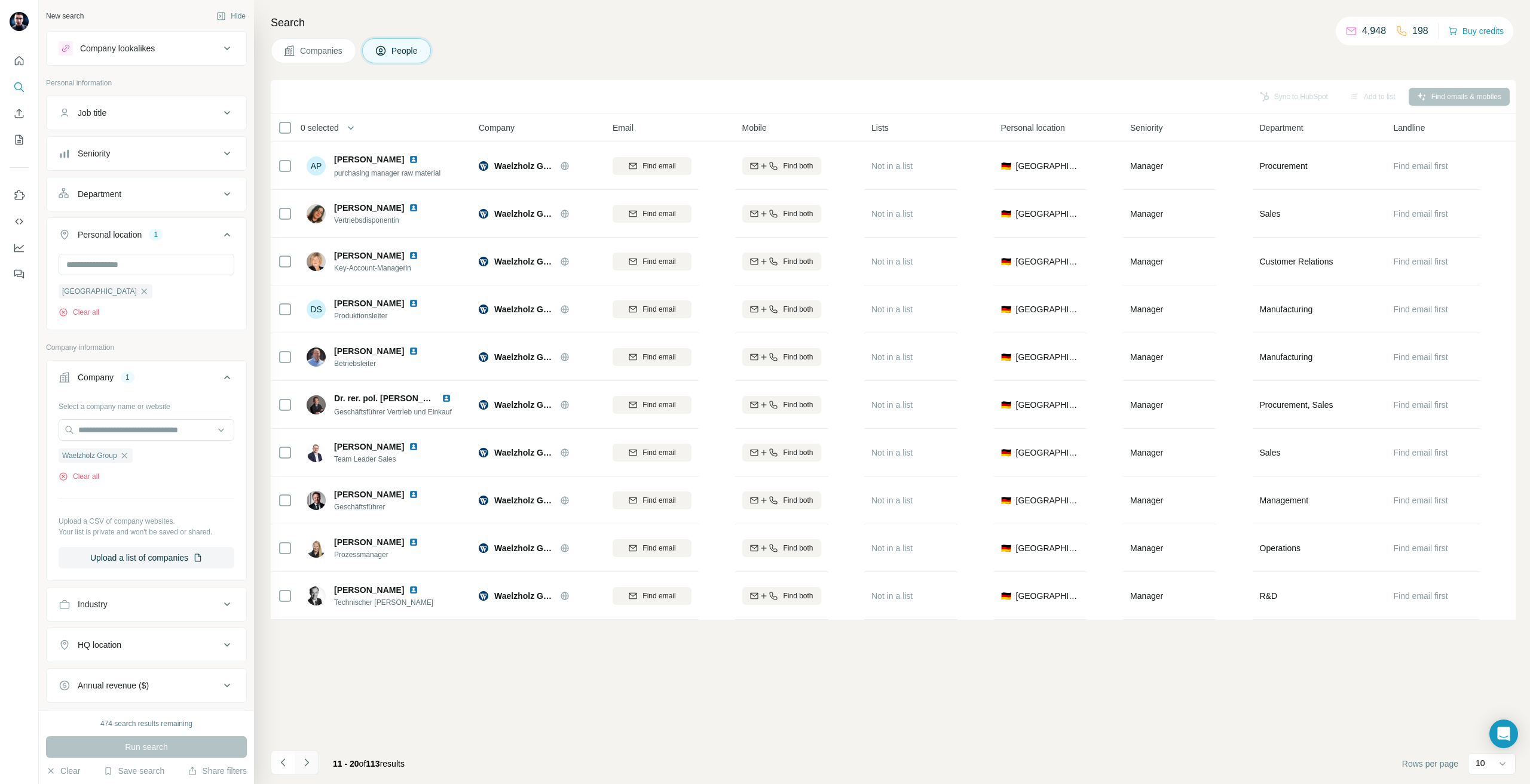
click at [300, 760] on icon "Navigate to next page" at bounding box center [306, 763] width 12 height 12
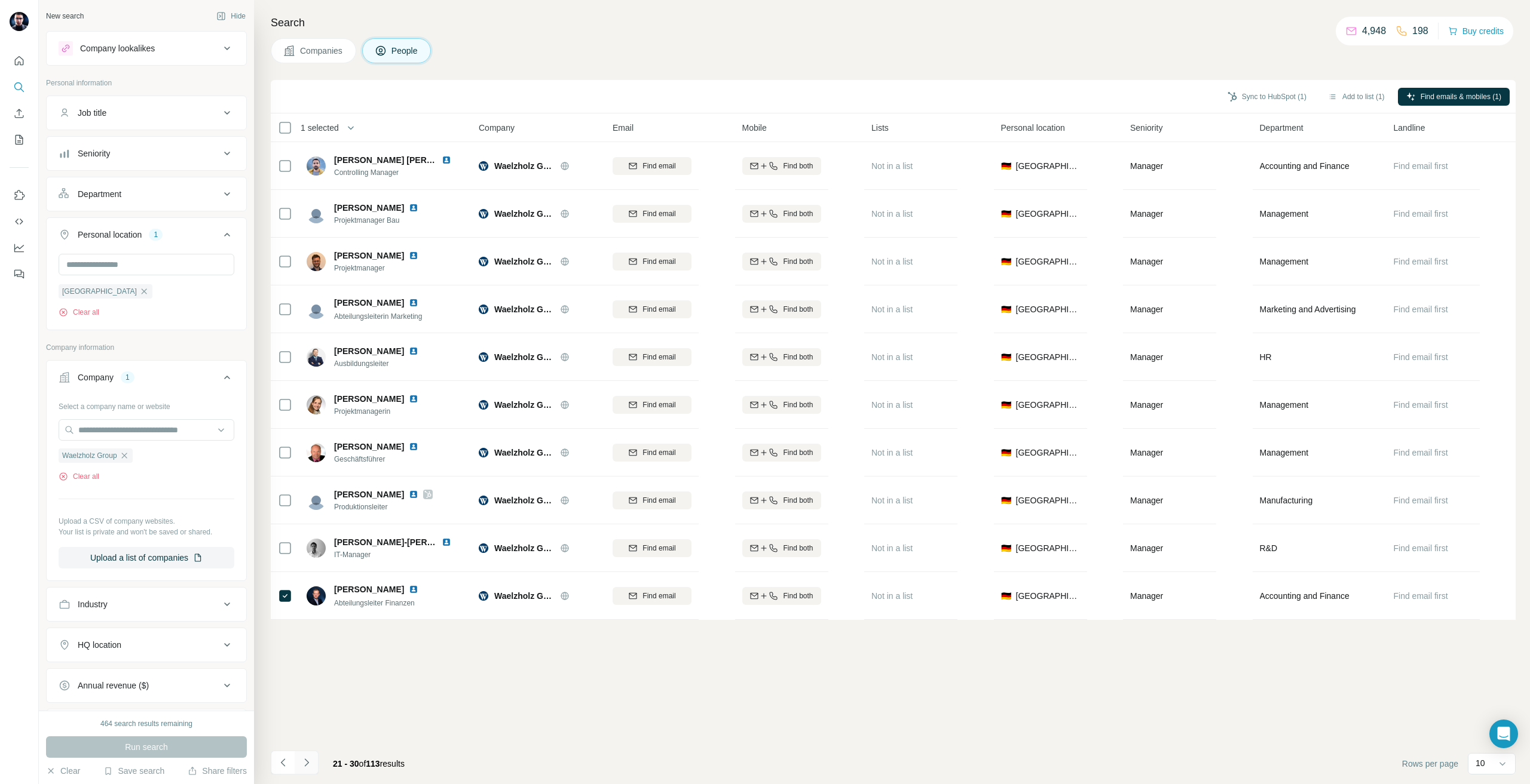
click at [312, 761] on icon "Navigate to next page" at bounding box center [306, 763] width 12 height 12
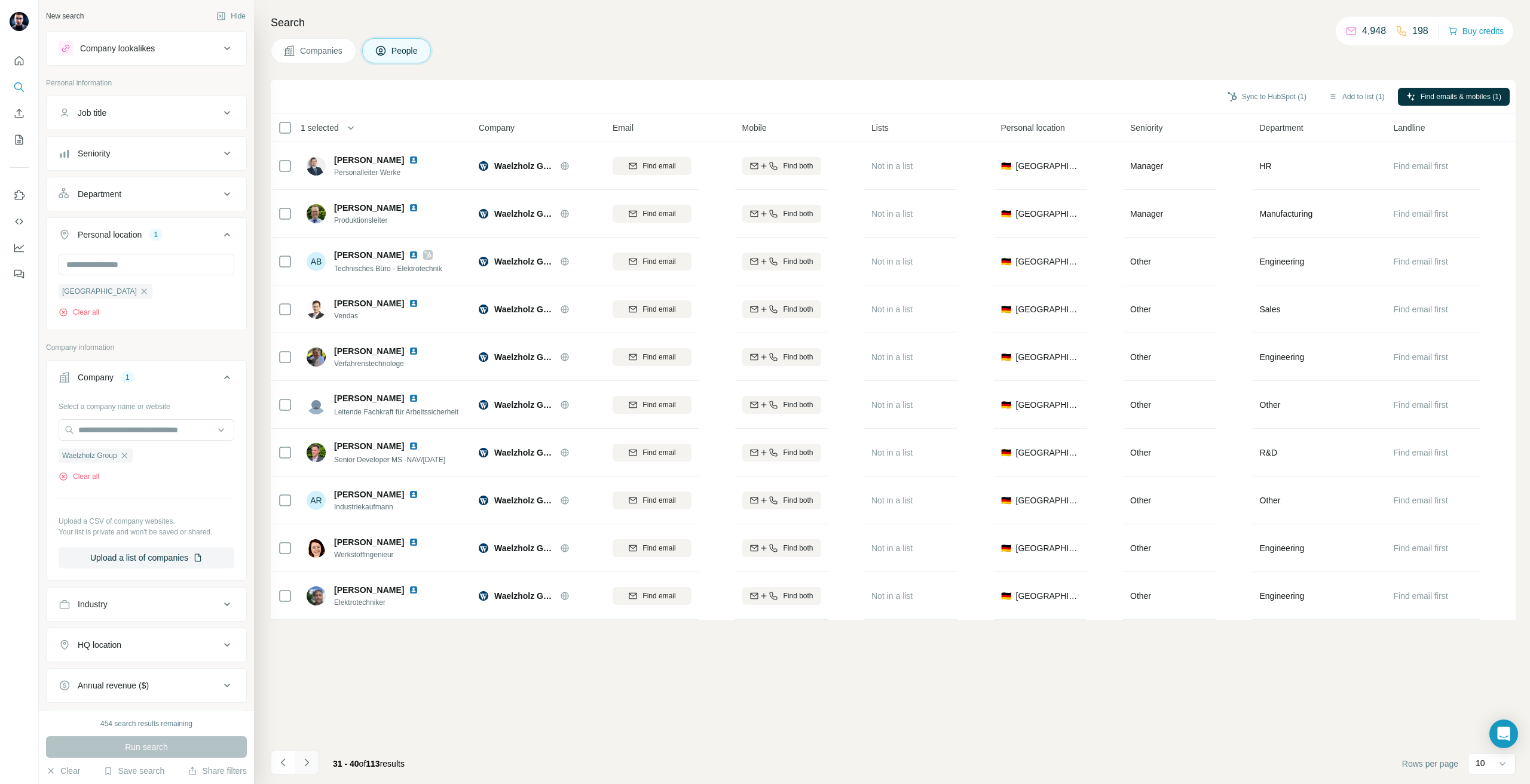
click at [312, 761] on icon "Navigate to next page" at bounding box center [306, 763] width 12 height 12
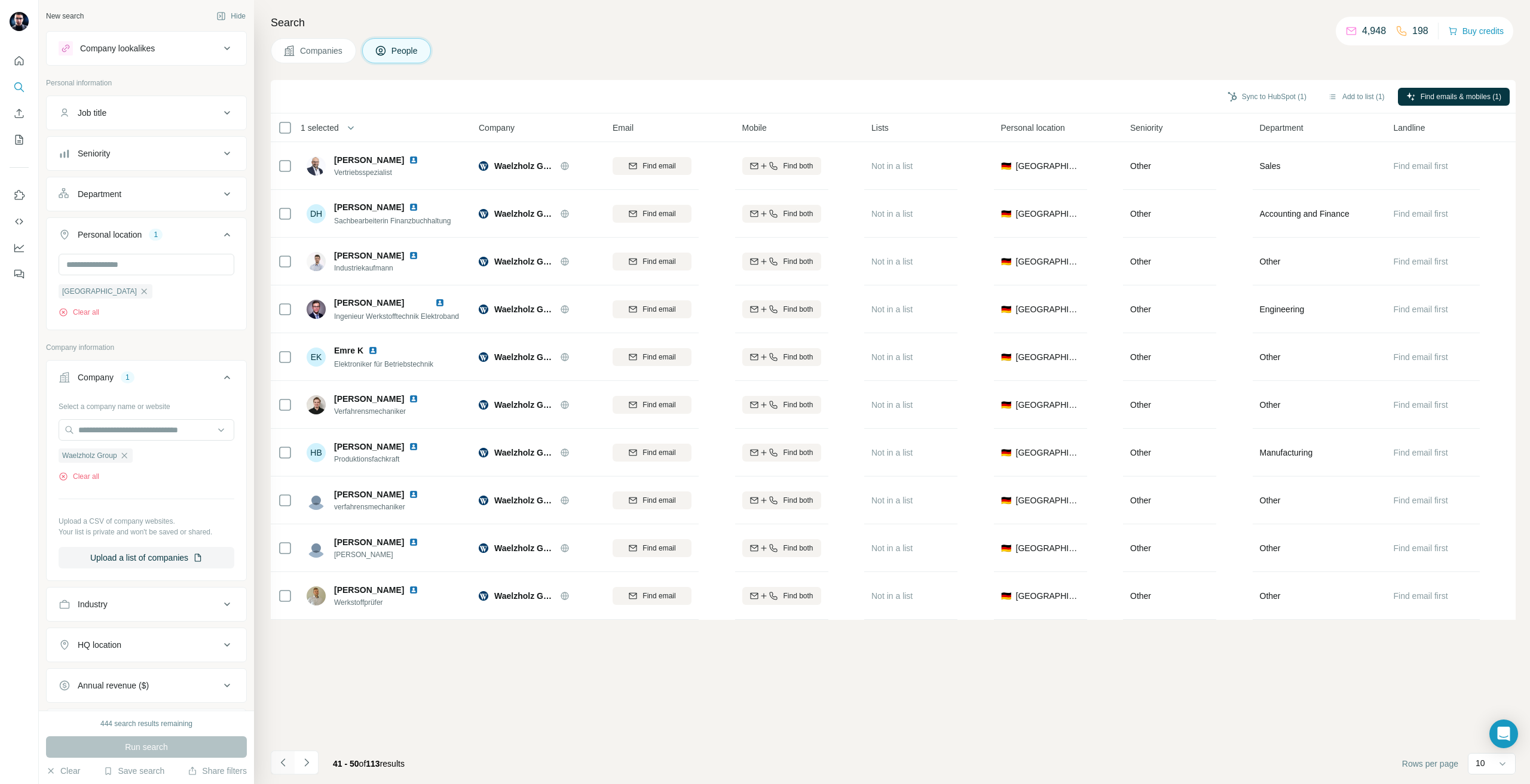
click at [285, 767] on icon "Navigate to previous page" at bounding box center [283, 763] width 12 height 12
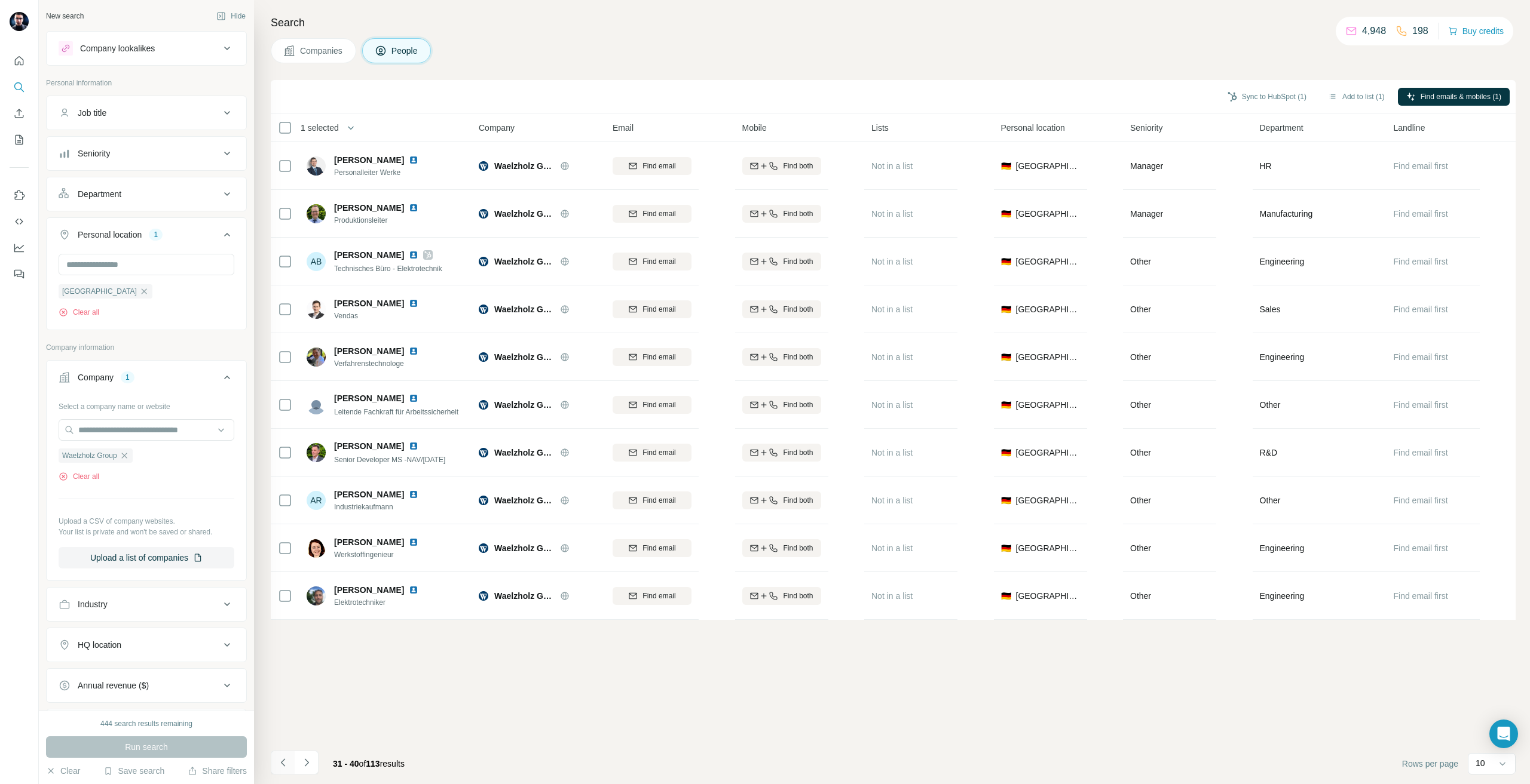
click at [278, 771] on button "Navigate to previous page" at bounding box center [283, 763] width 24 height 24
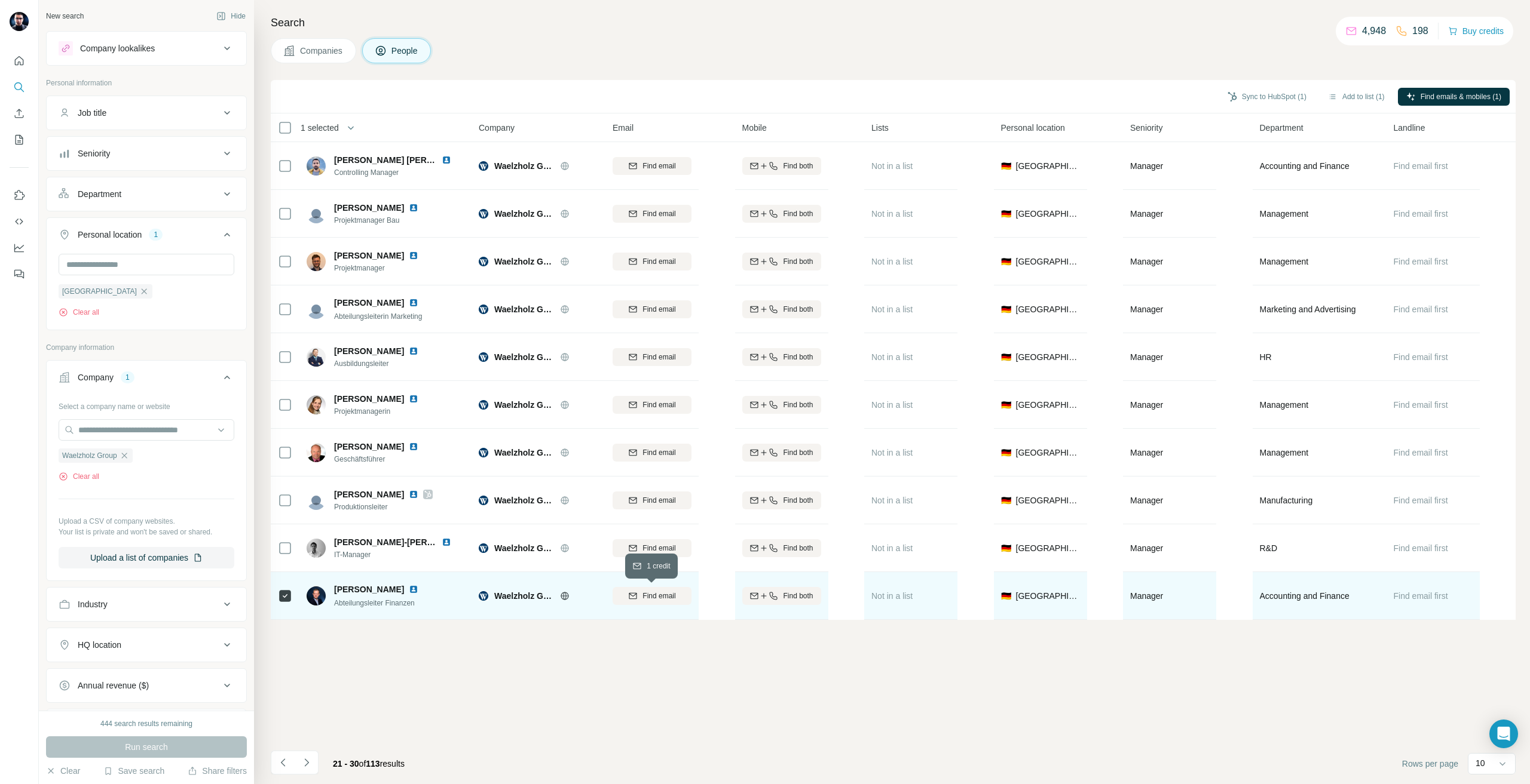
click at [643, 603] on button "Find email" at bounding box center [652, 596] width 79 height 18
click at [1289, 104] on button "Sync to HubSpot (1)" at bounding box center [1267, 96] width 96 height 18
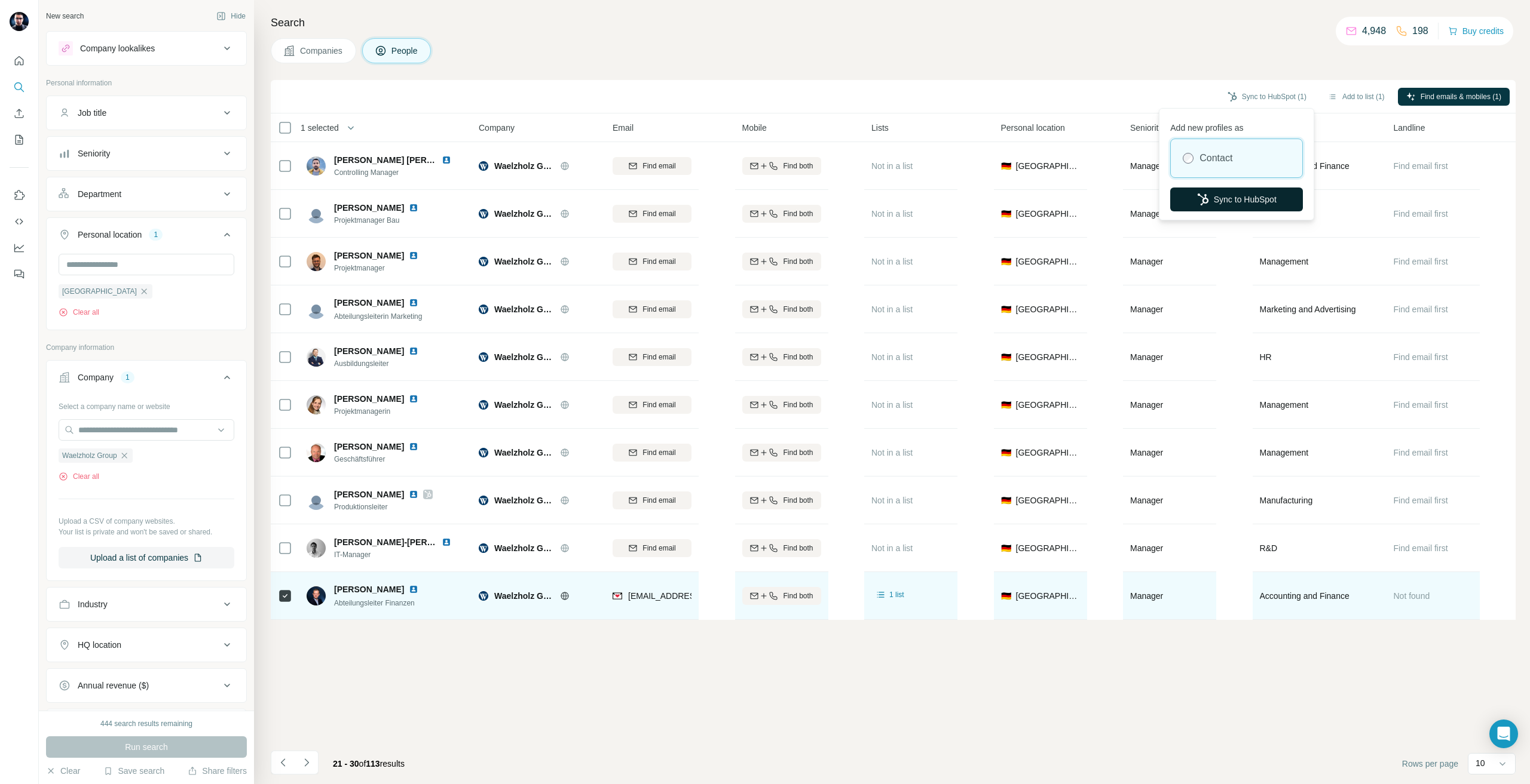
click at [1268, 196] on button "Sync to HubSpot" at bounding box center [1236, 199] width 133 height 24
drag, startPoint x: 126, startPoint y: 456, endPoint x: 118, endPoint y: 449, distance: 10.6
click at [127, 454] on icon "button" at bounding box center [124, 456] width 9 height 9
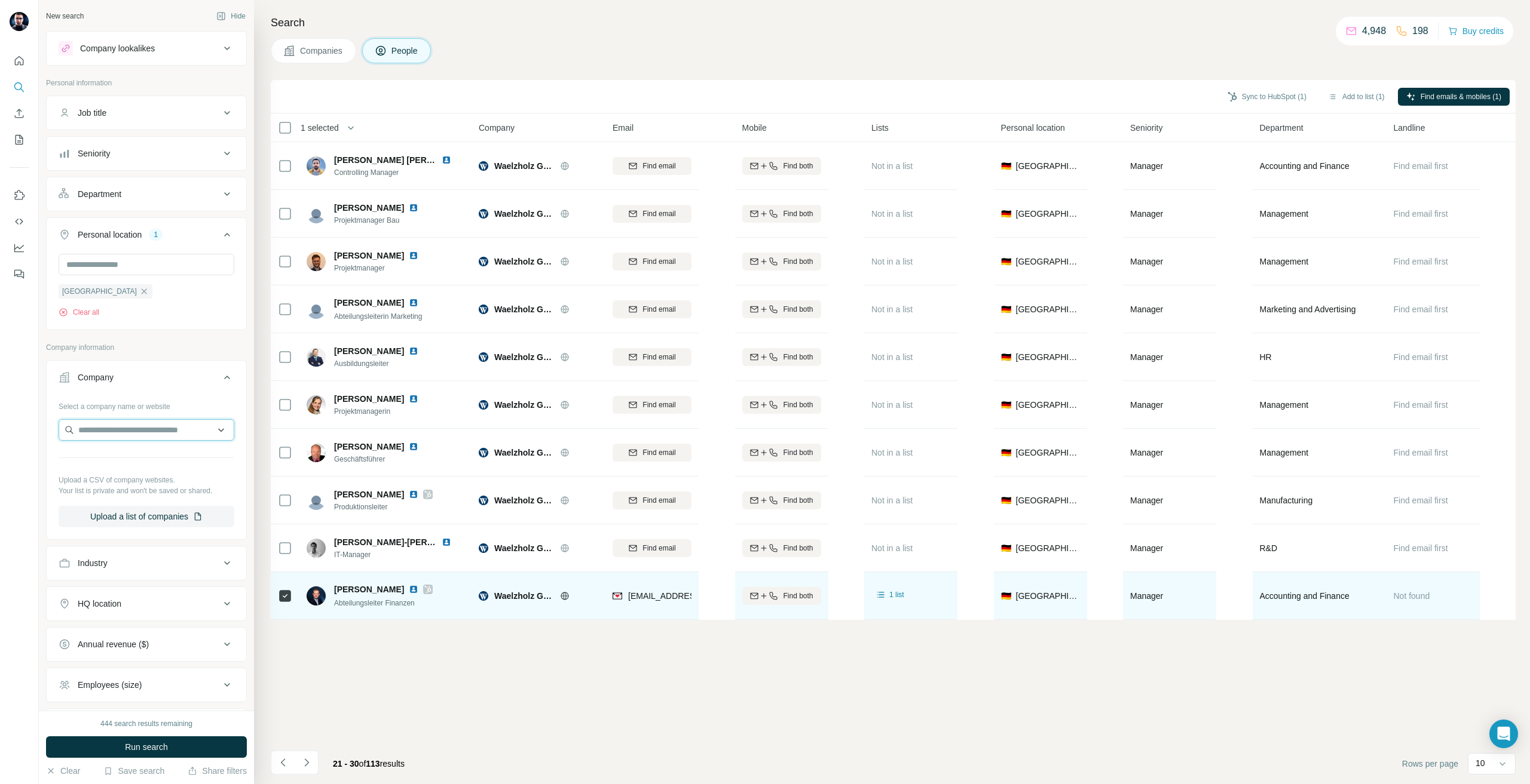
click at [114, 436] on input "text" at bounding box center [146, 429] width 175 height 21
type input "*********"
click at [183, 447] on div "Gefa Bank [DOMAIN_NAME]" at bounding box center [141, 462] width 160 height 32
click at [214, 750] on button "Run search" at bounding box center [147, 747] width 201 height 21
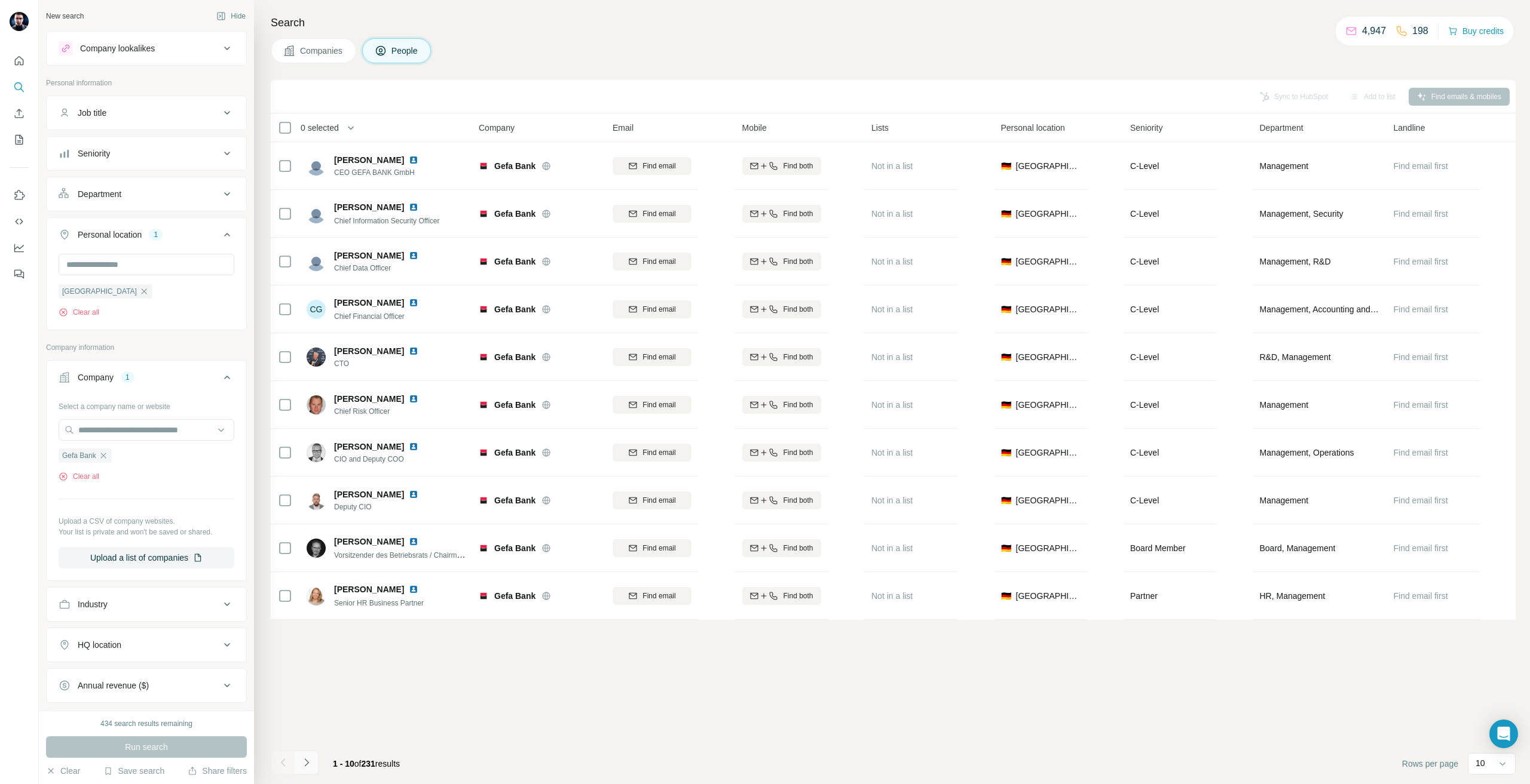
click at [306, 757] on icon "Navigate to next page" at bounding box center [306, 763] width 12 height 12
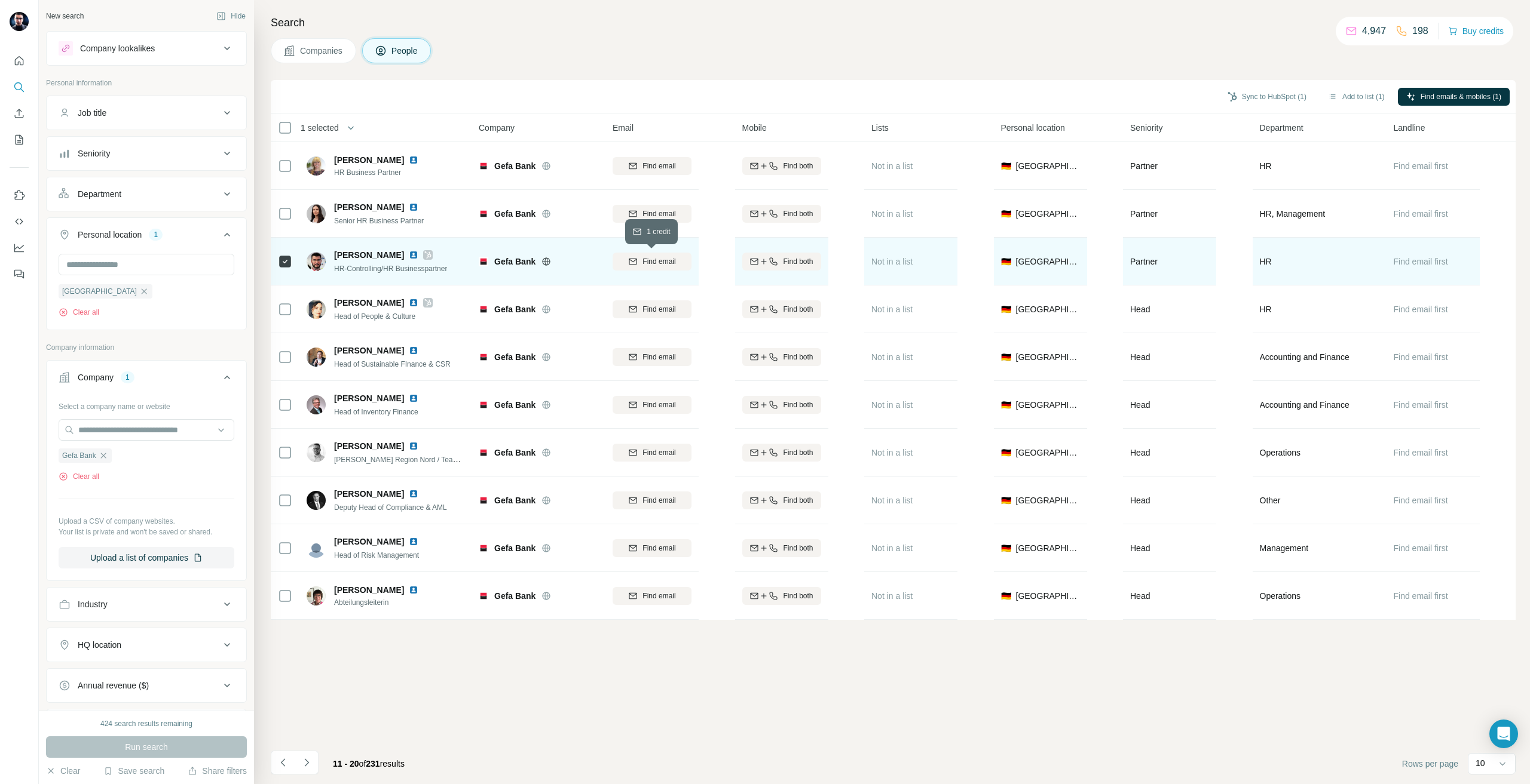
click at [631, 265] on icon "button" at bounding box center [632, 261] width 9 height 9
click at [310, 762] on icon "Navigate to next page" at bounding box center [306, 763] width 12 height 12
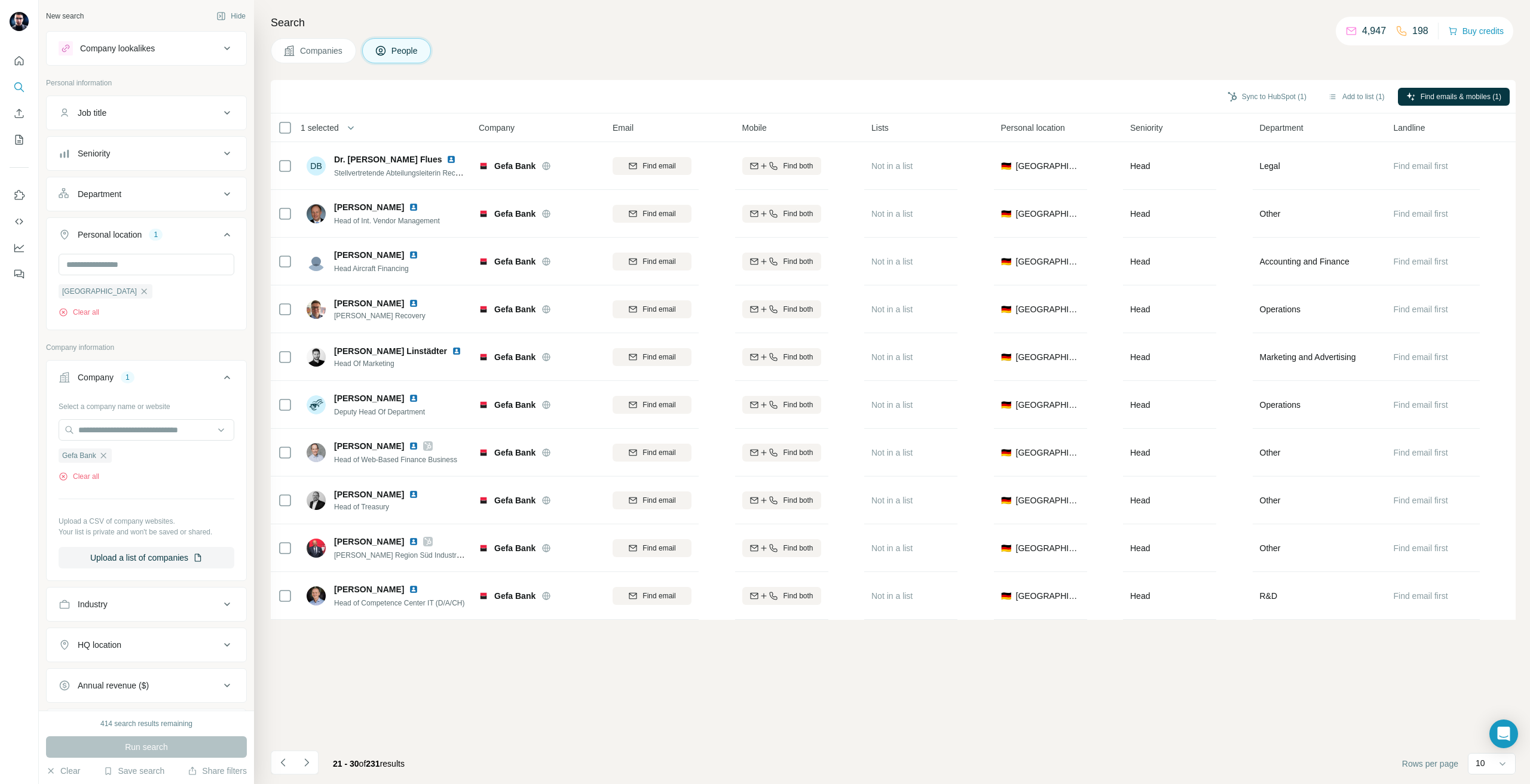
click at [310, 762] on icon "Navigate to next page" at bounding box center [306, 763] width 12 height 12
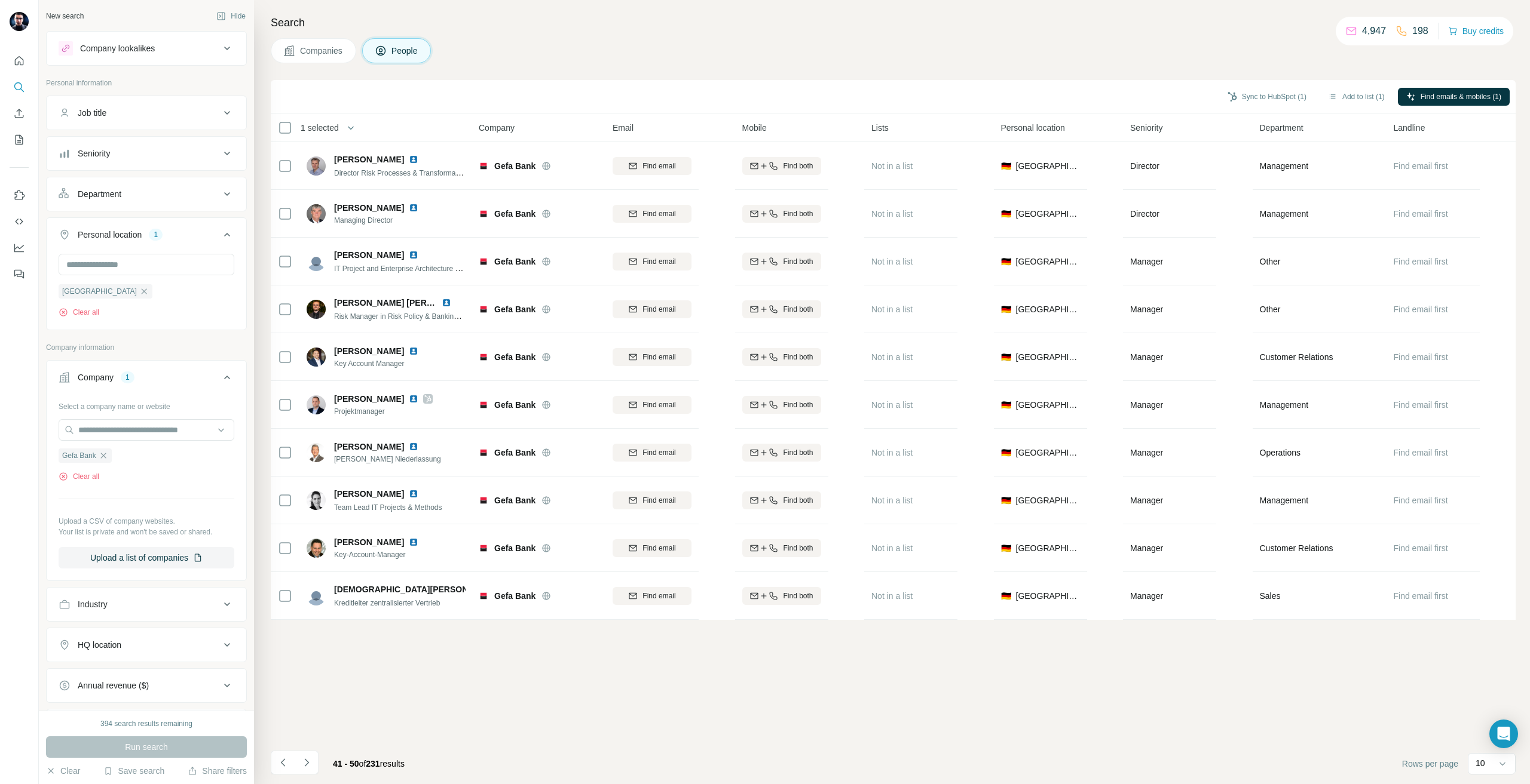
click at [310, 762] on icon "Navigate to next page" at bounding box center [306, 763] width 12 height 12
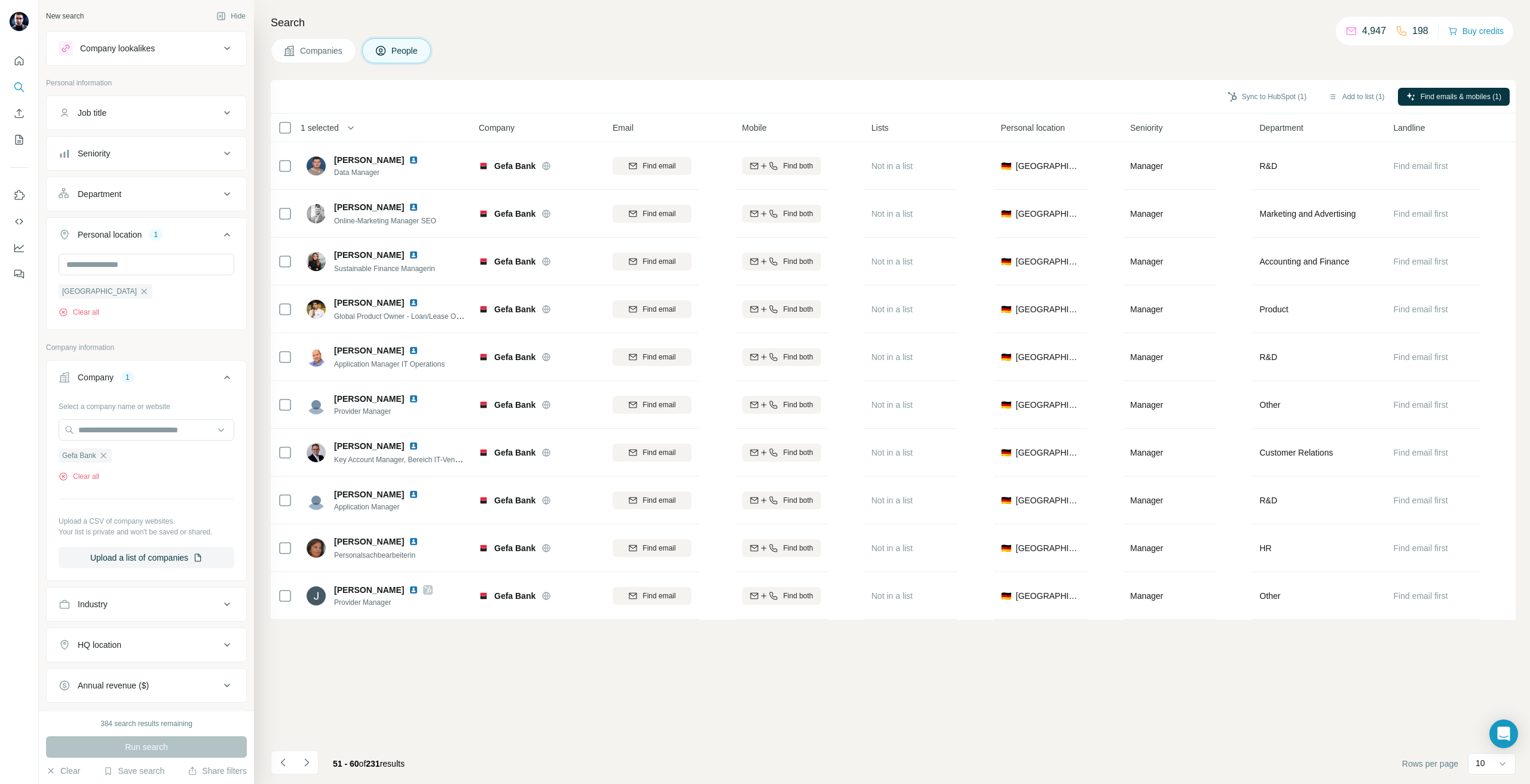
click at [310, 762] on icon "Navigate to next page" at bounding box center [306, 763] width 12 height 12
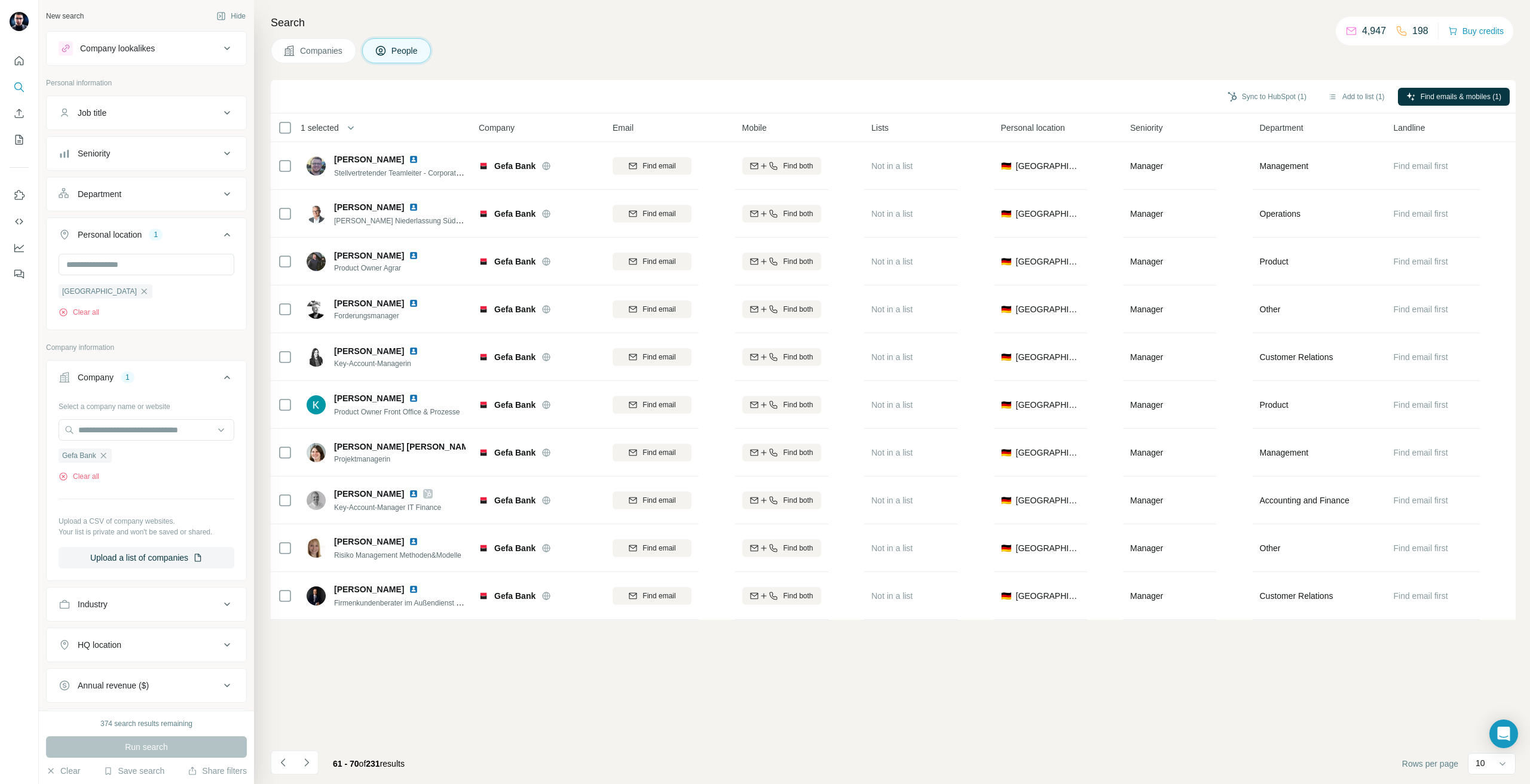
click at [310, 762] on icon "Navigate to next page" at bounding box center [306, 763] width 12 height 12
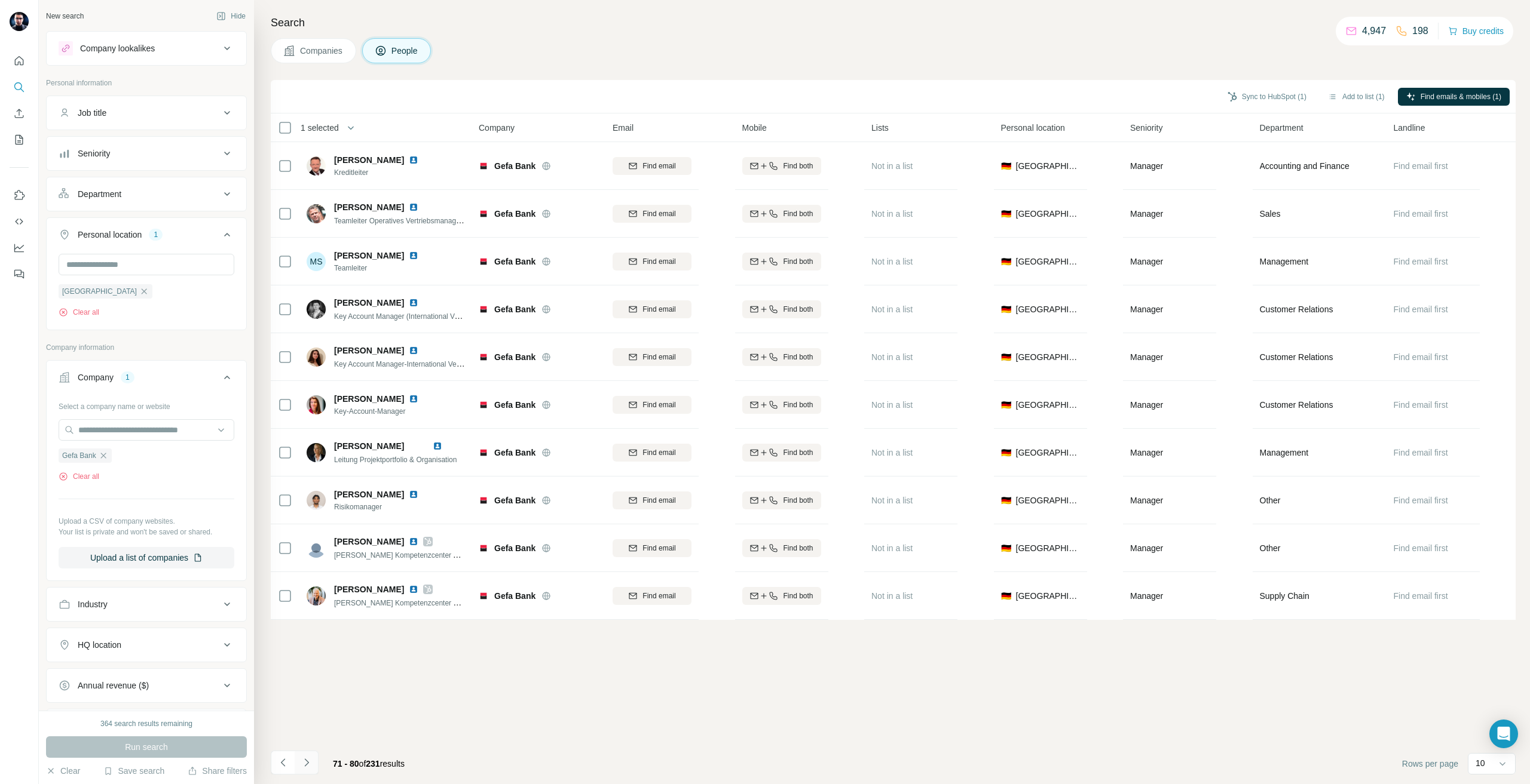
click at [307, 761] on icon "Navigate to next page" at bounding box center [306, 763] width 12 height 12
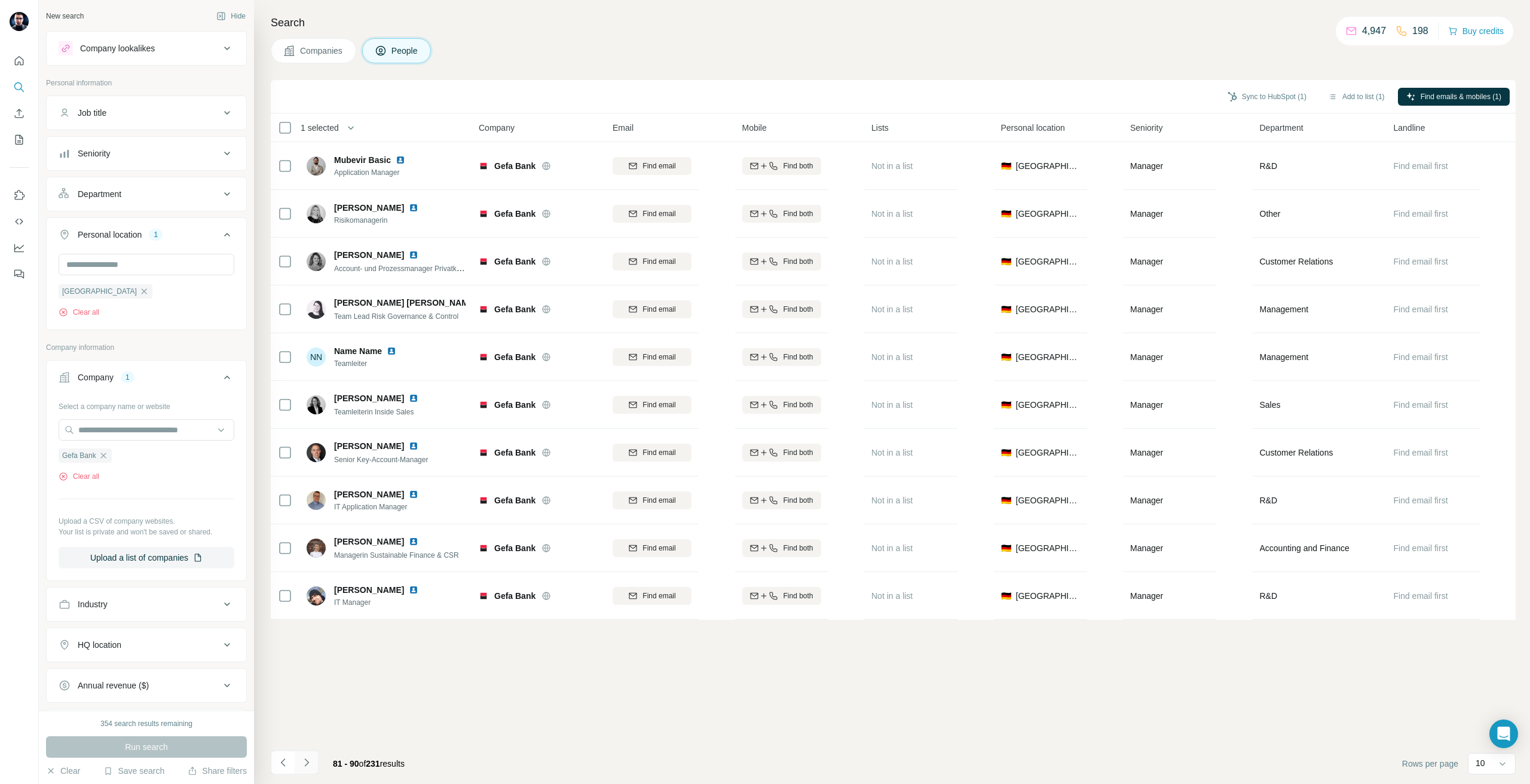
click at [307, 761] on icon "Navigate to next page" at bounding box center [306, 763] width 12 height 12
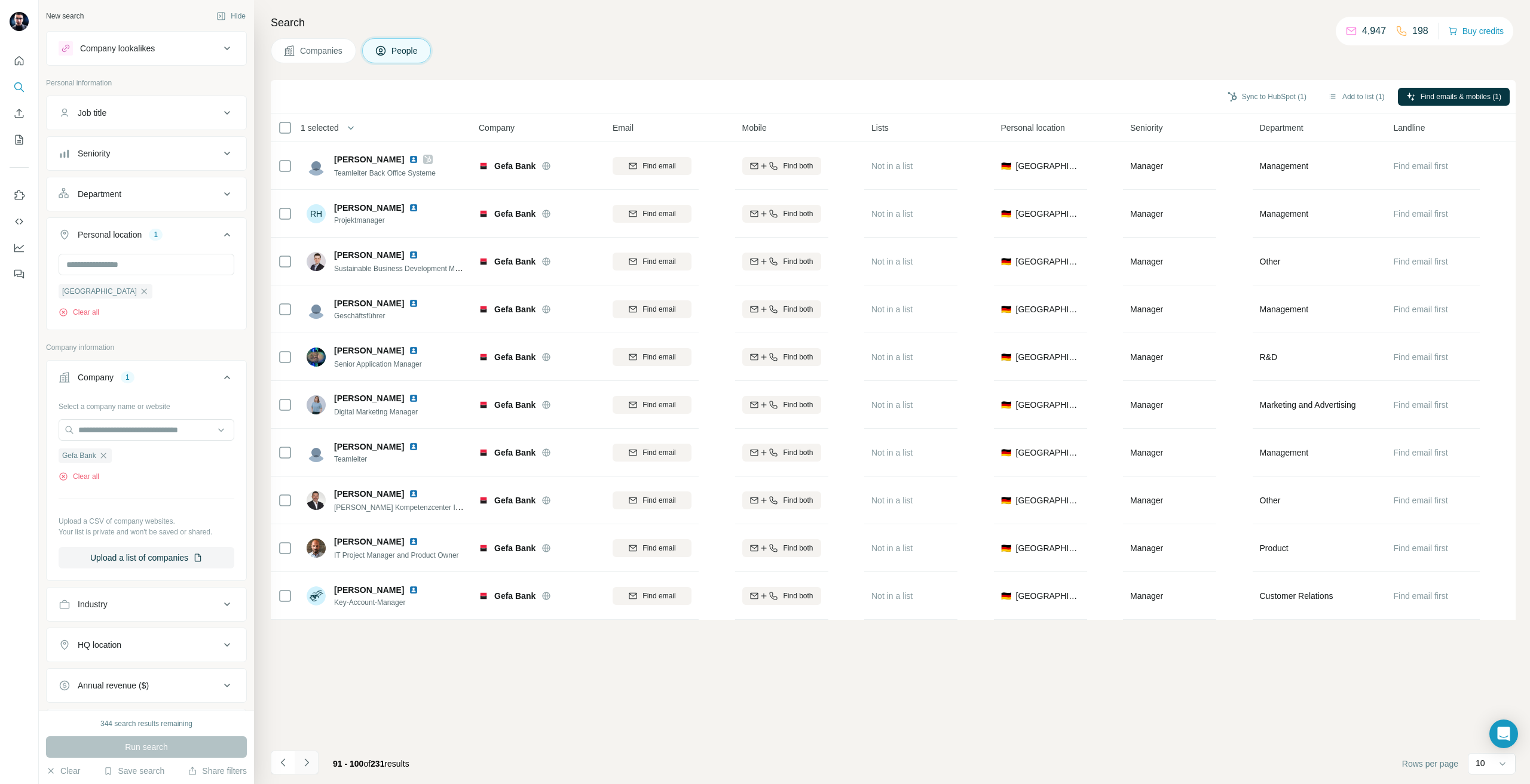
click at [307, 761] on icon "Navigate to next page" at bounding box center [306, 763] width 12 height 12
click at [307, 761] on icon "Navigate to next page" at bounding box center [306, 763] width 5 height 7
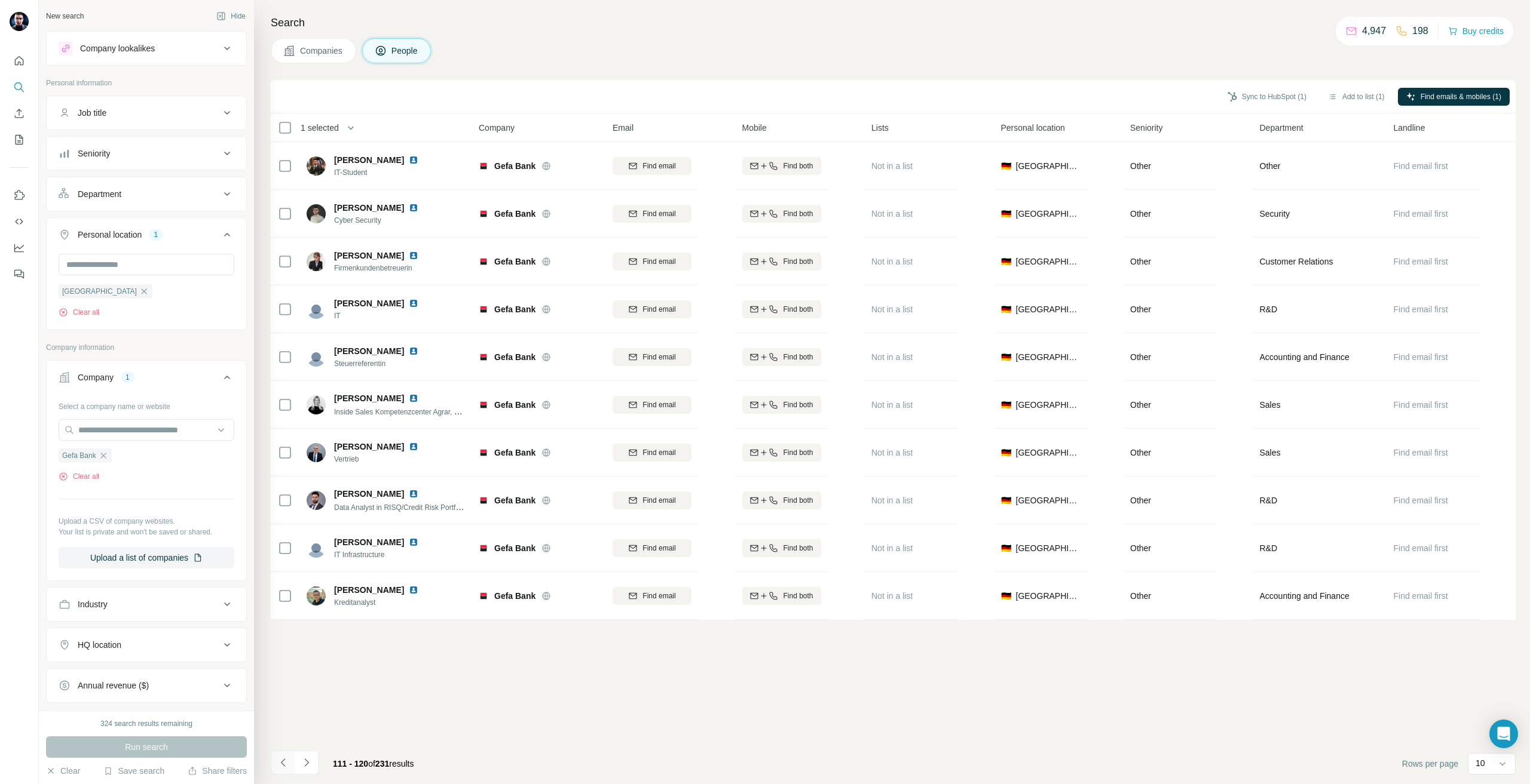
click at [280, 759] on icon "Navigate to previous page" at bounding box center [283, 763] width 12 height 12
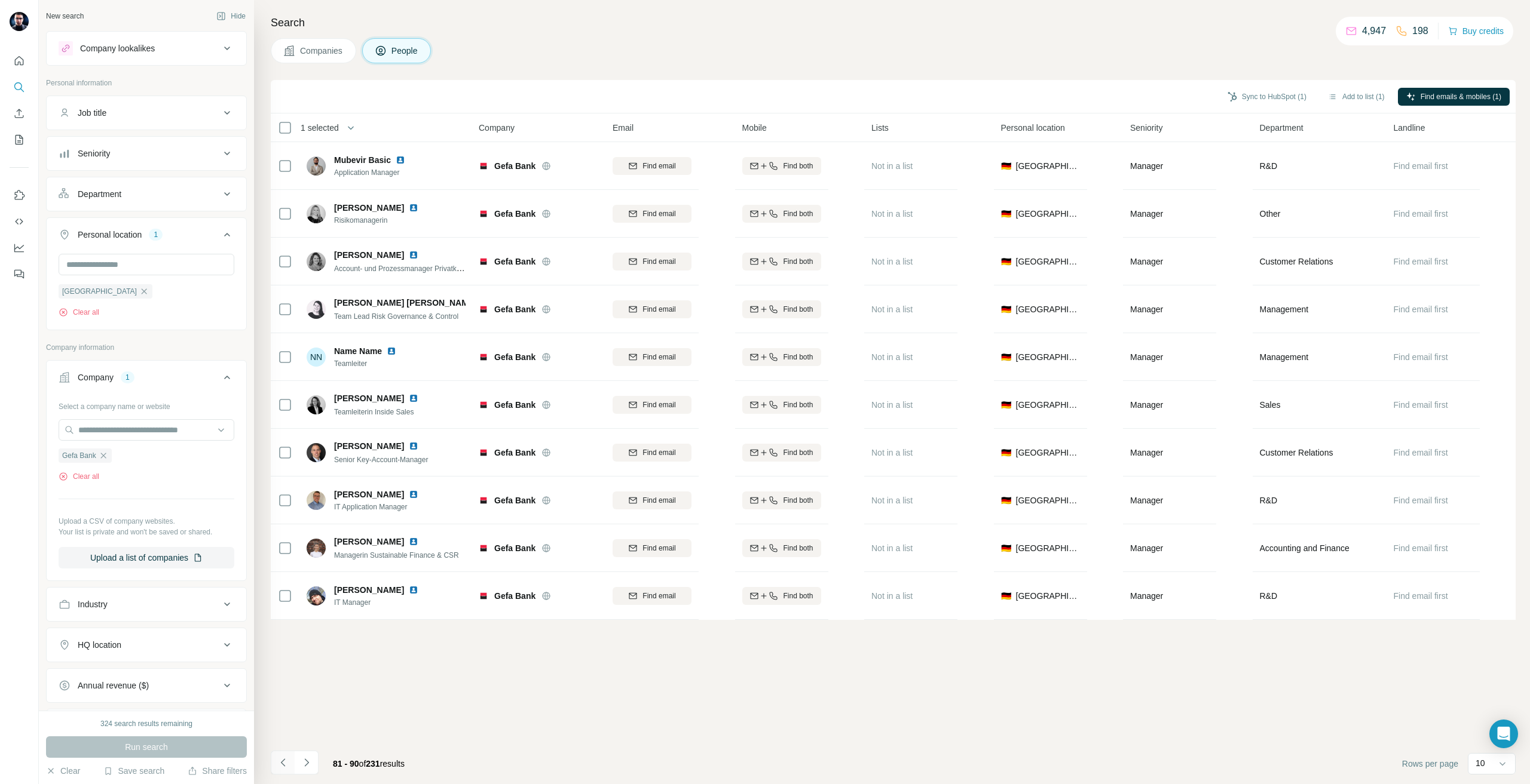
click at [280, 759] on icon "Navigate to previous page" at bounding box center [283, 763] width 12 height 12
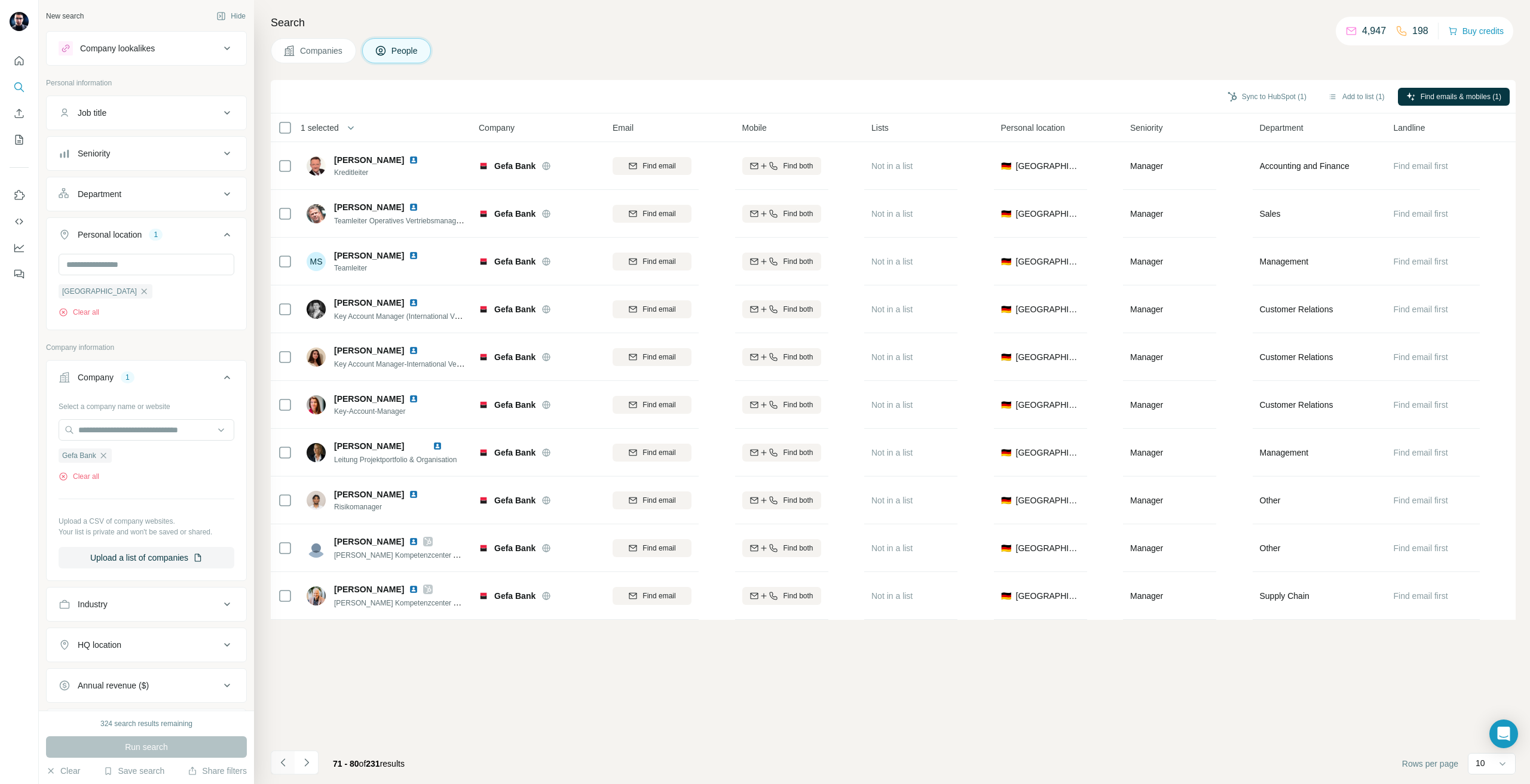
click at [280, 759] on icon "Navigate to previous page" at bounding box center [283, 763] width 12 height 12
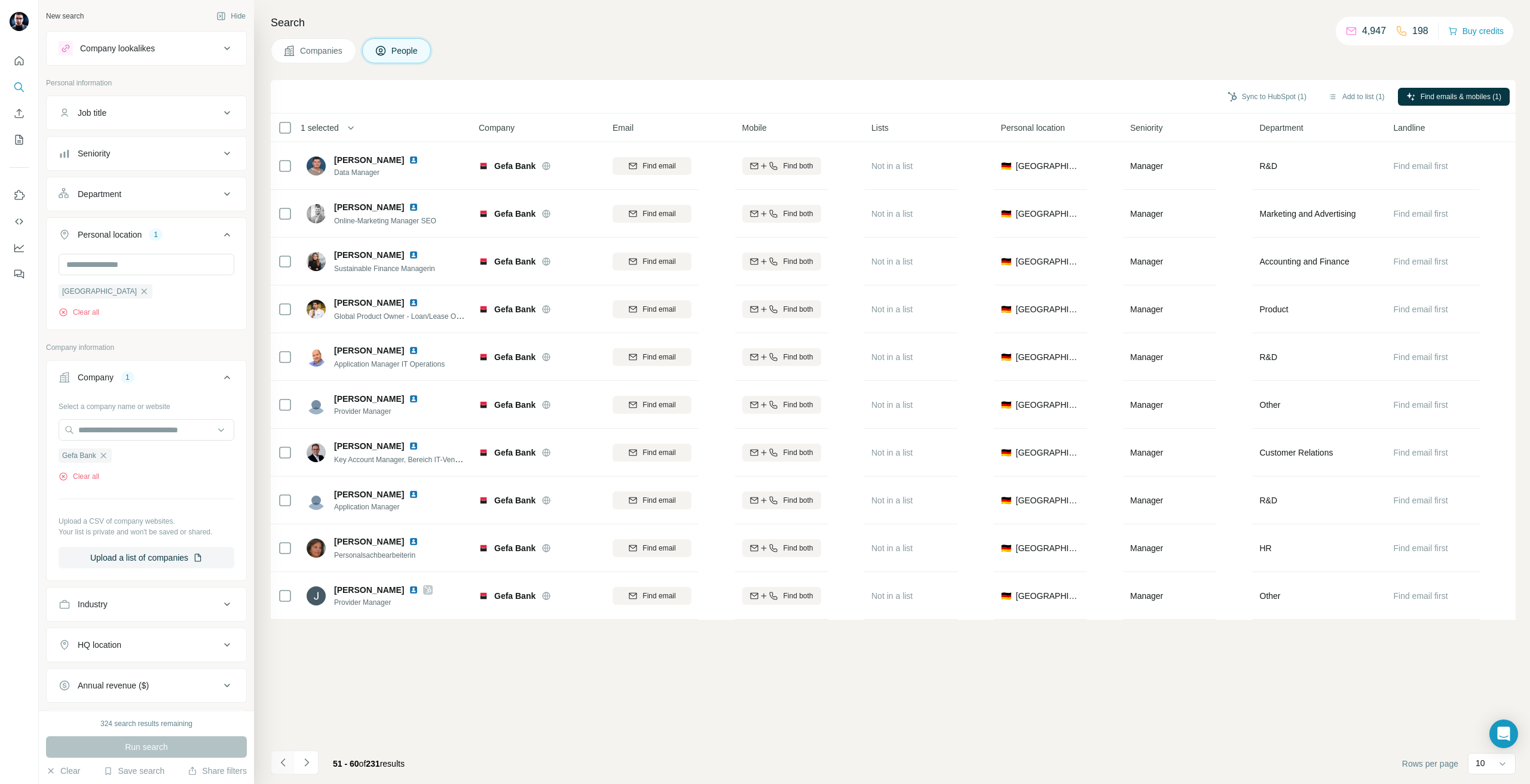
click at [280, 759] on icon "Navigate to previous page" at bounding box center [283, 763] width 12 height 12
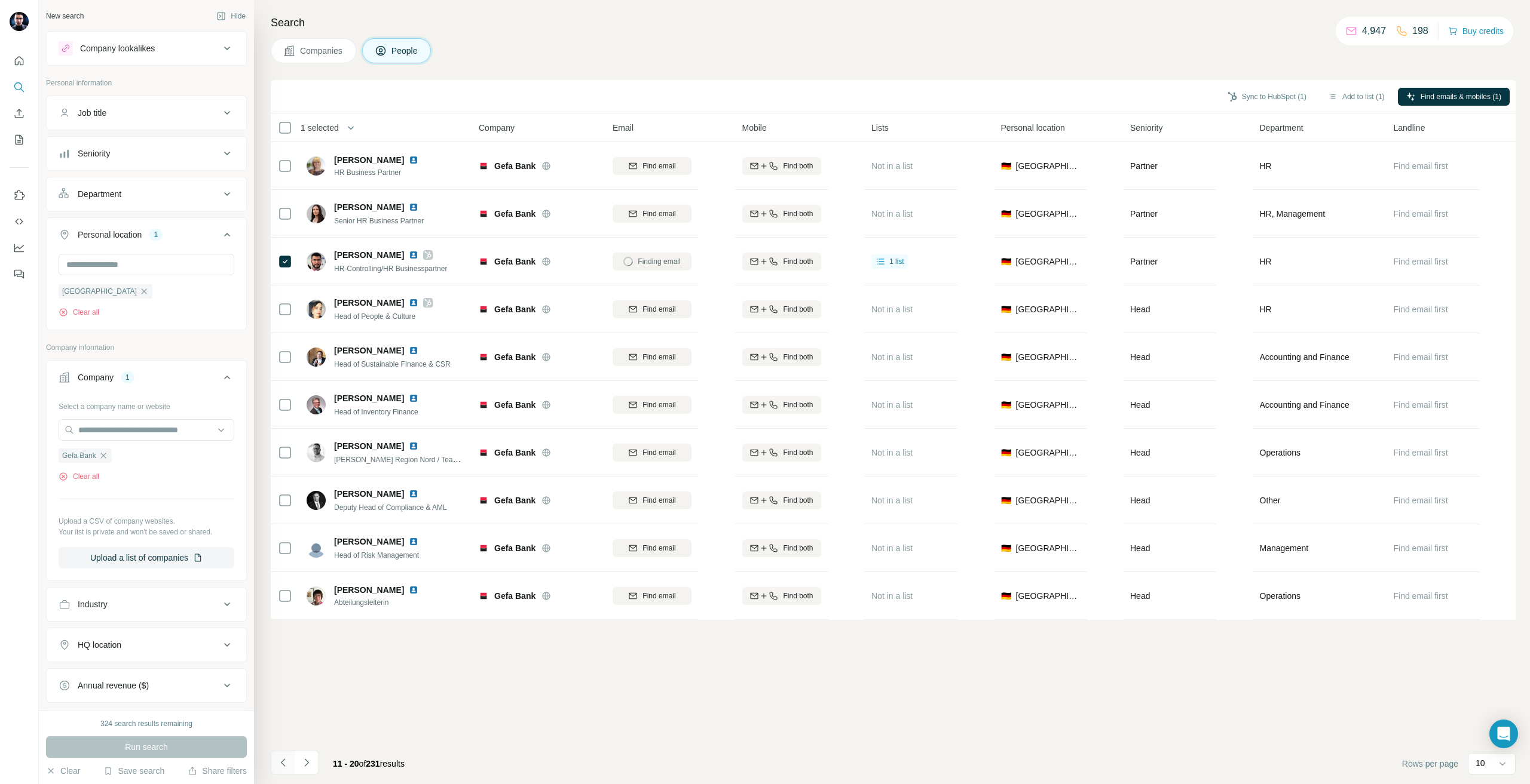
click at [280, 759] on icon "Navigate to previous page" at bounding box center [283, 763] width 12 height 12
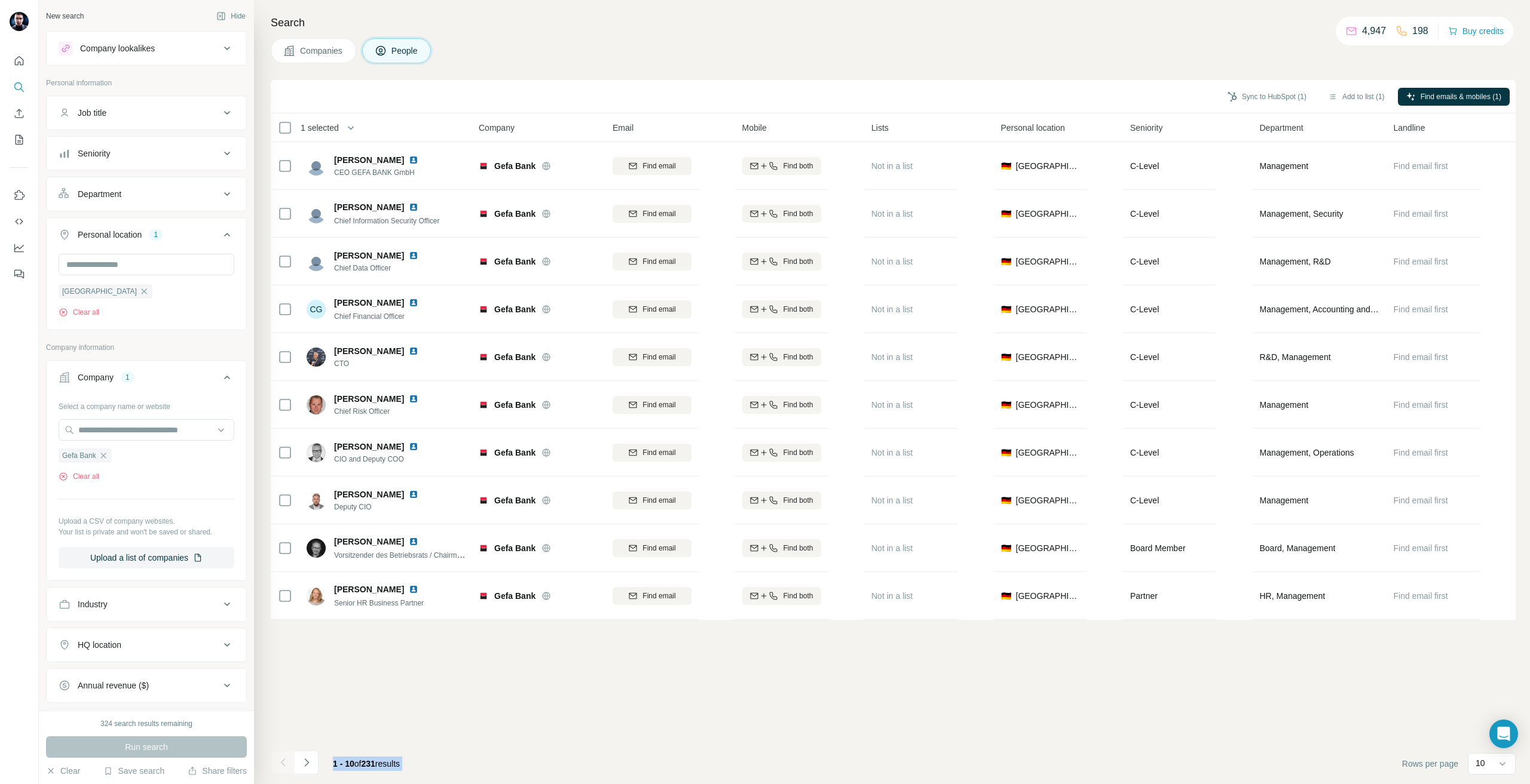
click at [280, 759] on div at bounding box center [283, 763] width 24 height 24
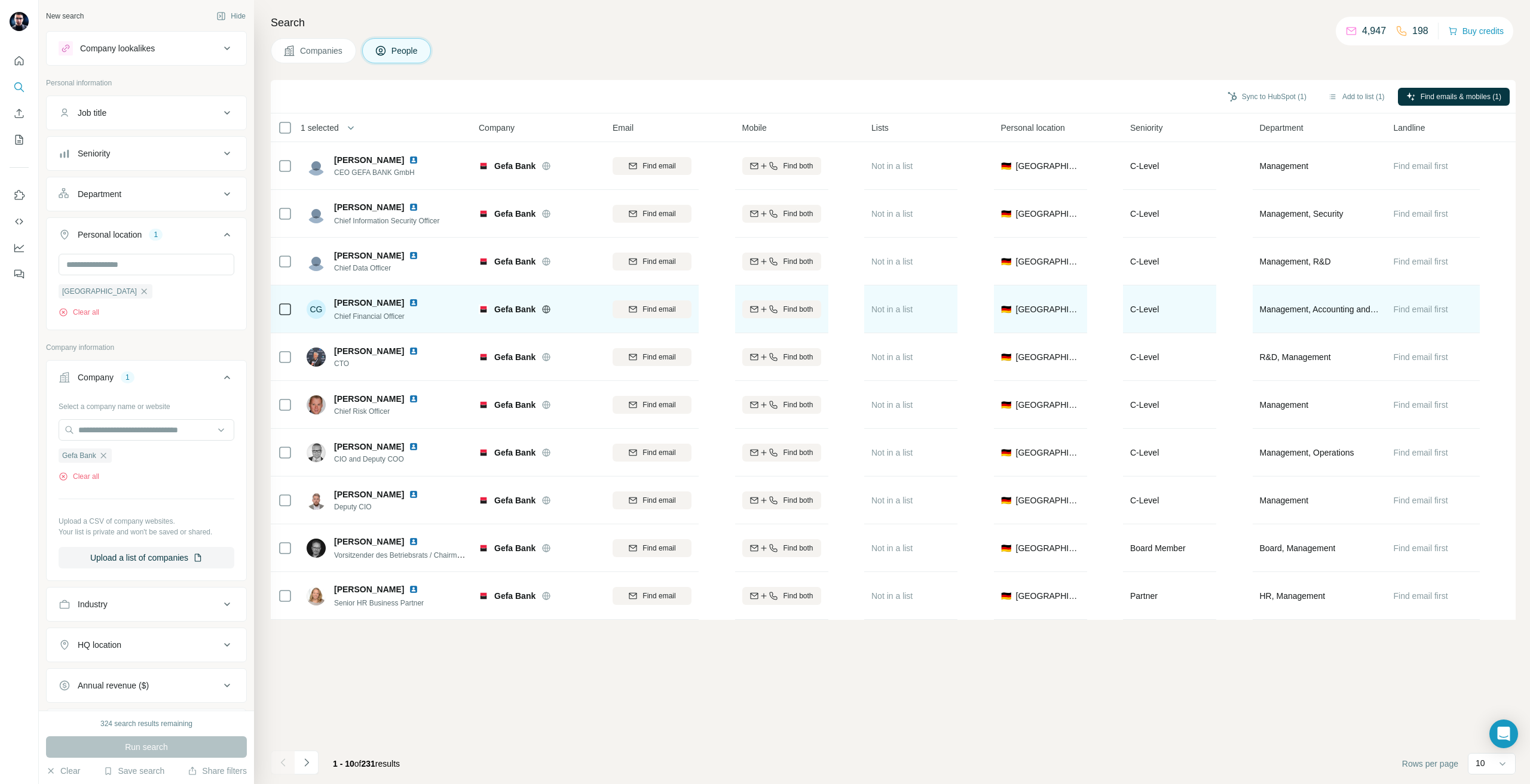
click at [275, 312] on td at bounding box center [285, 310] width 29 height 48
click at [276, 312] on td at bounding box center [285, 310] width 29 height 48
click at [683, 305] on div "Find email" at bounding box center [652, 310] width 79 height 11
click at [1236, 96] on button "Sync to HubSpot (2)" at bounding box center [1267, 96] width 96 height 18
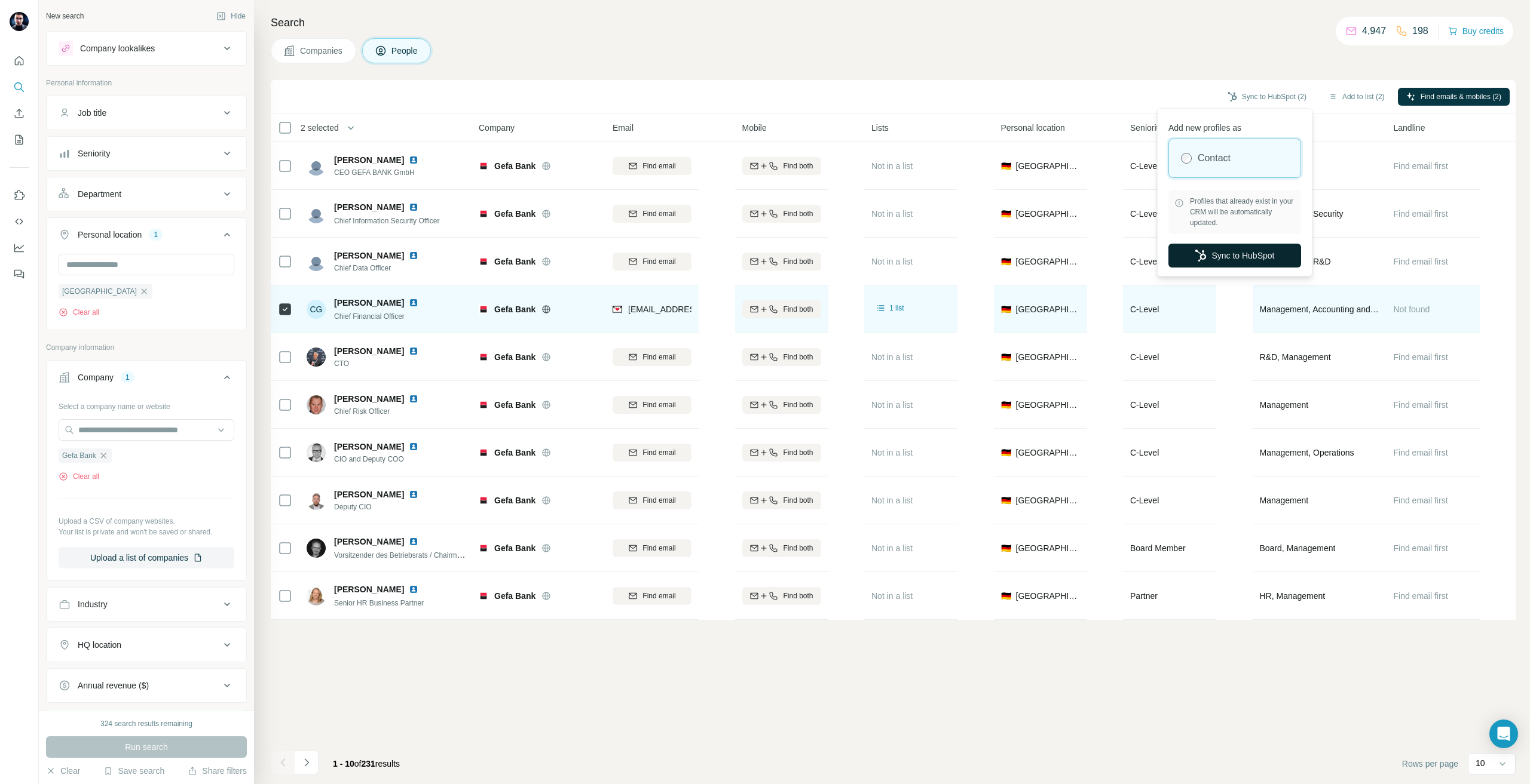
click at [1205, 259] on button "Sync to HubSpot" at bounding box center [1234, 256] width 133 height 24
